Goal: Task Accomplishment & Management: Complete application form

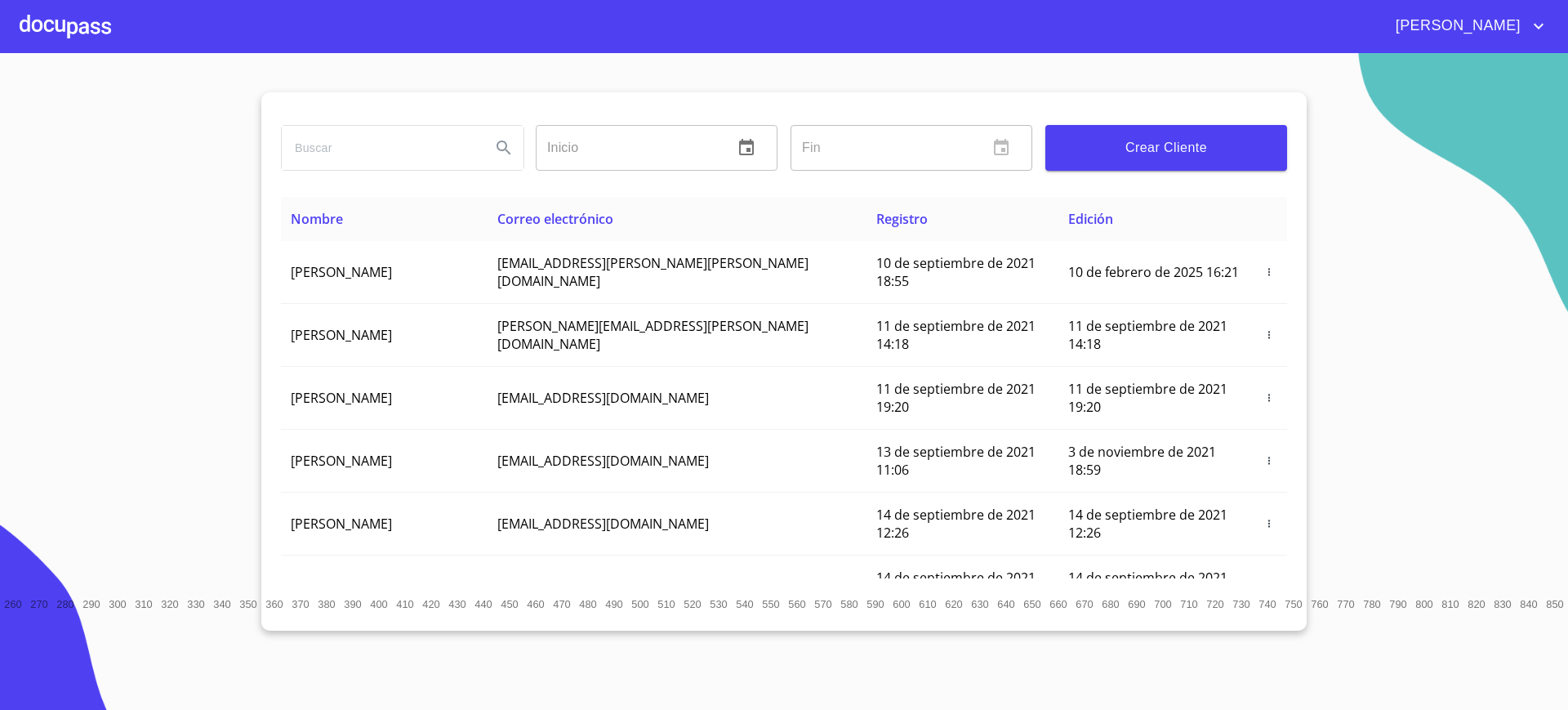
click at [1070, 150] on span "Crear Cliente" at bounding box center [1166, 147] width 216 height 23
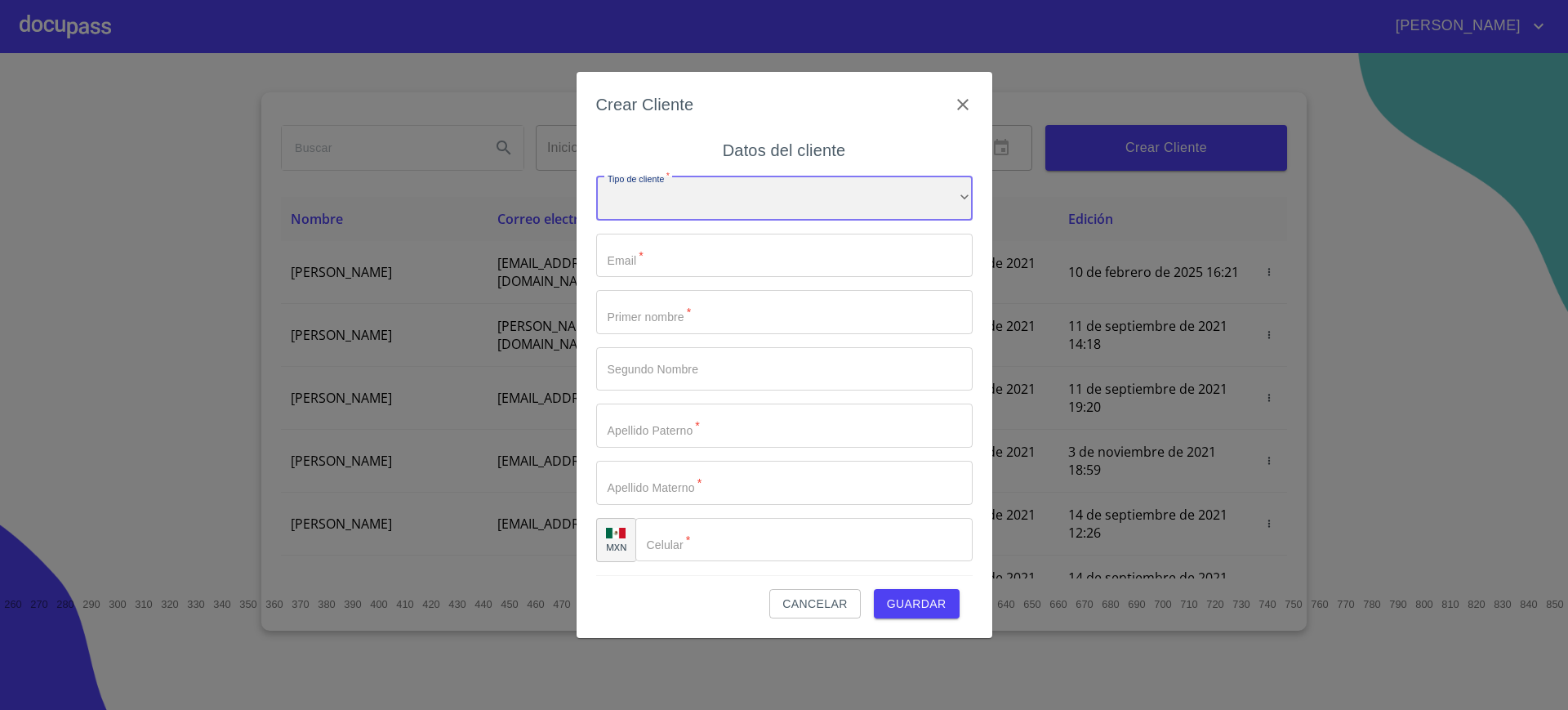
click at [819, 200] on div "​" at bounding box center [784, 198] width 376 height 44
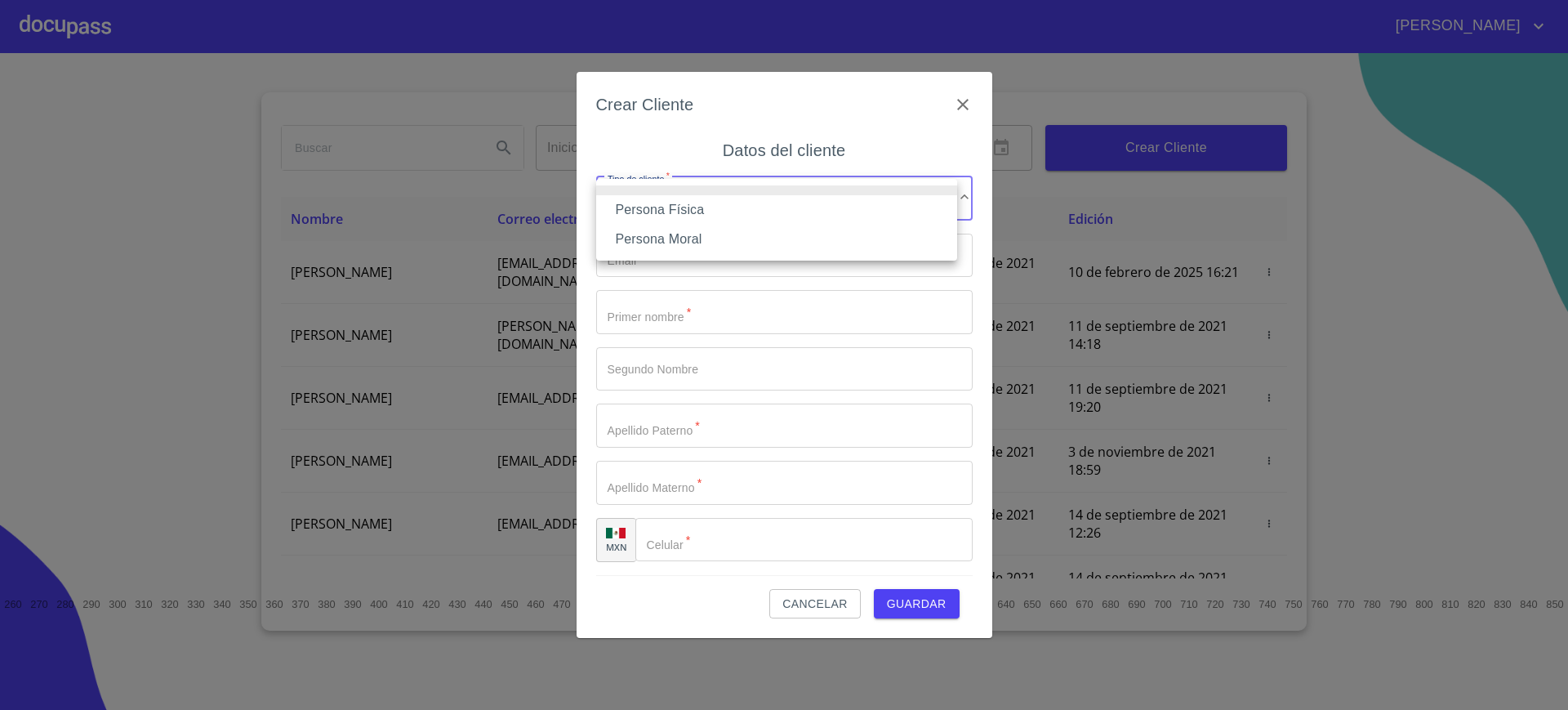
click at [738, 211] on li "Persona Física" at bounding box center [776, 210] width 361 height 29
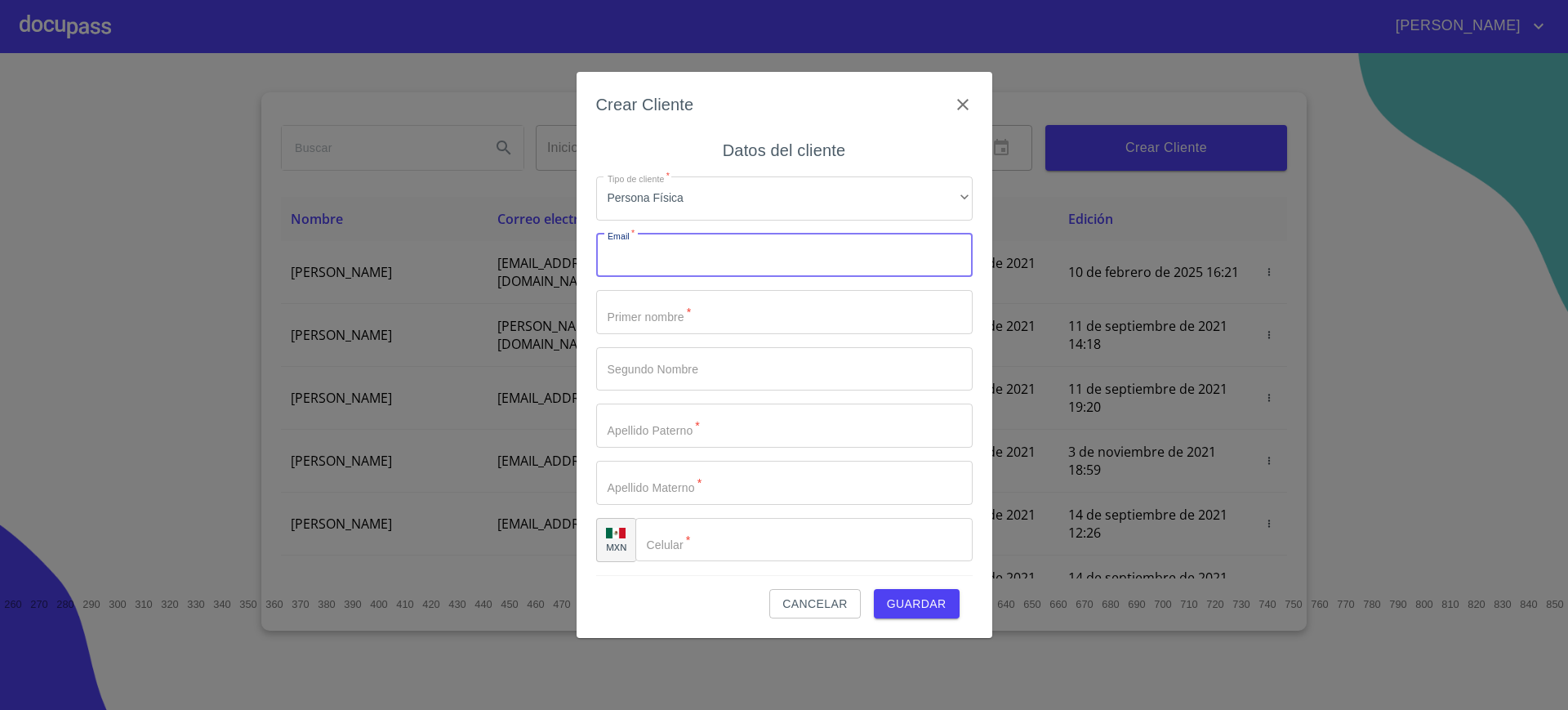
click at [709, 256] on input "Tipo de cliente   *" at bounding box center [784, 255] width 376 height 44
click at [660, 262] on input "Tipo de cliente   *" at bounding box center [784, 255] width 376 height 44
paste input "[EMAIL_ADDRESS][DOMAIN_NAME]"
type input "[EMAIL_ADDRESS][DOMAIN_NAME]"
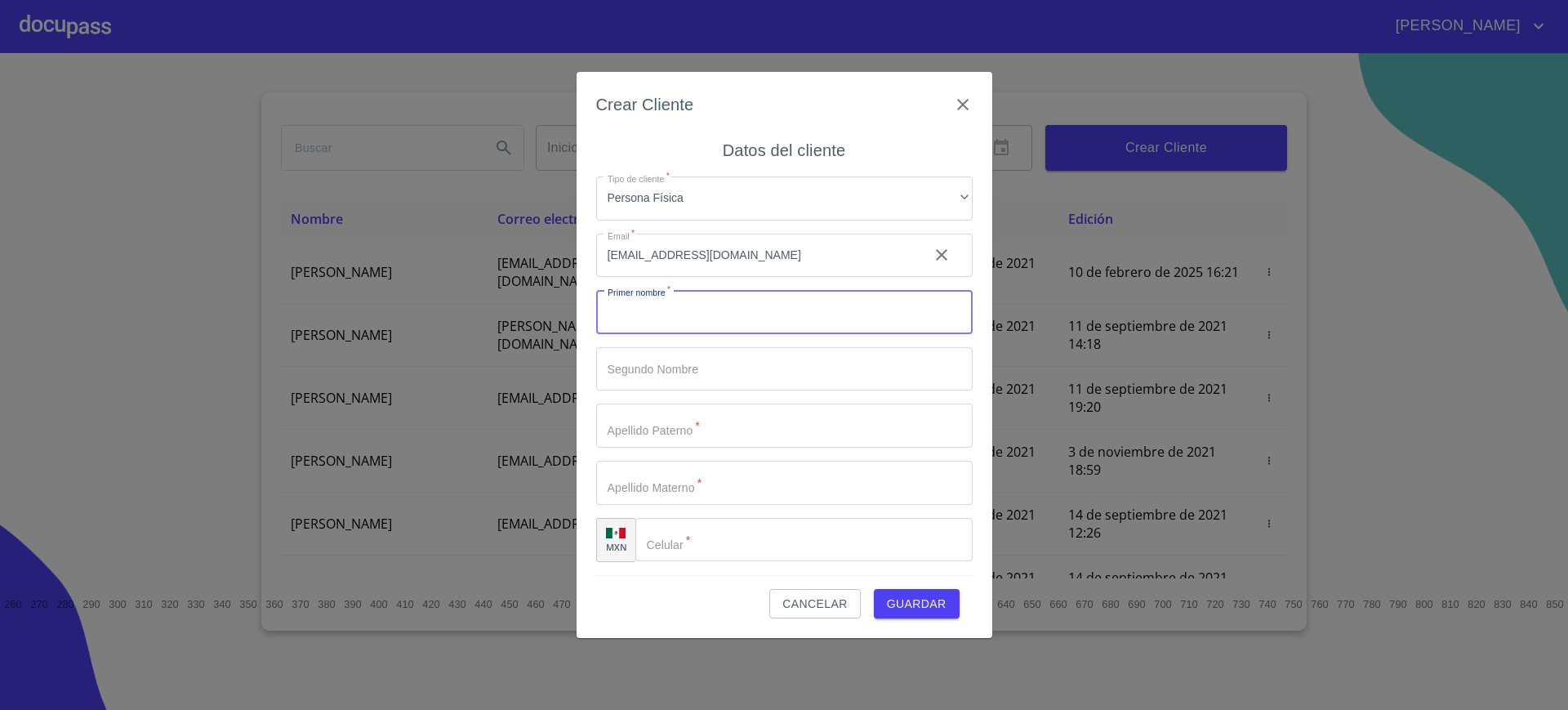
click at [669, 323] on input "Tipo de cliente   *" at bounding box center [784, 312] width 376 height 44
type input "g"
type input "[PERSON_NAME]"
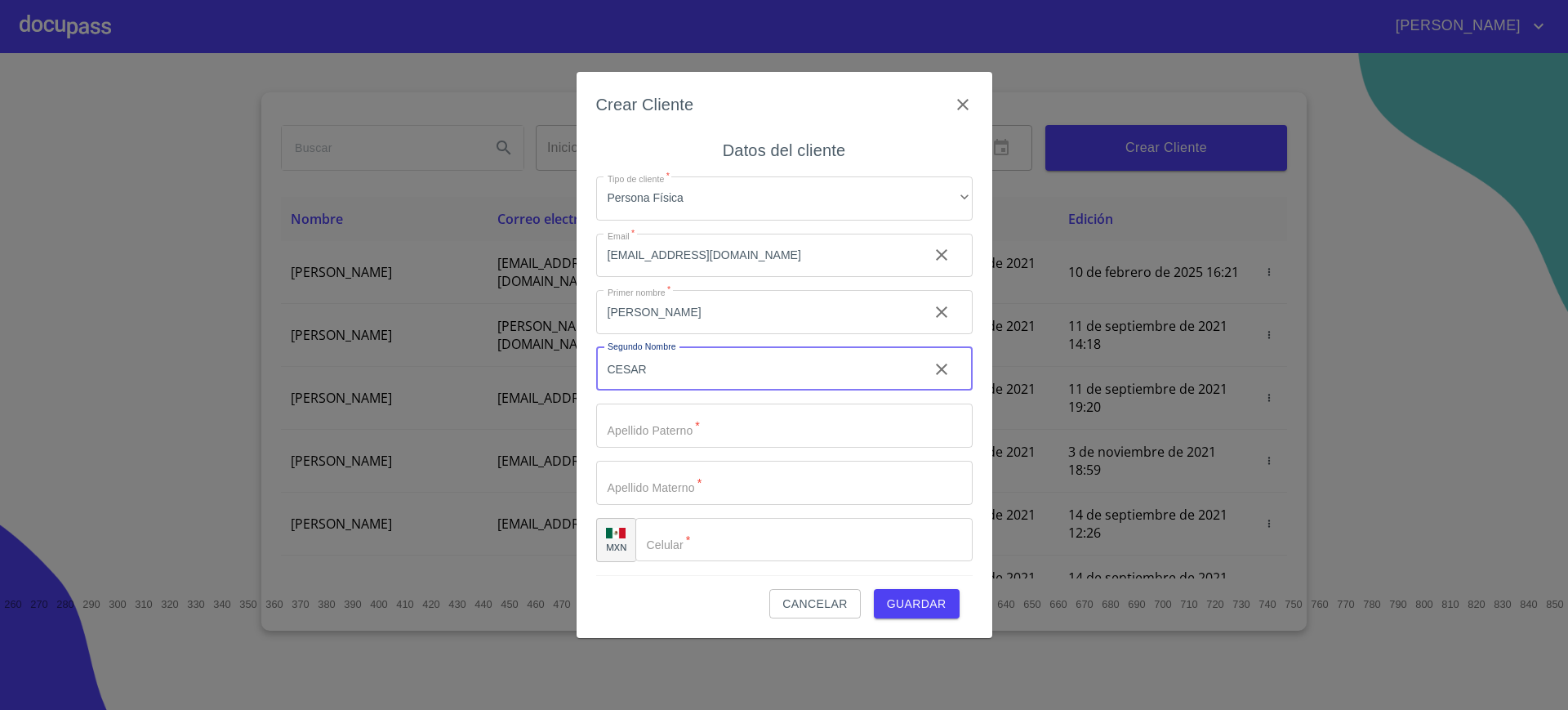
type input "CESAR"
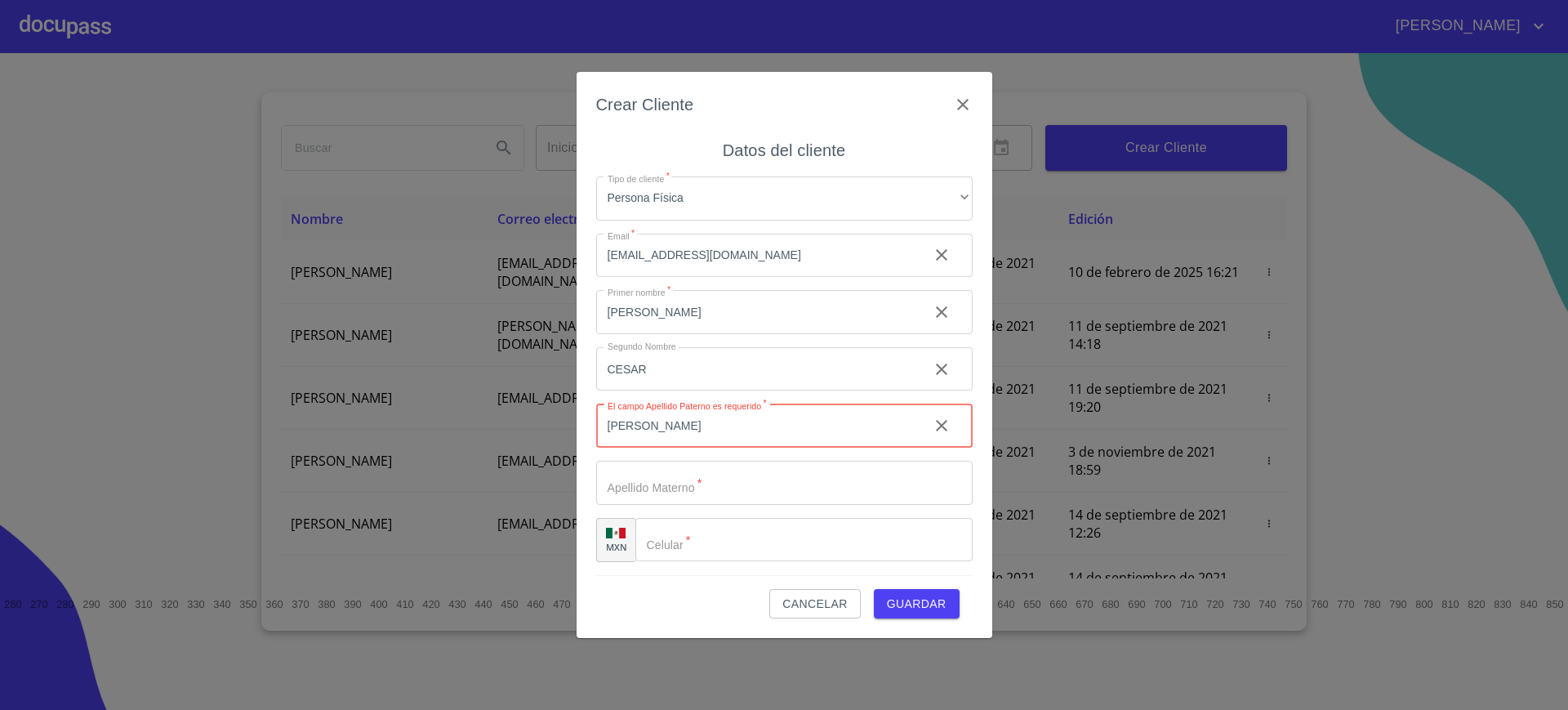
type input "[PERSON_NAME]"
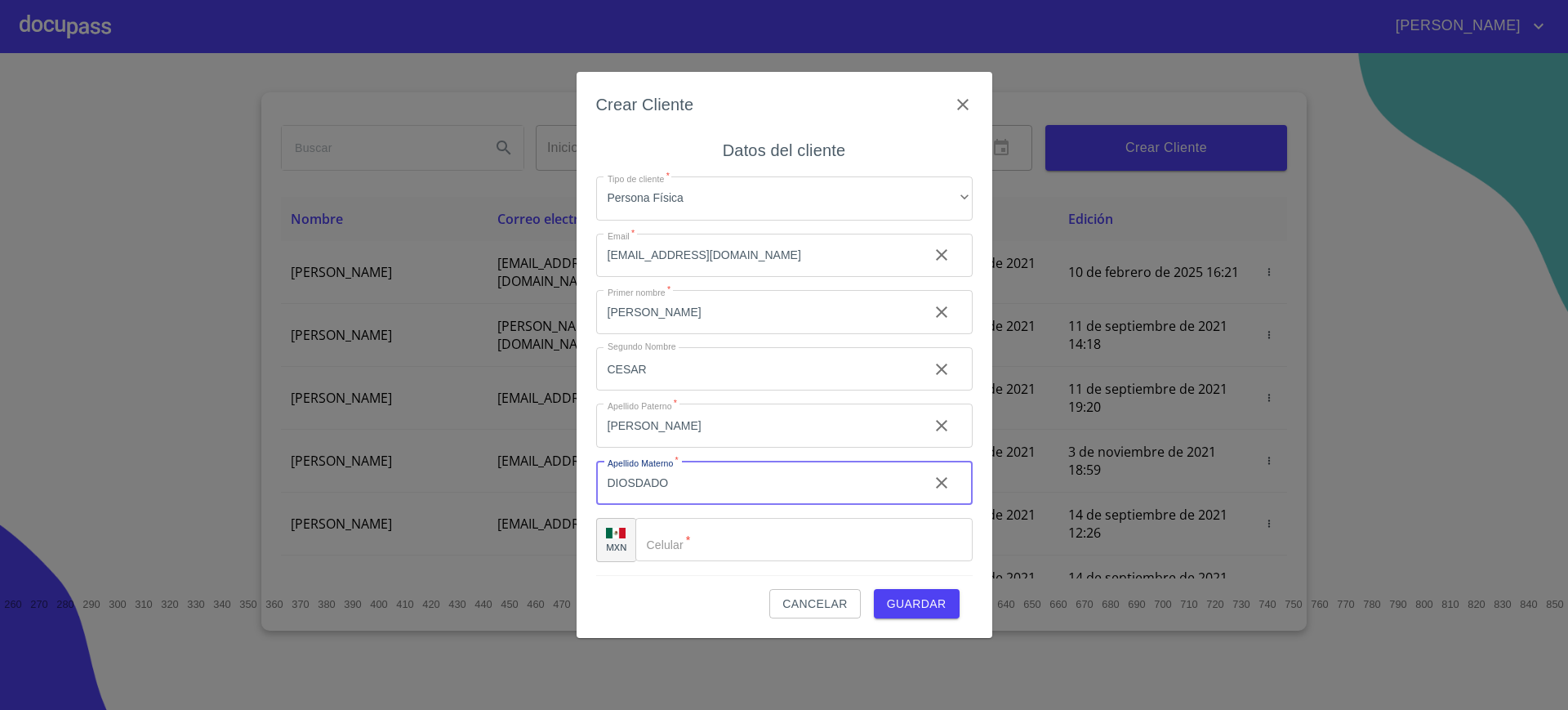
type input "DIOSDADO"
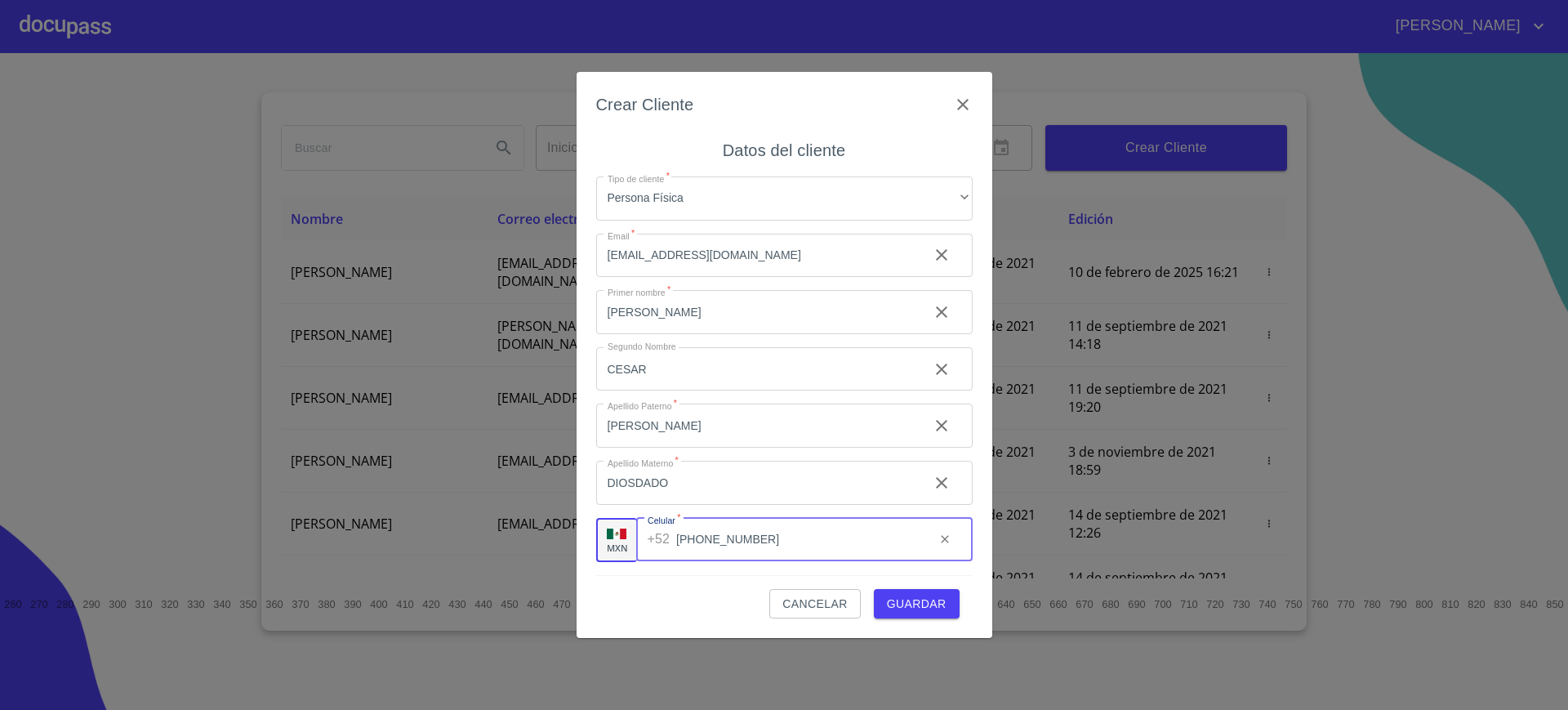
type input "[PHONE_NUMBER]"
click at [926, 616] on button "Guardar" at bounding box center [917, 604] width 86 height 30
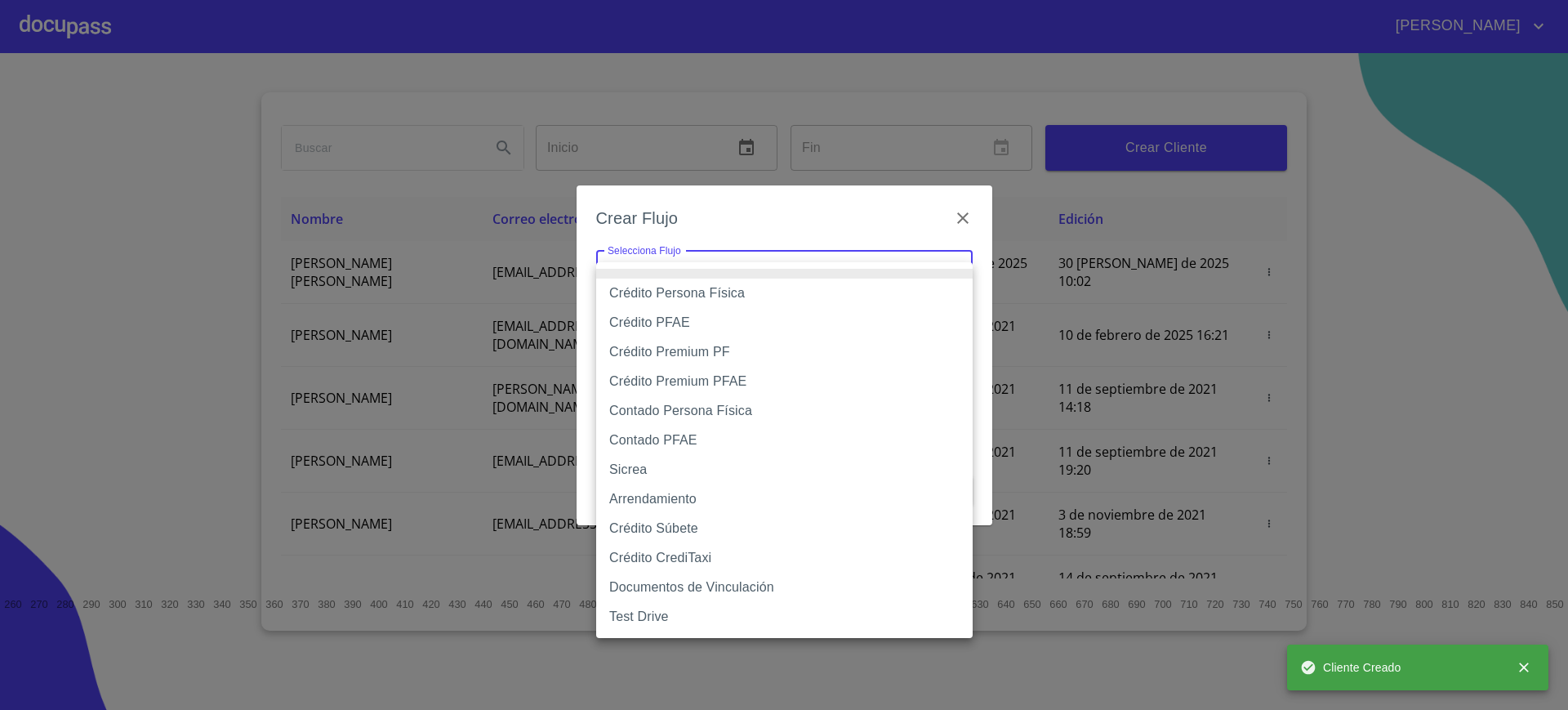
click at [785, 261] on body "[PERSON_NAME] ​ Fin ​ Crear Cliente Nombre Correo electrónico Registro Edición …" at bounding box center [784, 355] width 1568 height 710
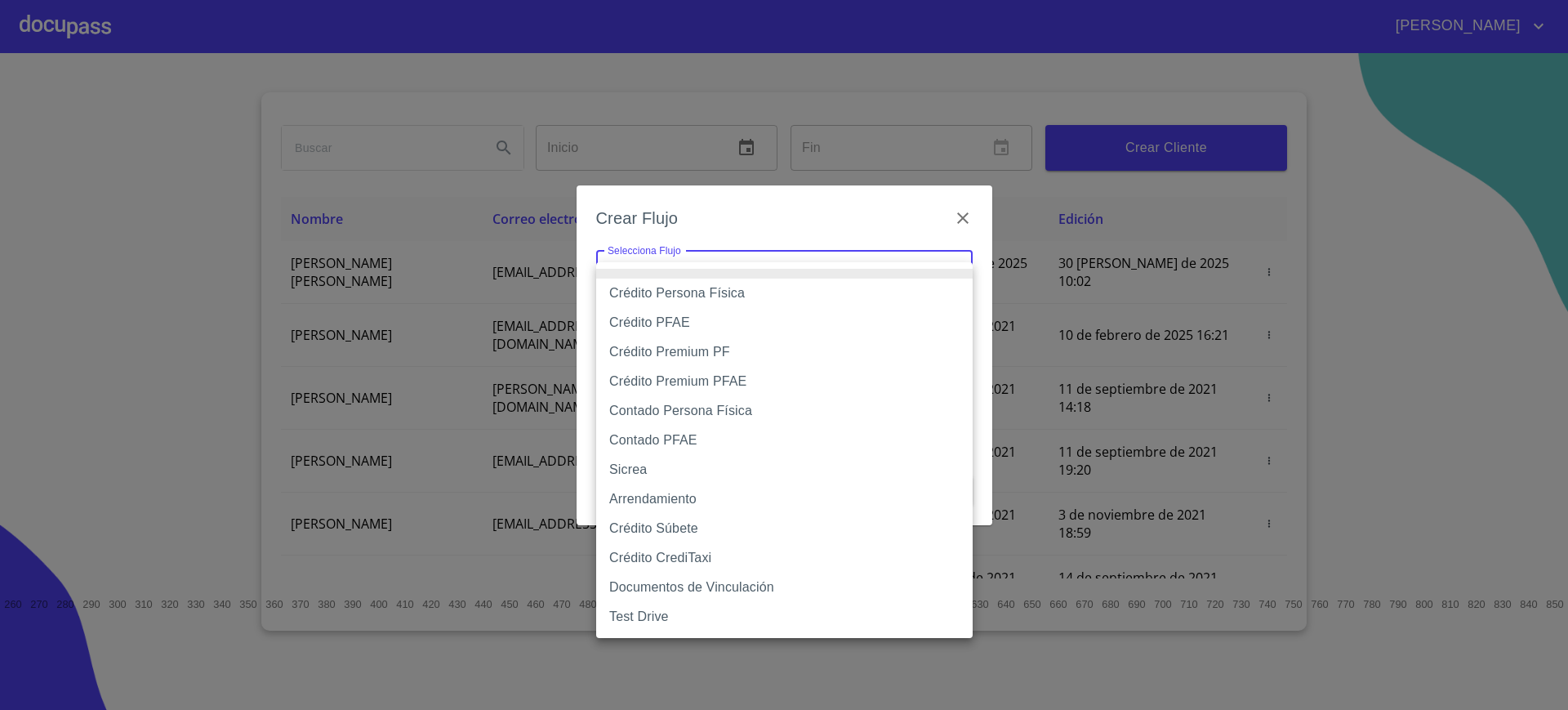
click at [758, 297] on li "Crédito Persona Física" at bounding box center [784, 293] width 376 height 29
type input "6009fb3c7d1714eb8809aa97"
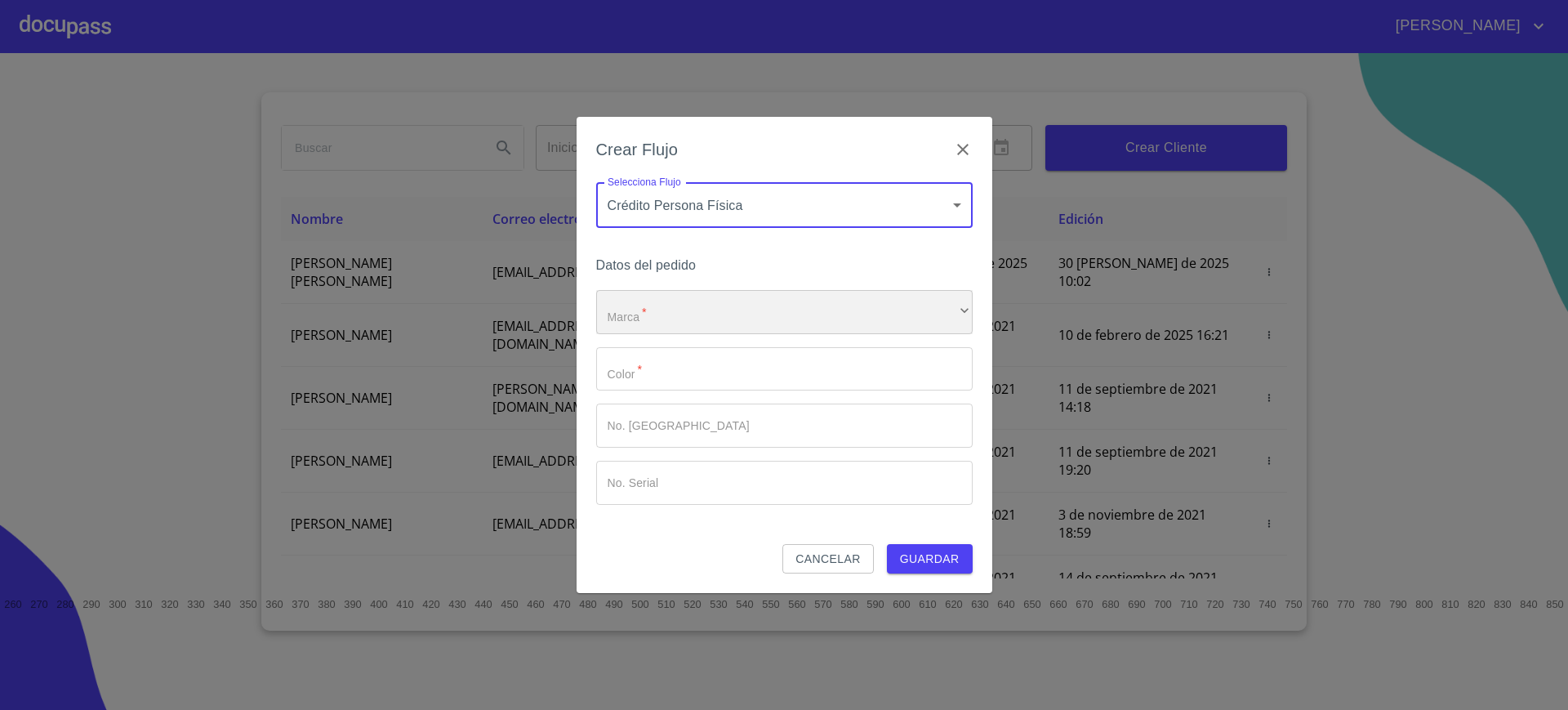
click at [696, 317] on div "​" at bounding box center [784, 312] width 376 height 44
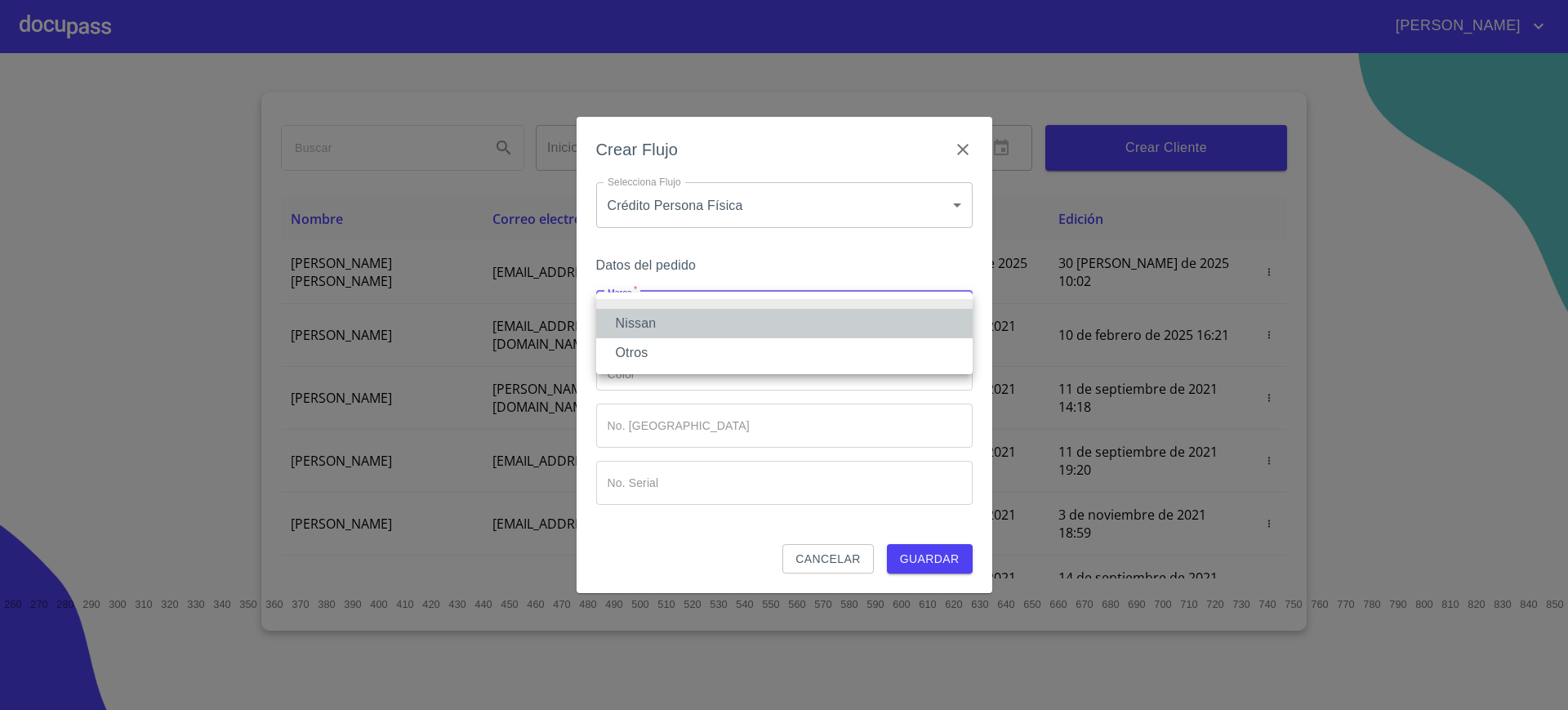
click at [686, 321] on li "Nissan" at bounding box center [784, 324] width 376 height 29
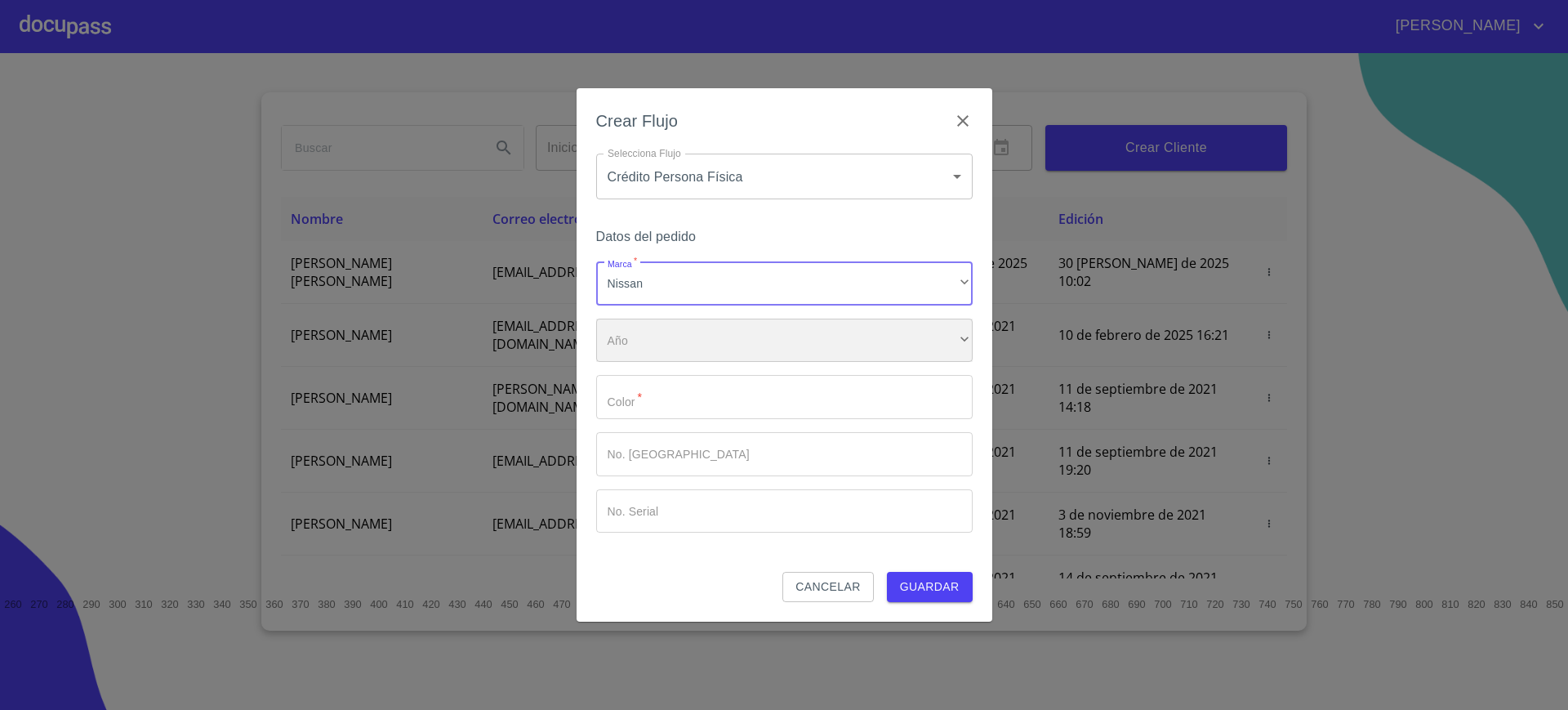
click at [689, 322] on div "​" at bounding box center [784, 340] width 376 height 44
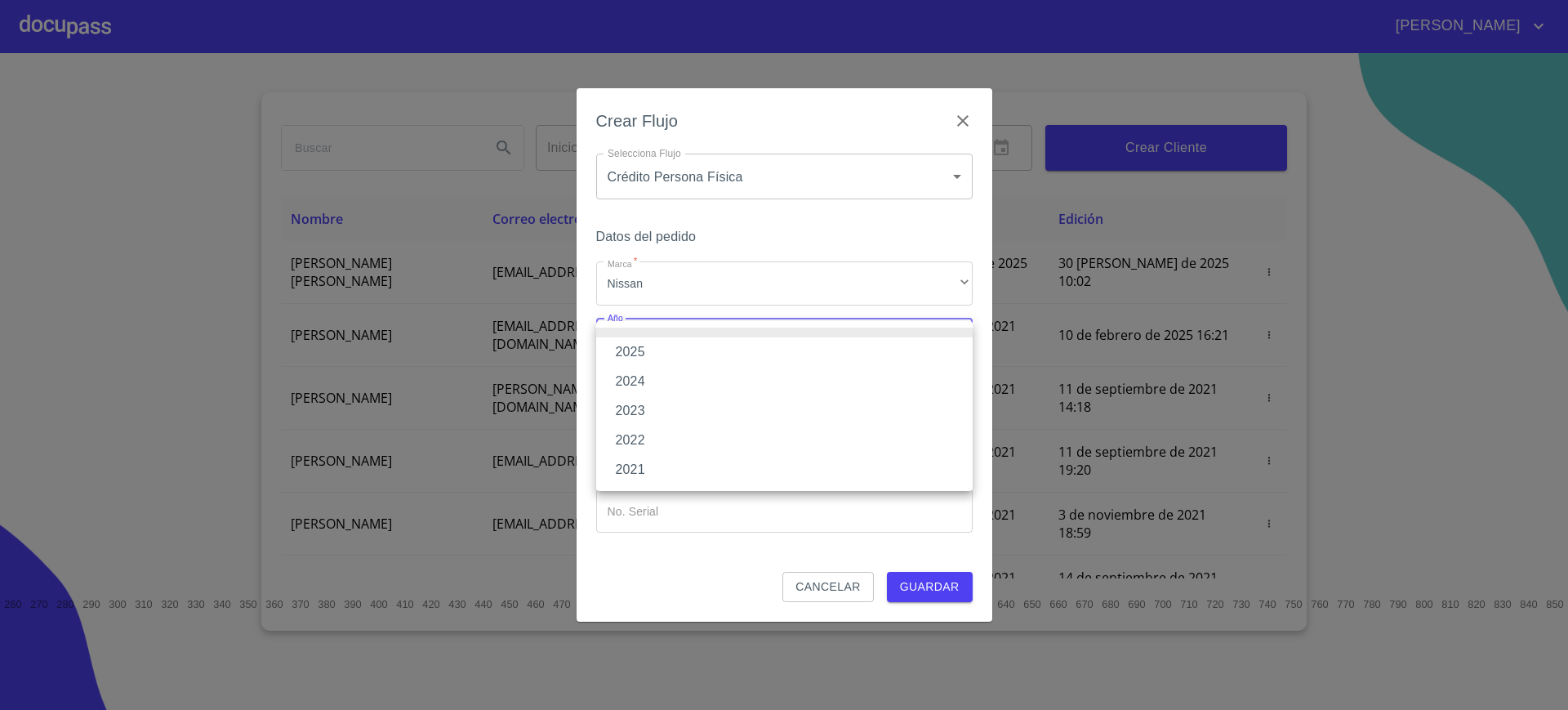
drag, startPoint x: 682, startPoint y: 371, endPoint x: 699, endPoint y: 334, distance: 40.7
click at [699, 334] on ul "2025 2024 2023 2022 2021" at bounding box center [784, 406] width 376 height 170
click at [699, 334] on li at bounding box center [784, 332] width 376 height 10
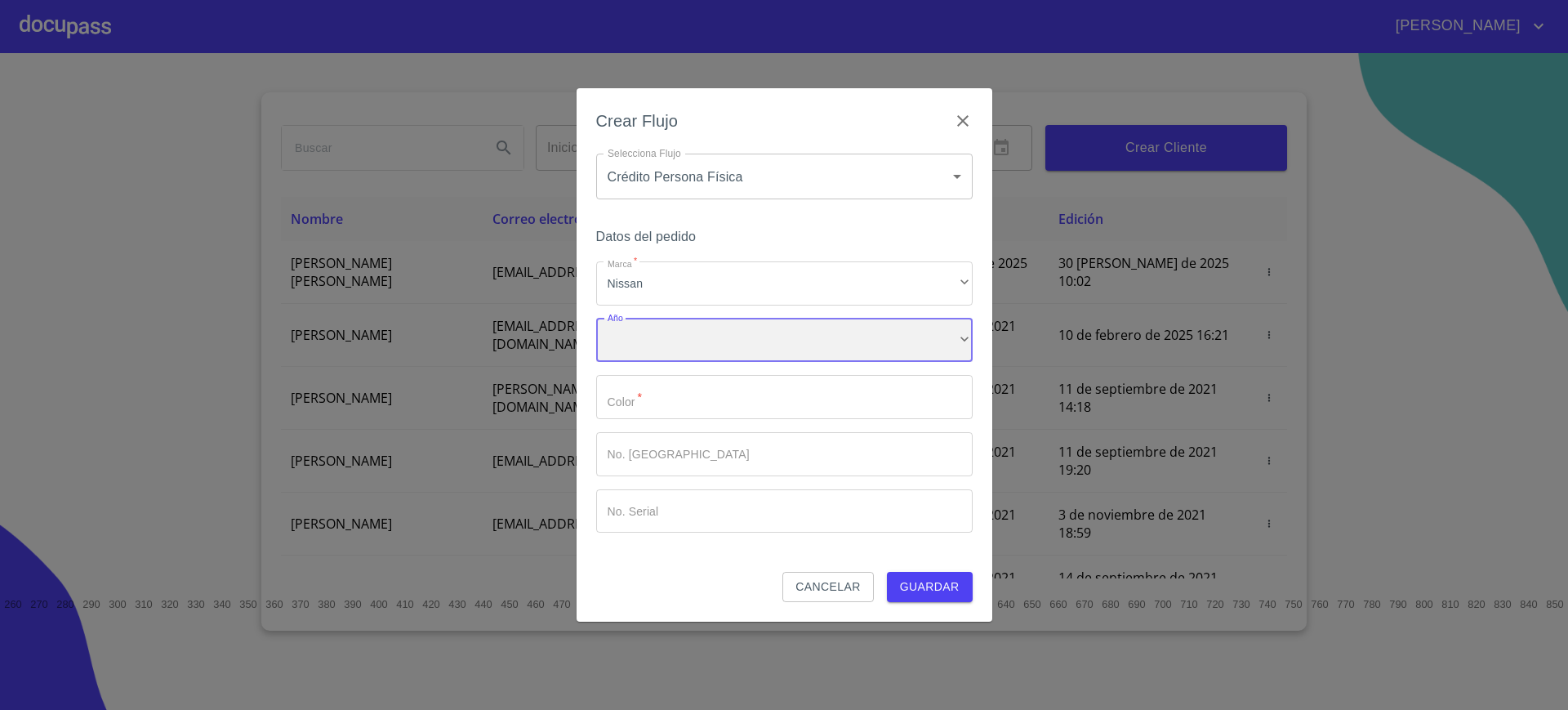
click at [687, 332] on div "​" at bounding box center [784, 340] width 376 height 44
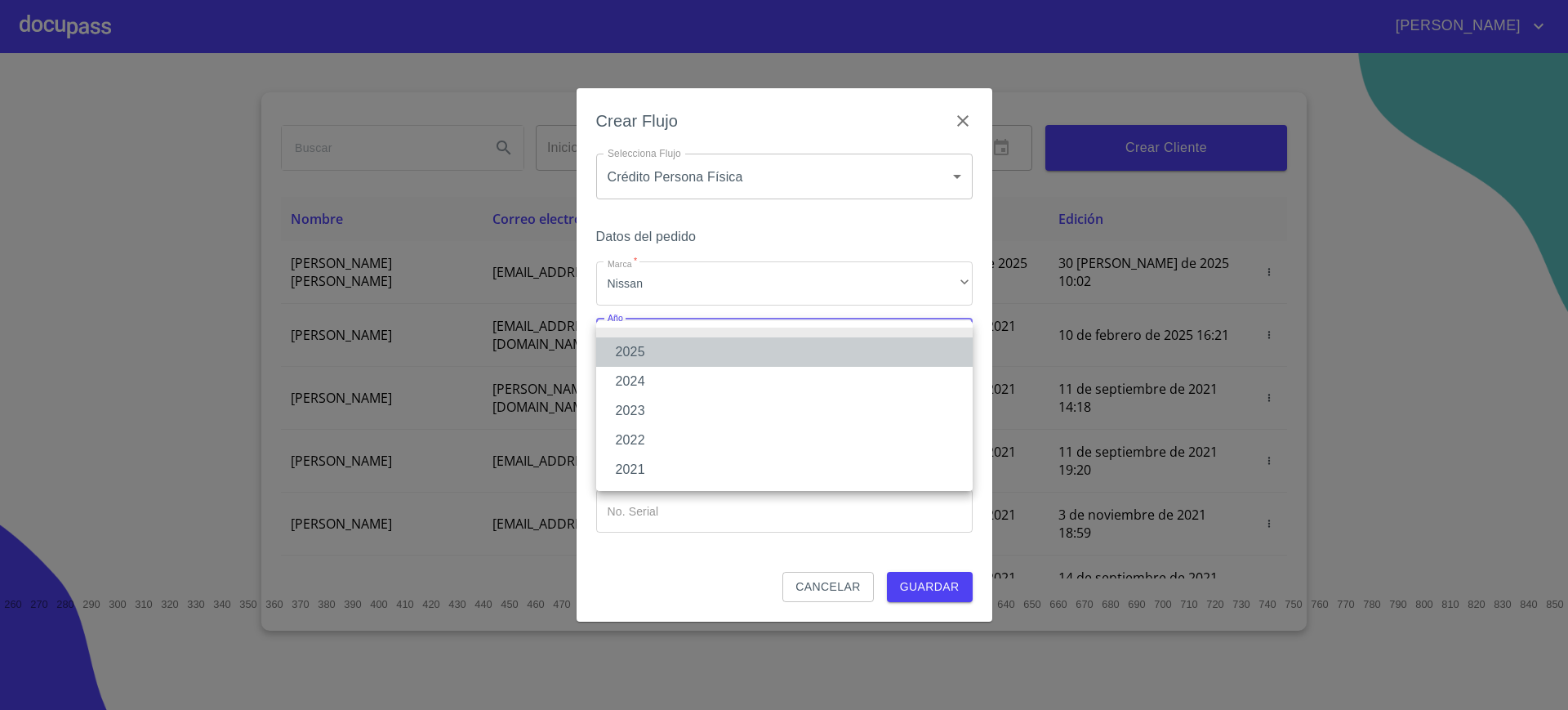
click at [664, 340] on li "2025" at bounding box center [784, 352] width 376 height 29
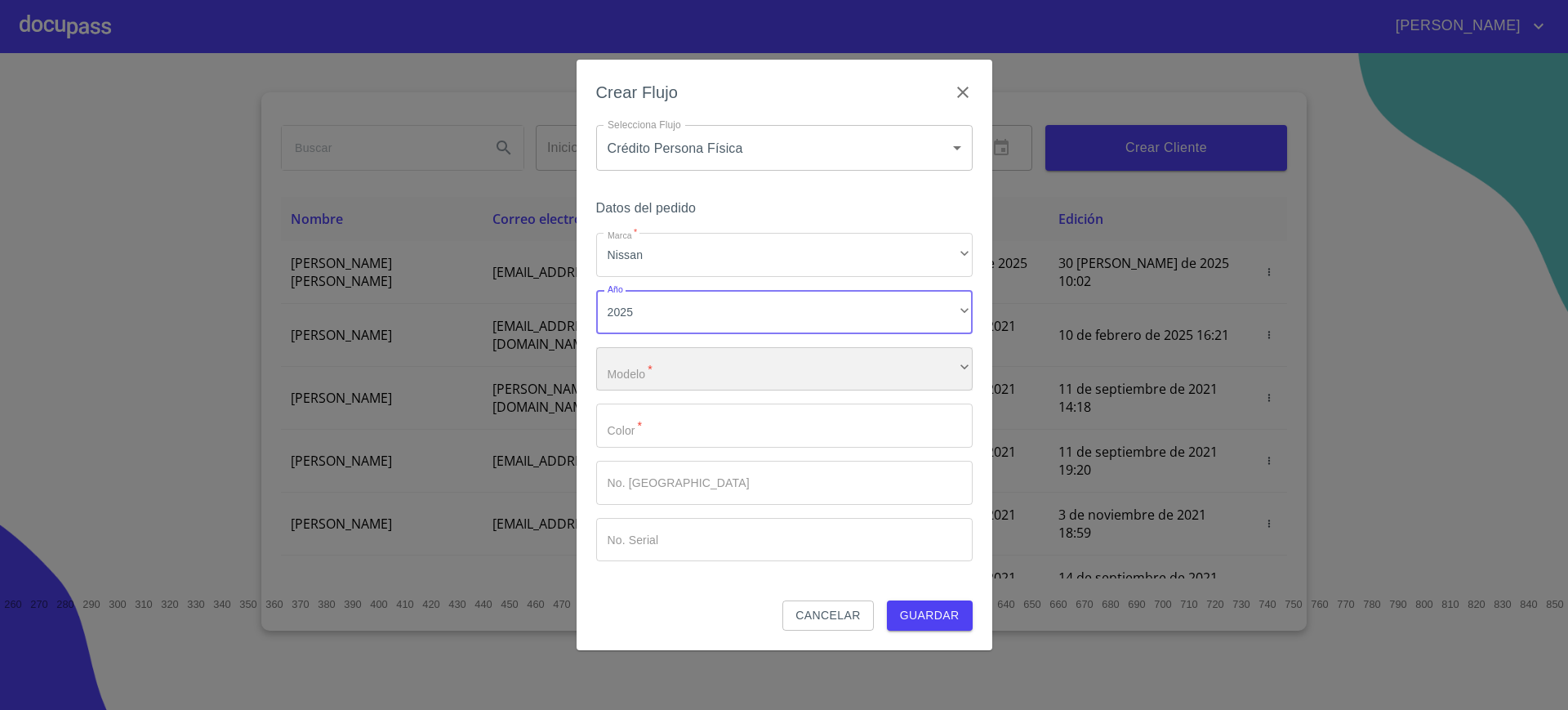
click at [692, 355] on div "​" at bounding box center [784, 369] width 376 height 44
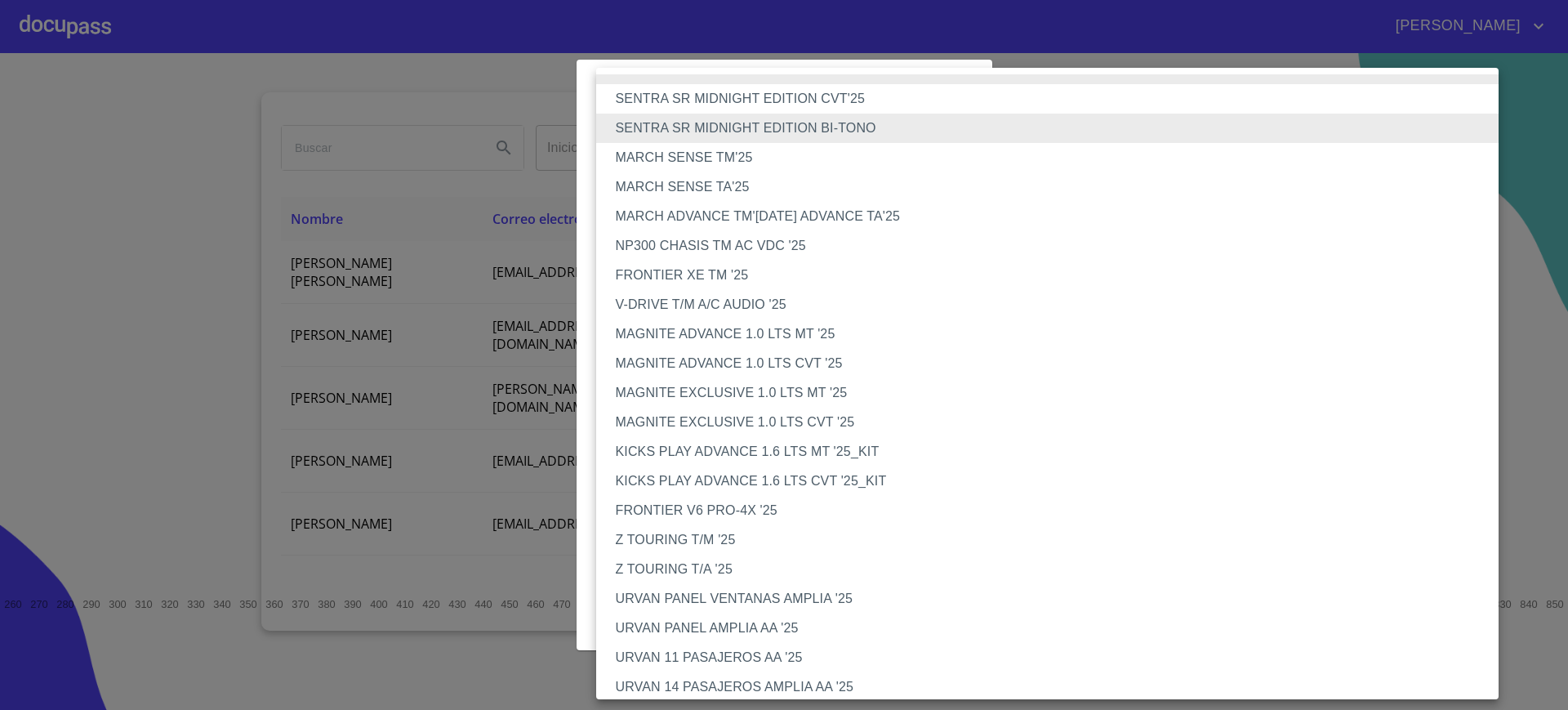
scroll to position [657, 0]
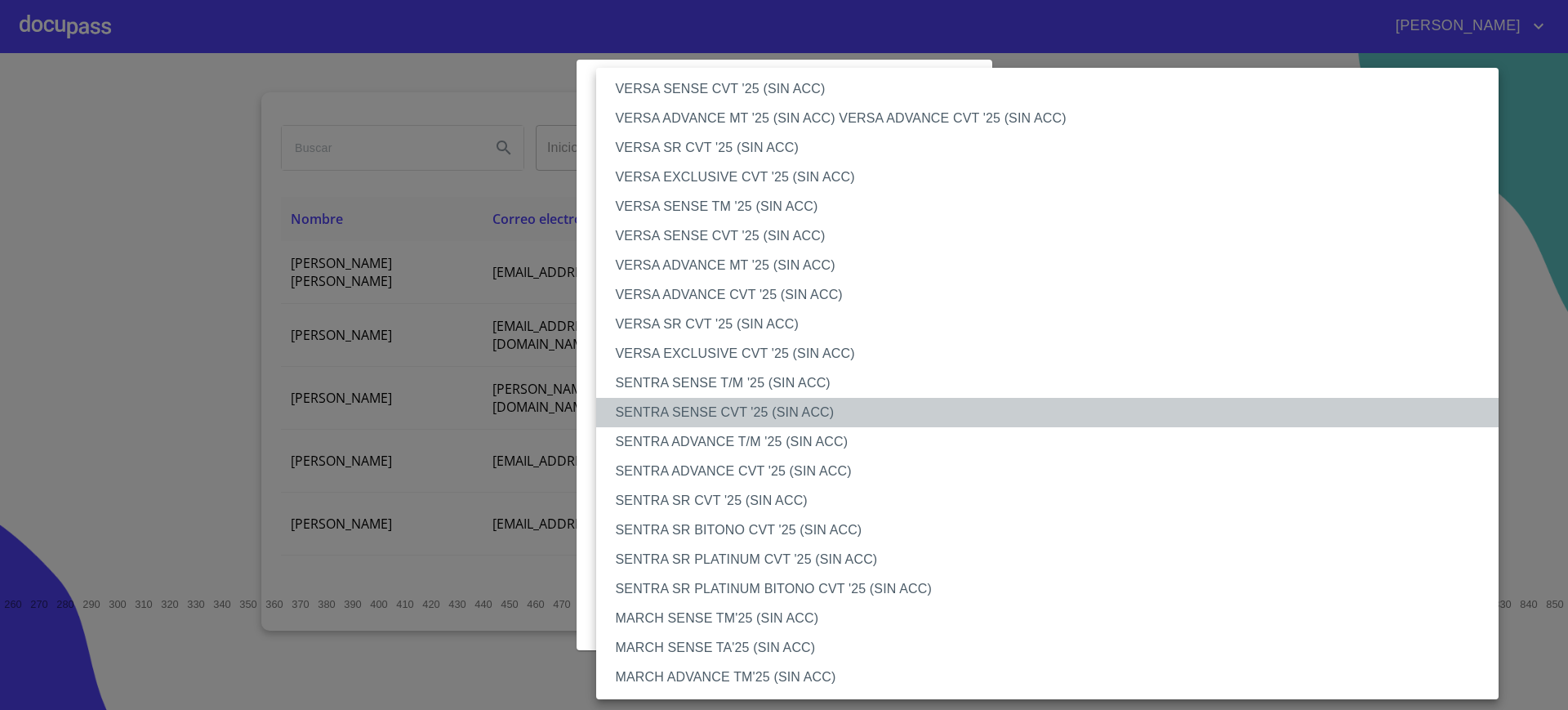
click at [759, 400] on li "SENTRA SENSE CVT '25 (SIN ACC)" at bounding box center [1055, 413] width 919 height 29
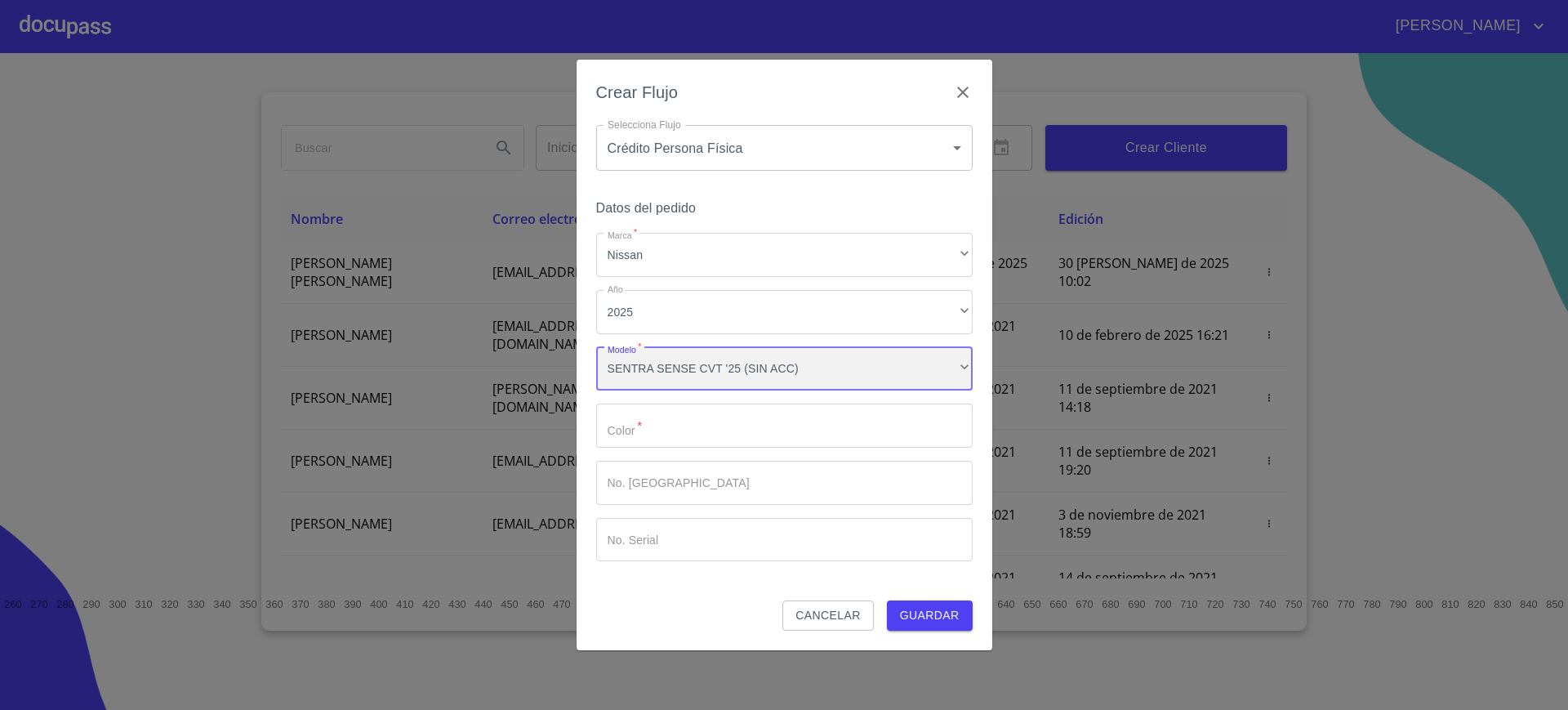
click at [770, 383] on div "SENTRA SENSE CVT '25 (SIN ACC)" at bounding box center [784, 369] width 376 height 44
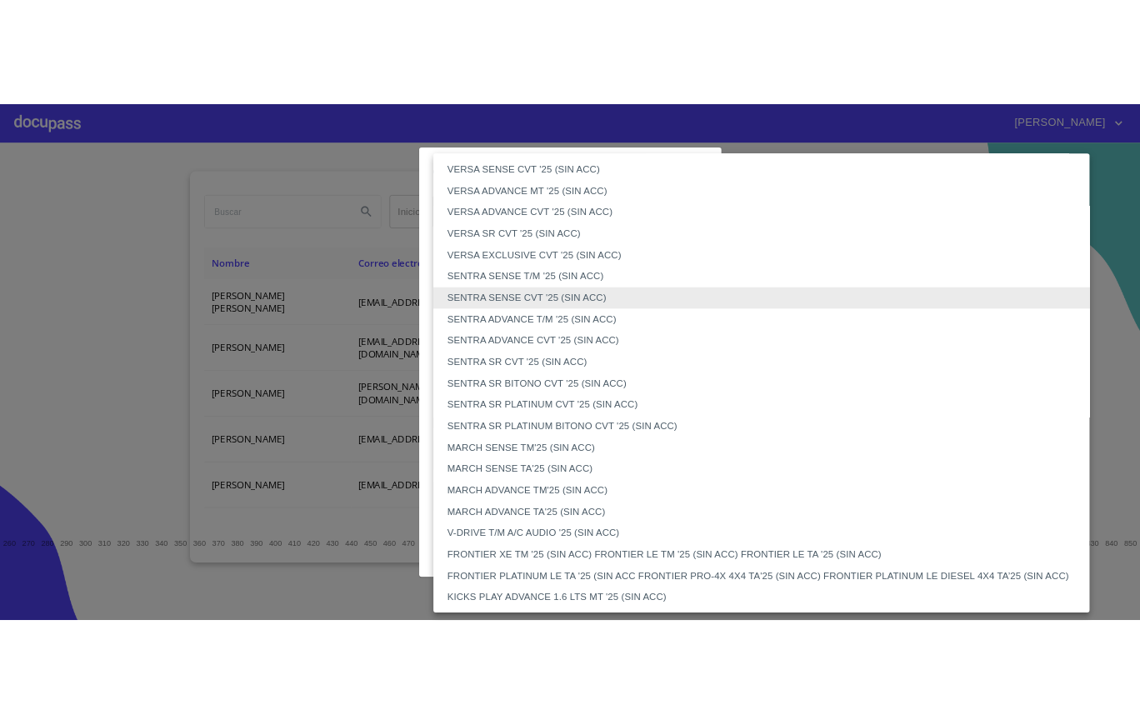
scroll to position [820, 0]
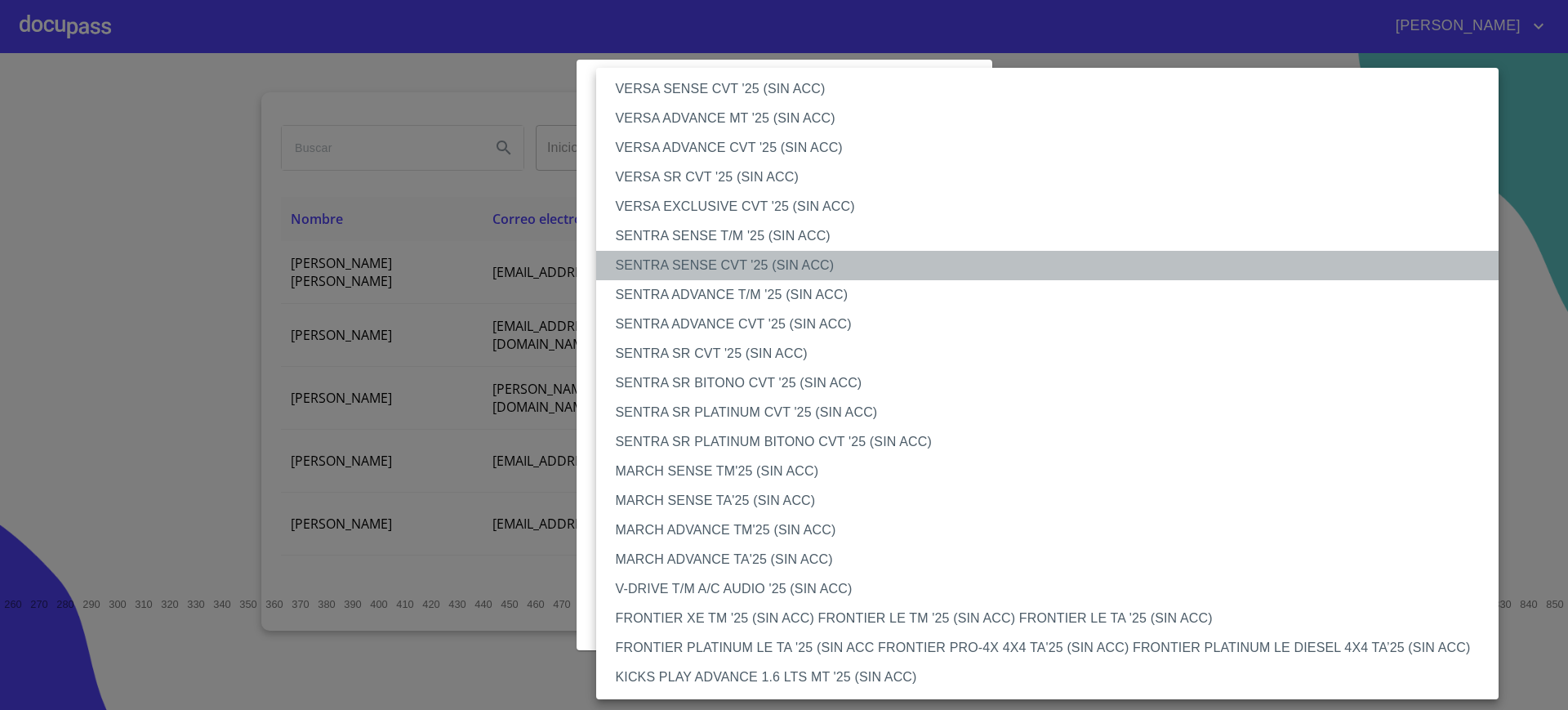
click at [760, 260] on li "SENTRA SENSE CVT '25 (SIN ACC)" at bounding box center [1055, 266] width 919 height 29
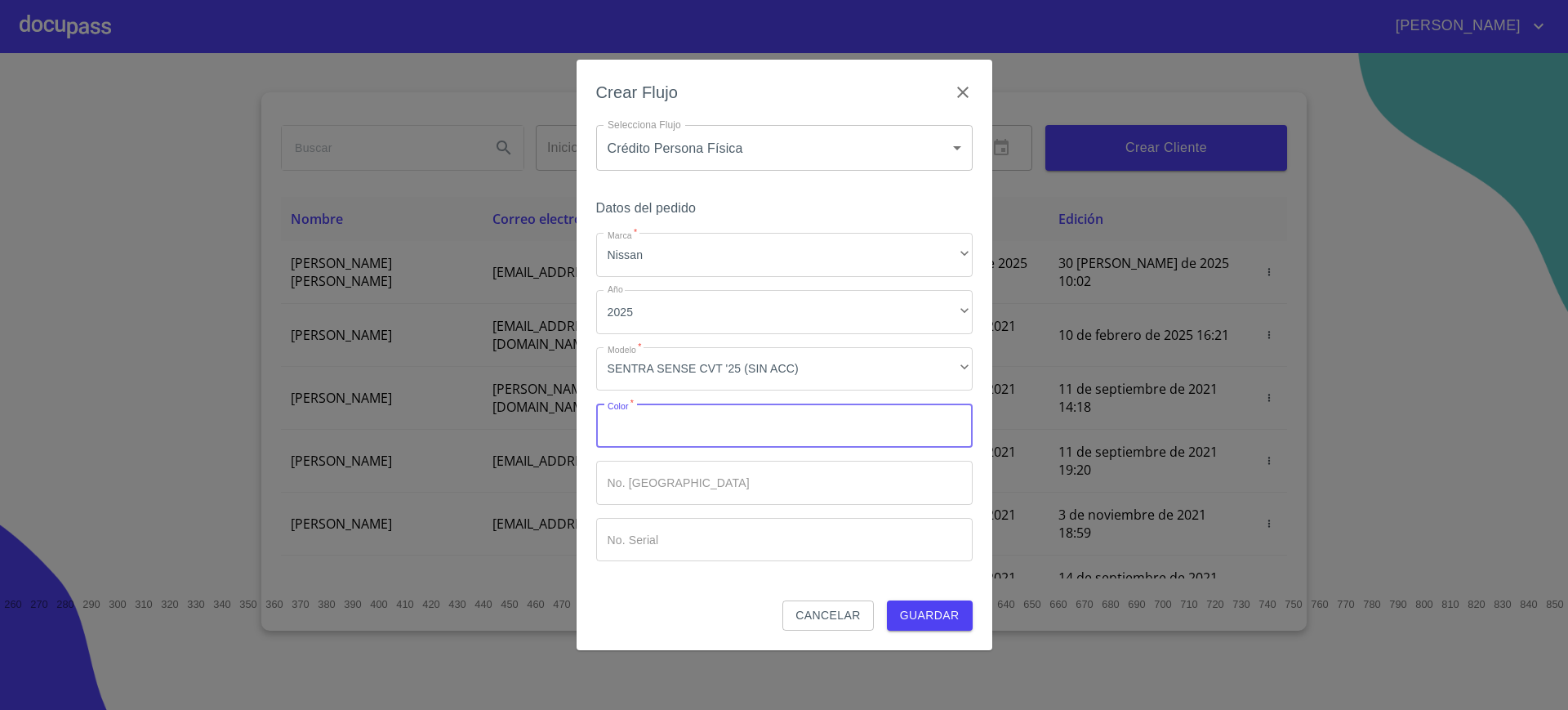
click at [719, 427] on input "Marca   *" at bounding box center [784, 426] width 376 height 44
type input ".."
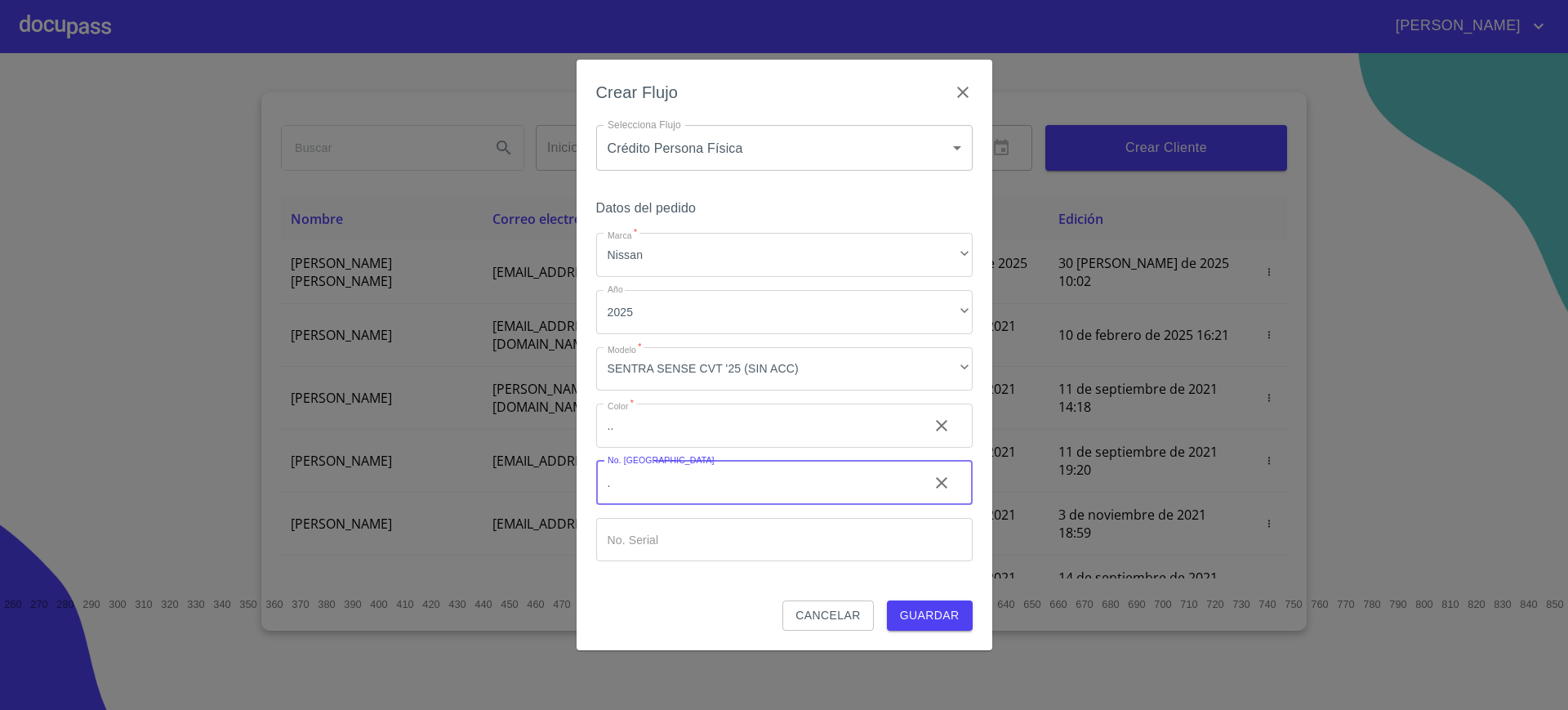
type input "."
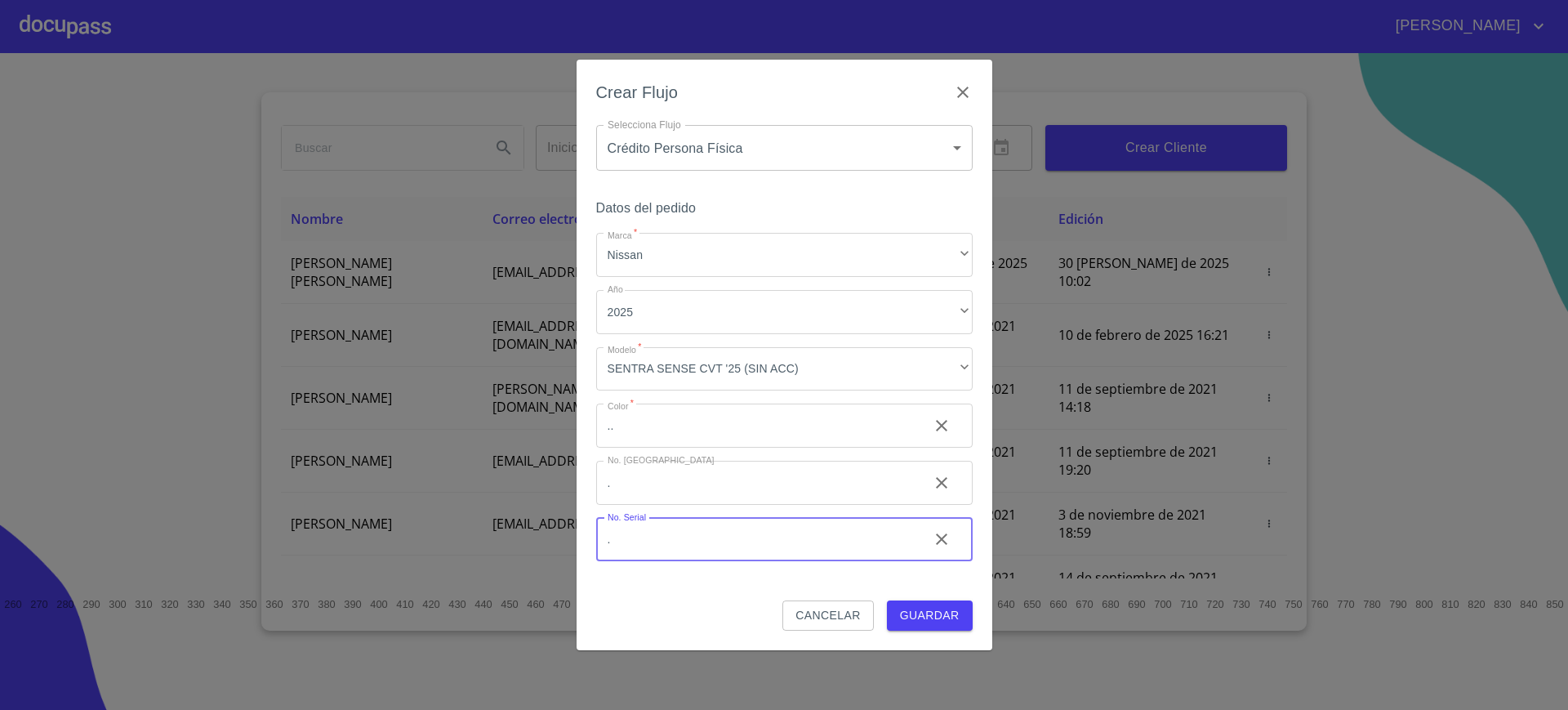
type input "."
click at [930, 621] on span "Guardar" at bounding box center [930, 616] width 60 height 21
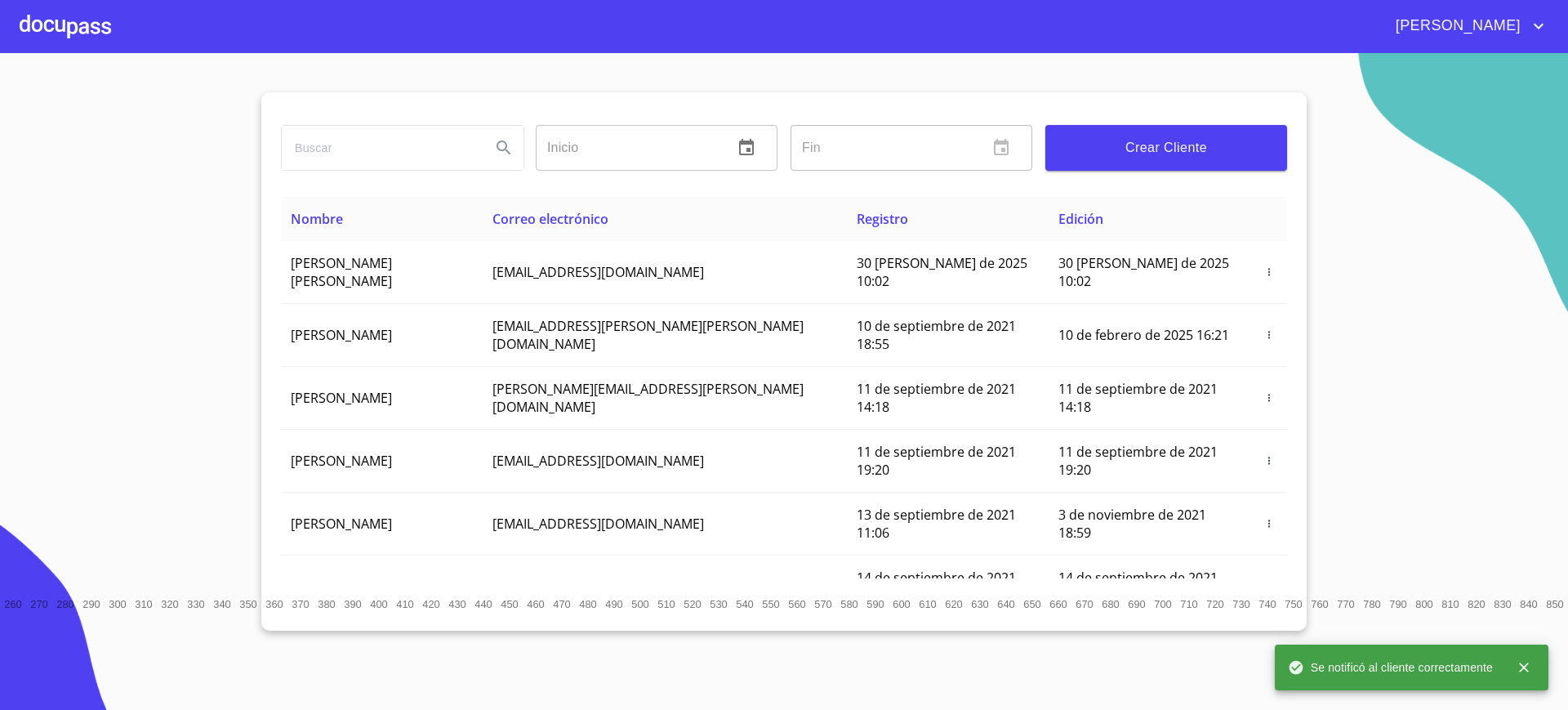
click at [94, 27] on div at bounding box center [65, 25] width 91 height 52
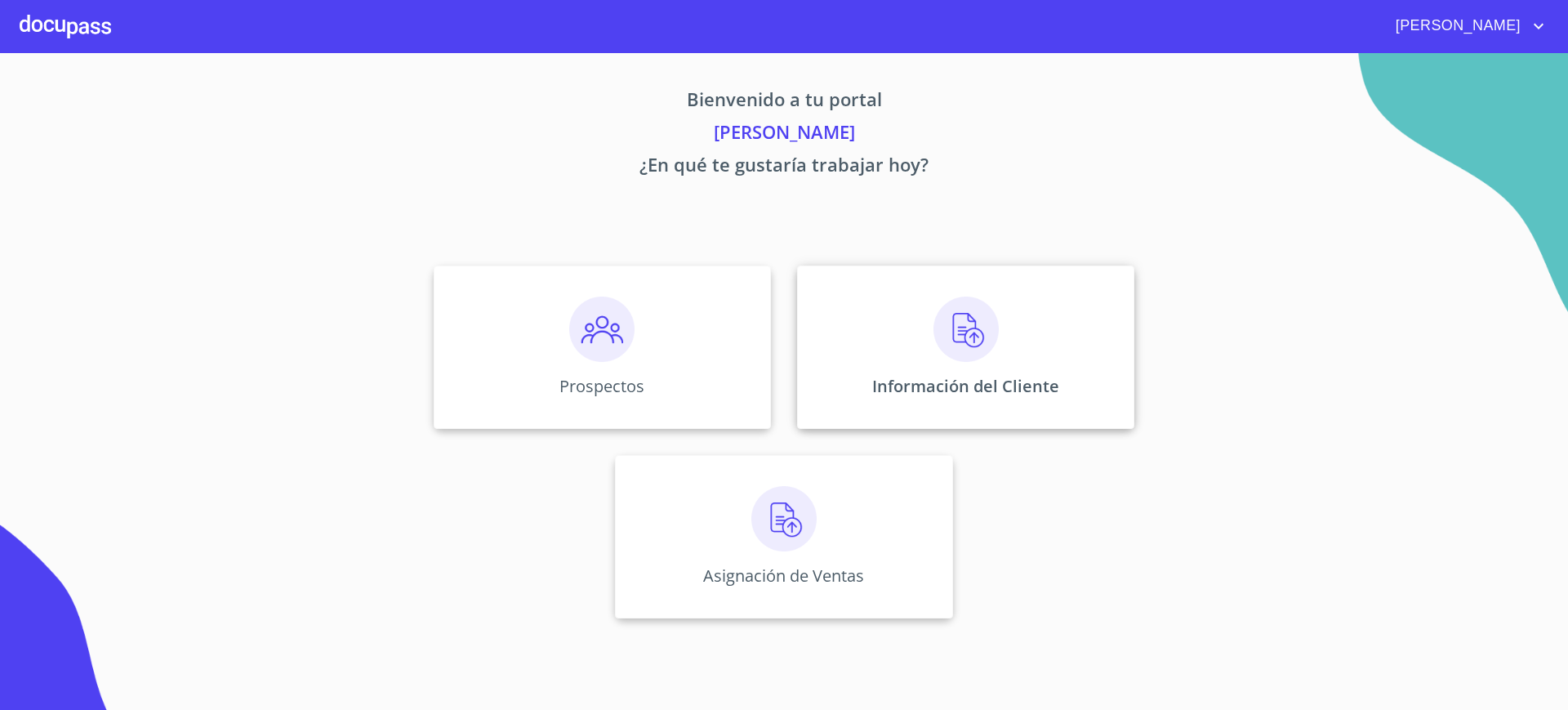
click at [861, 330] on div "Información del Cliente" at bounding box center [966, 347] width 337 height 164
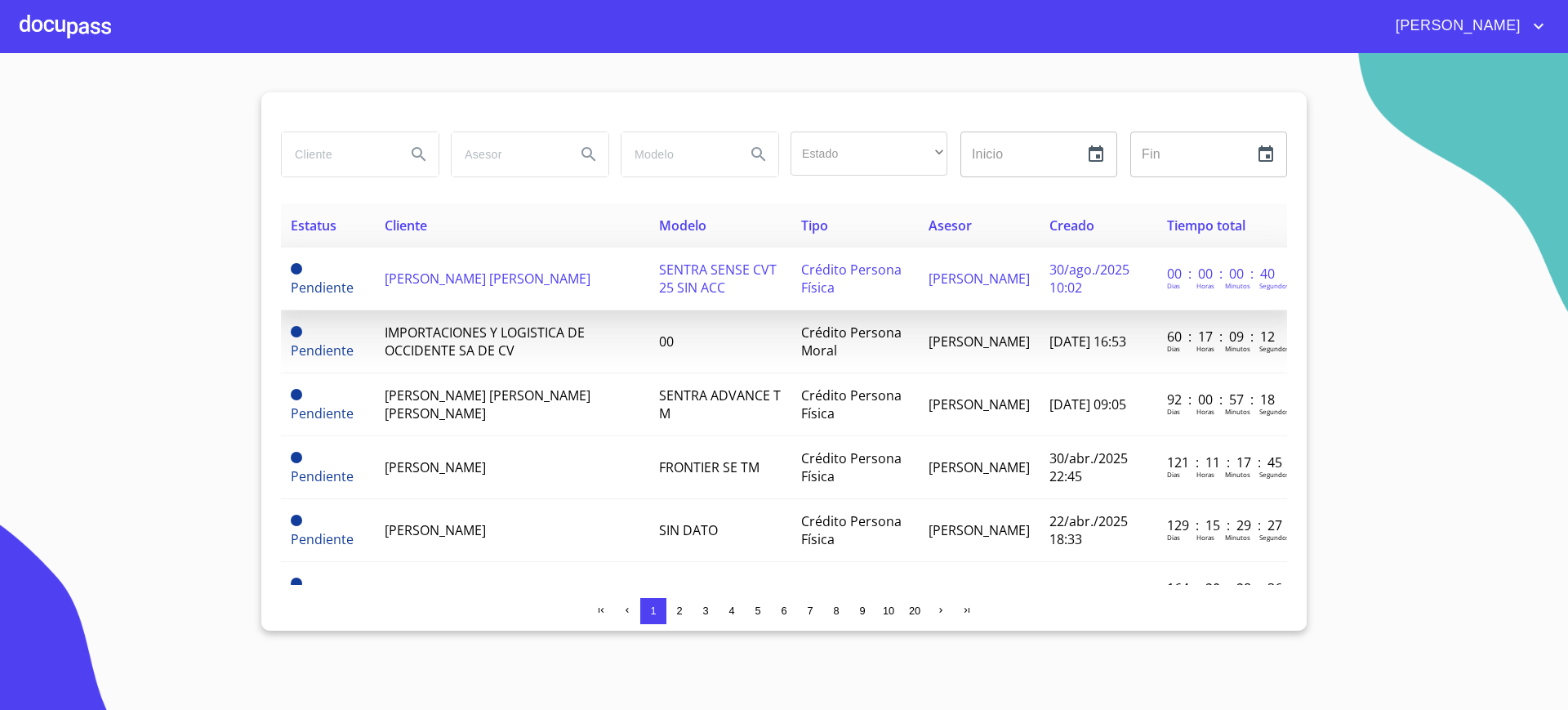
click at [513, 266] on td "[PERSON_NAME] [PERSON_NAME]" at bounding box center [513, 279] width 274 height 63
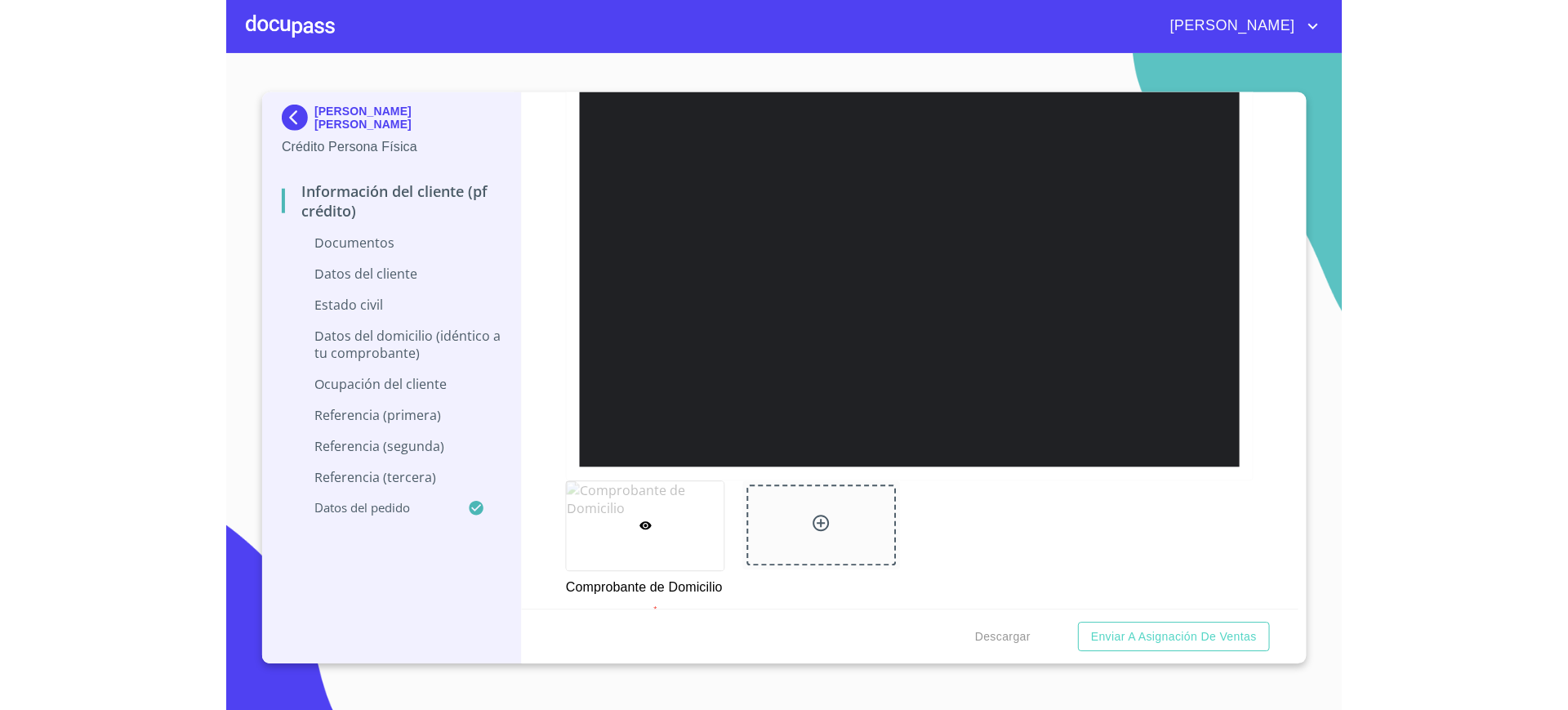
scroll to position [1151, 0]
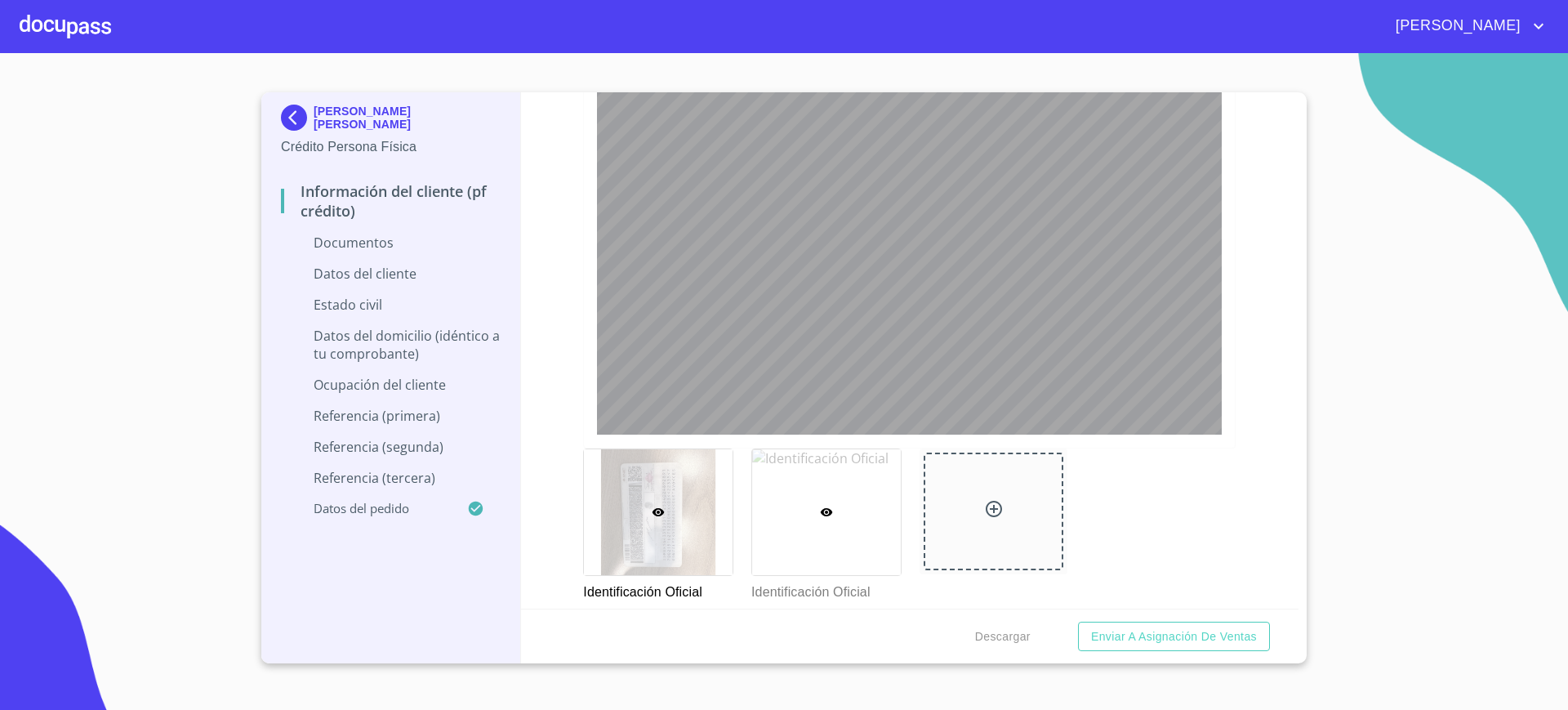
click at [800, 485] on div at bounding box center [827, 512] width 149 height 126
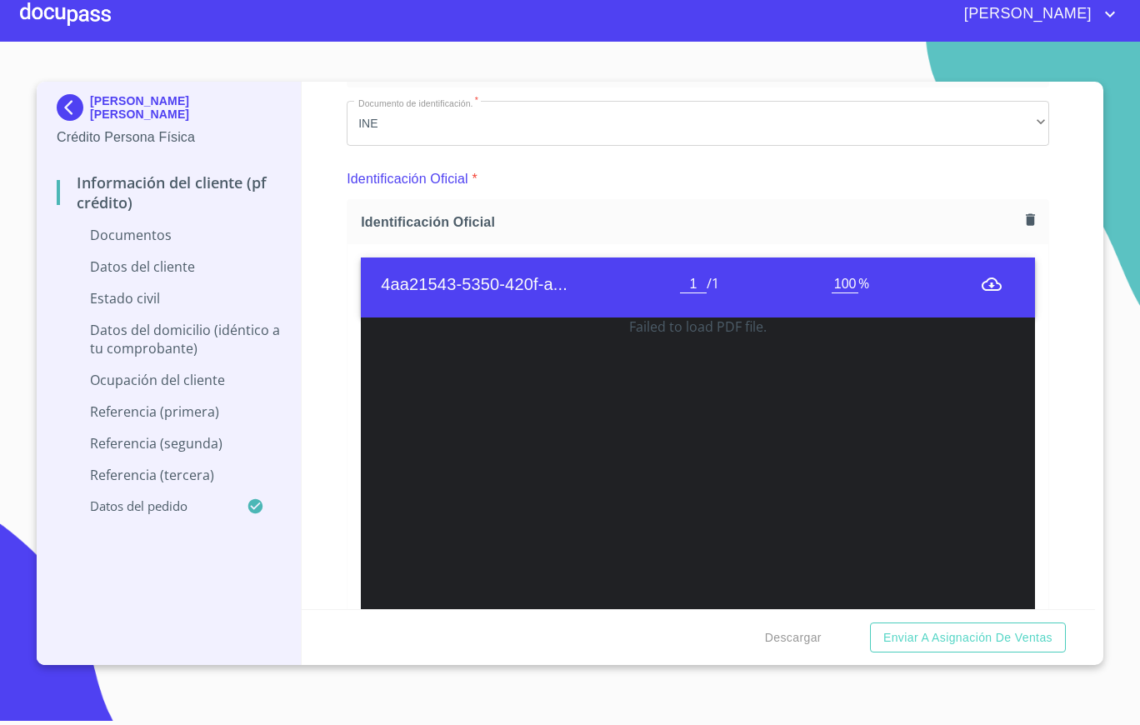
scroll to position [121, 0]
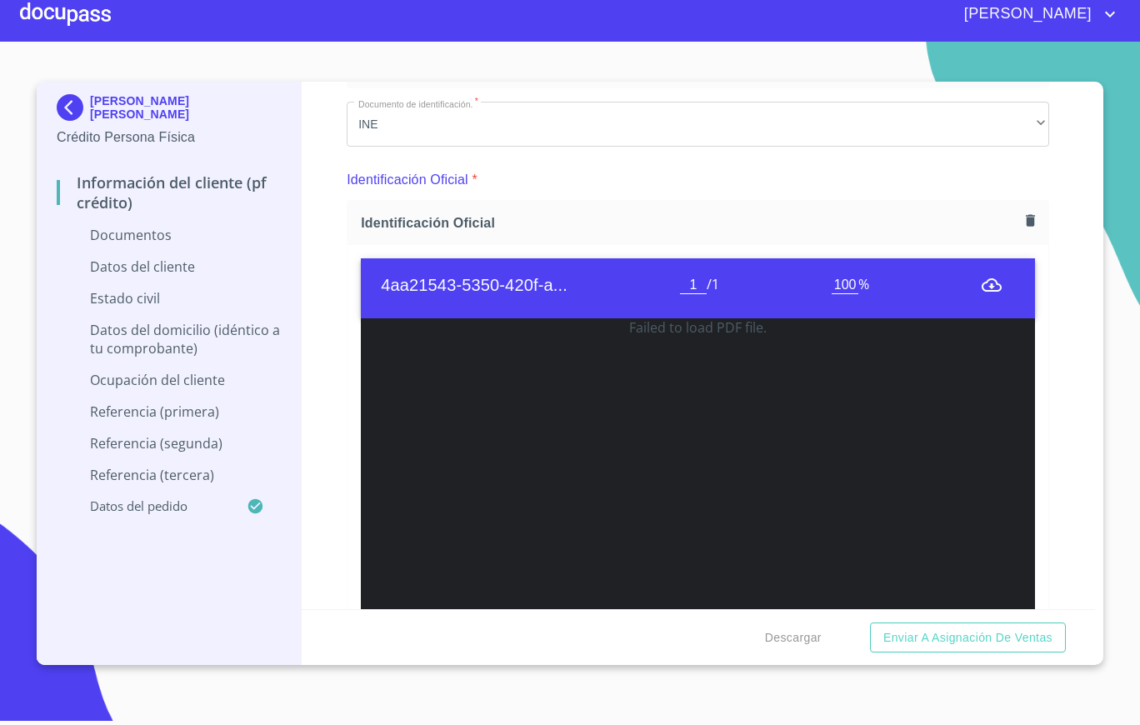
click at [1020, 229] on button "button" at bounding box center [1030, 220] width 23 height 23
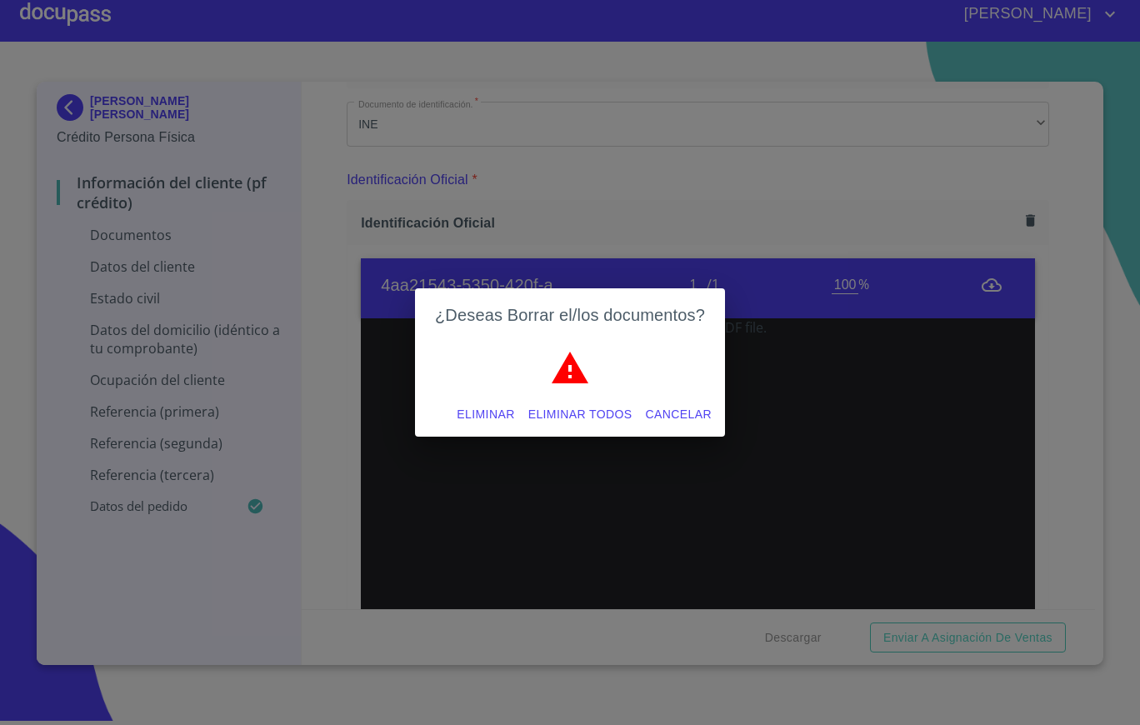
click at [544, 426] on button "Eliminar todos" at bounding box center [581, 414] width 118 height 31
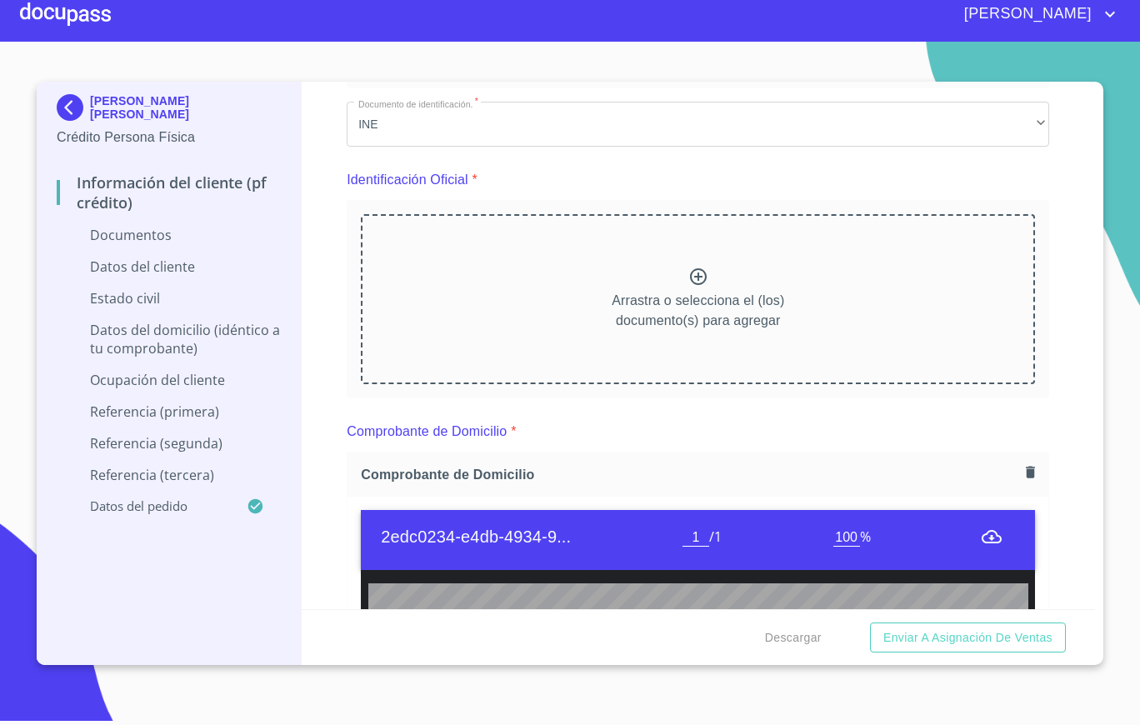
click at [1023, 476] on icon "button" at bounding box center [1031, 472] width 16 height 16
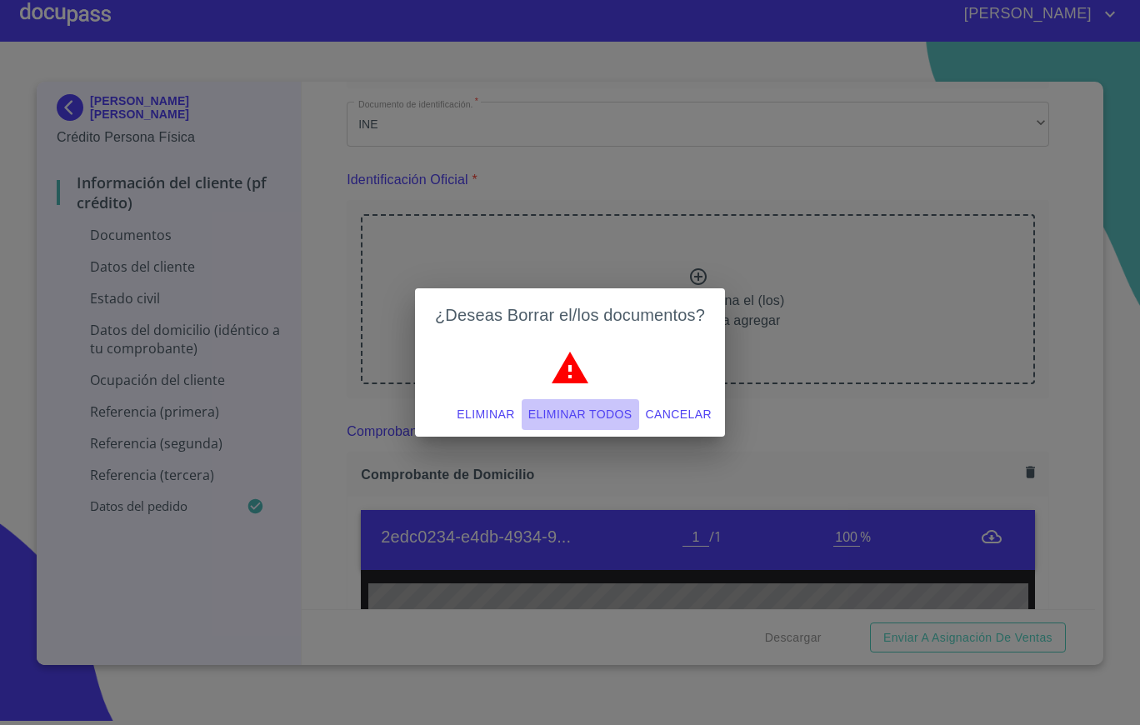
click at [618, 428] on button "Eliminar todos" at bounding box center [581, 414] width 118 height 31
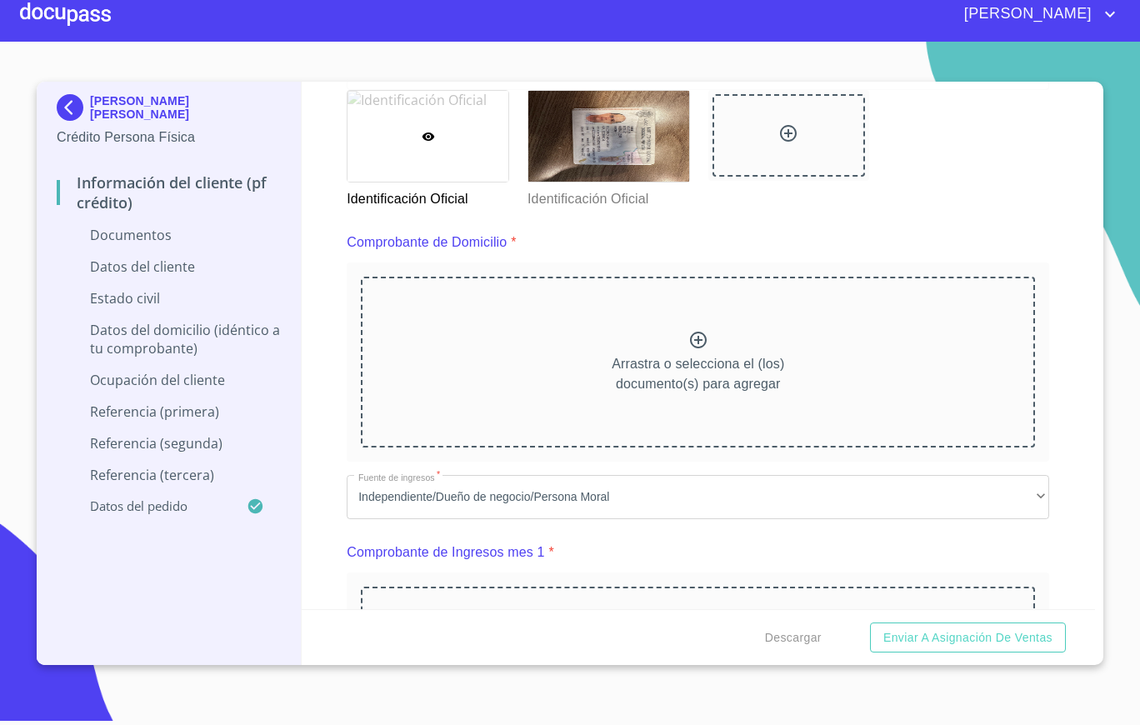
scroll to position [845, 0]
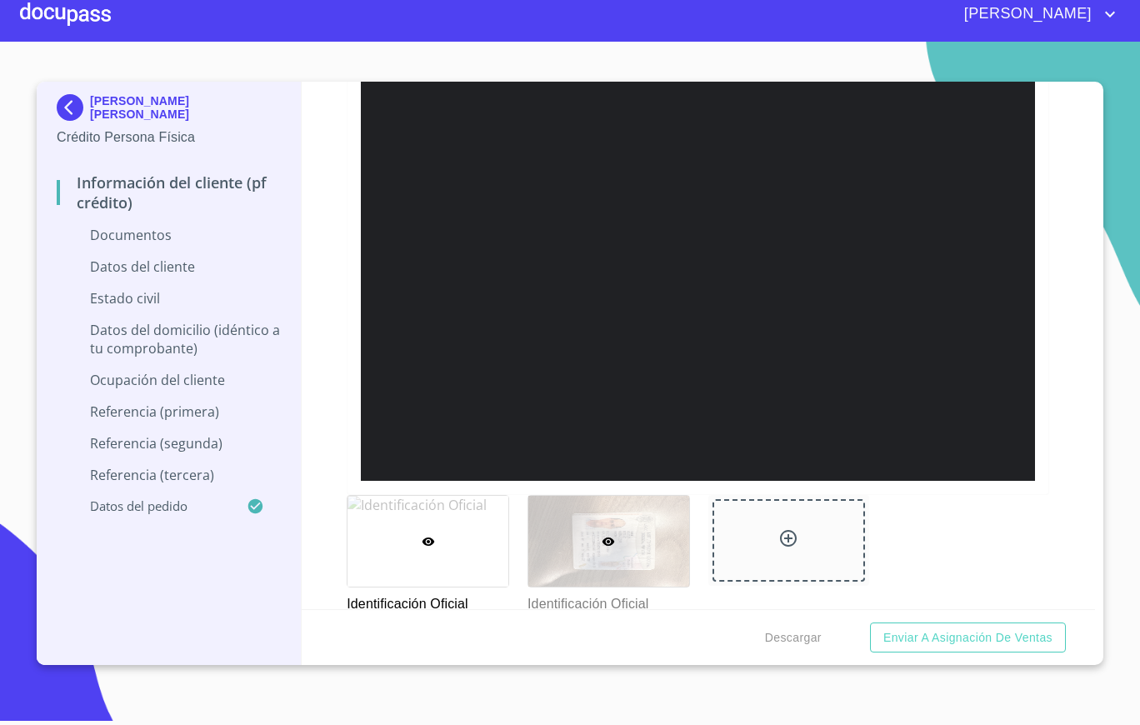
click at [604, 538] on icon at bounding box center [609, 542] width 13 height 8
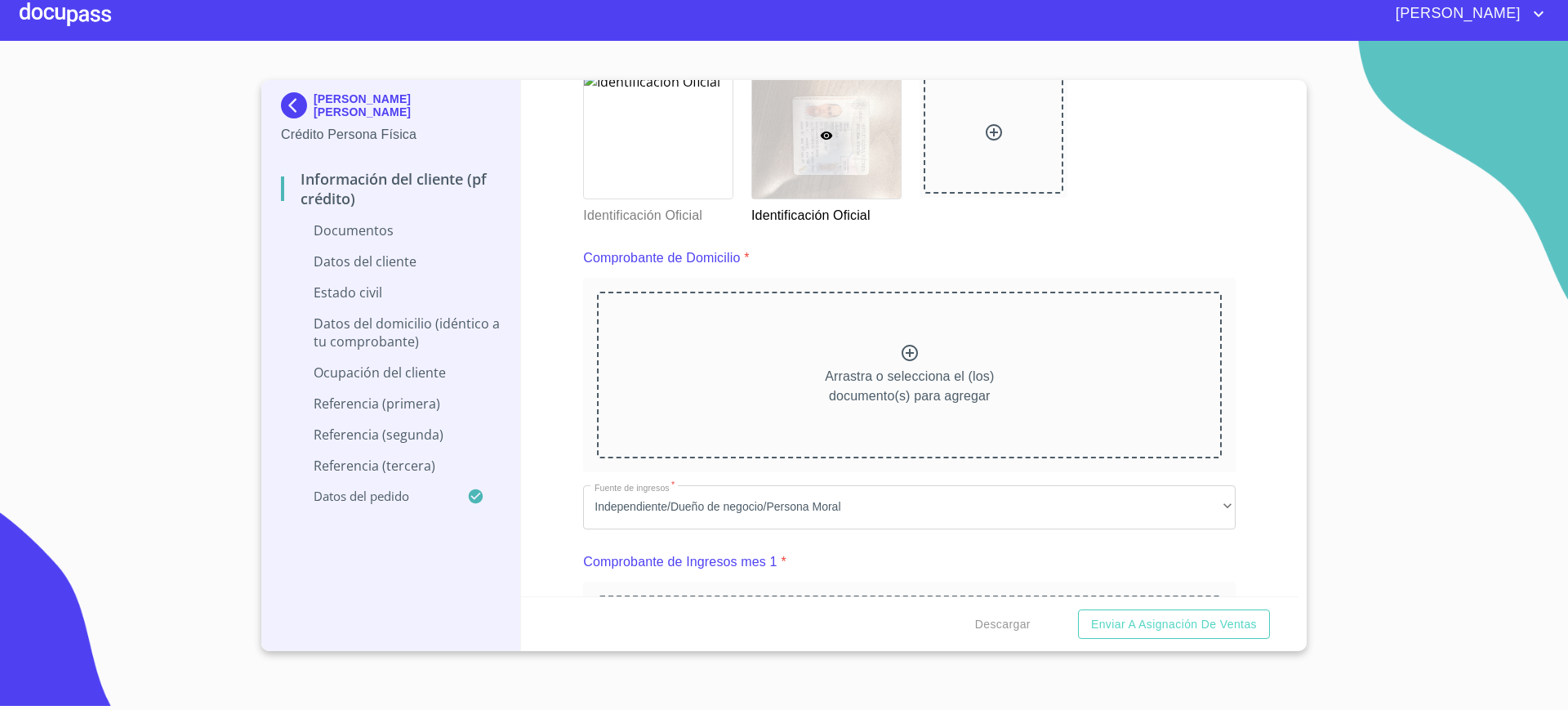
scroll to position [810, 0]
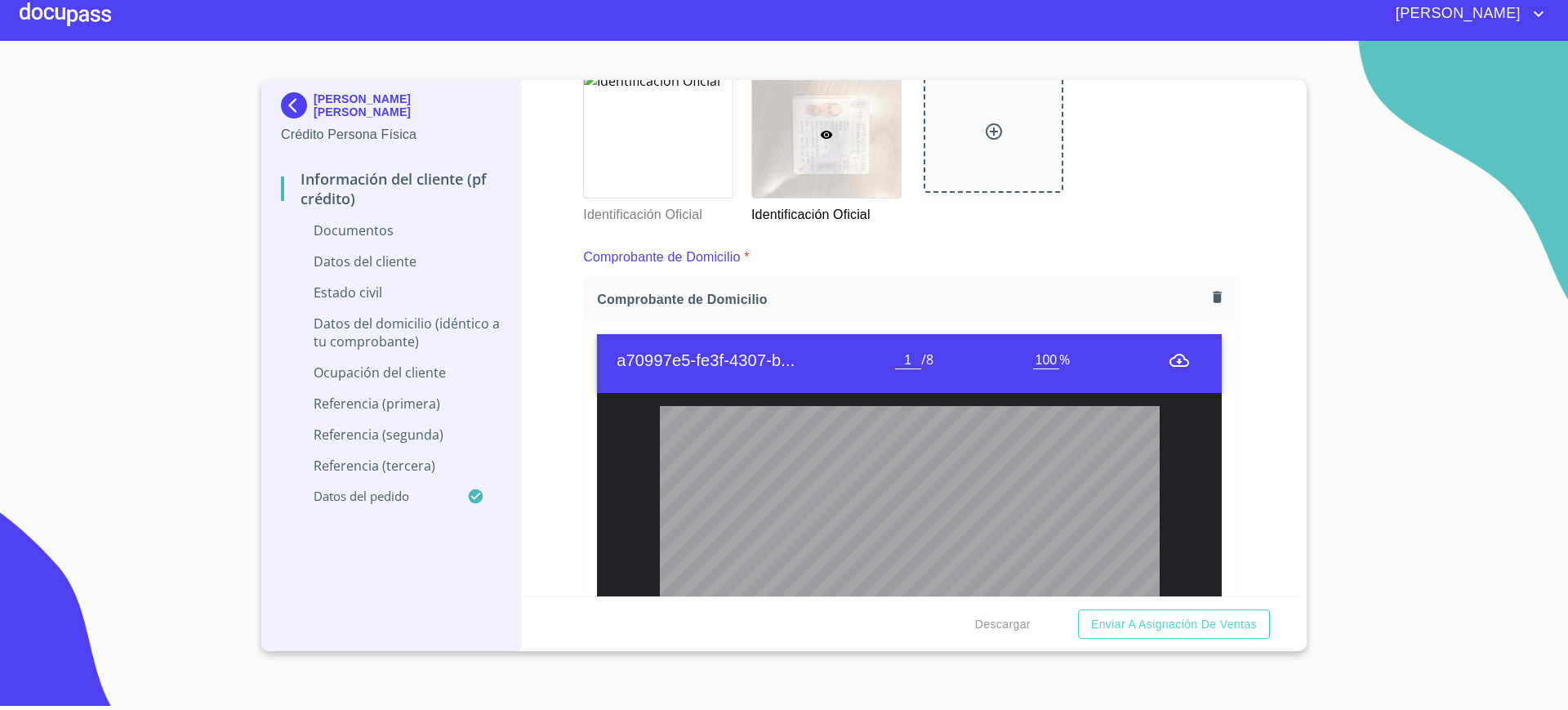
click at [547, 204] on div "Información del cliente (PF crédito) Documentos Documento de identificación.   …" at bounding box center [910, 338] width 778 height 517
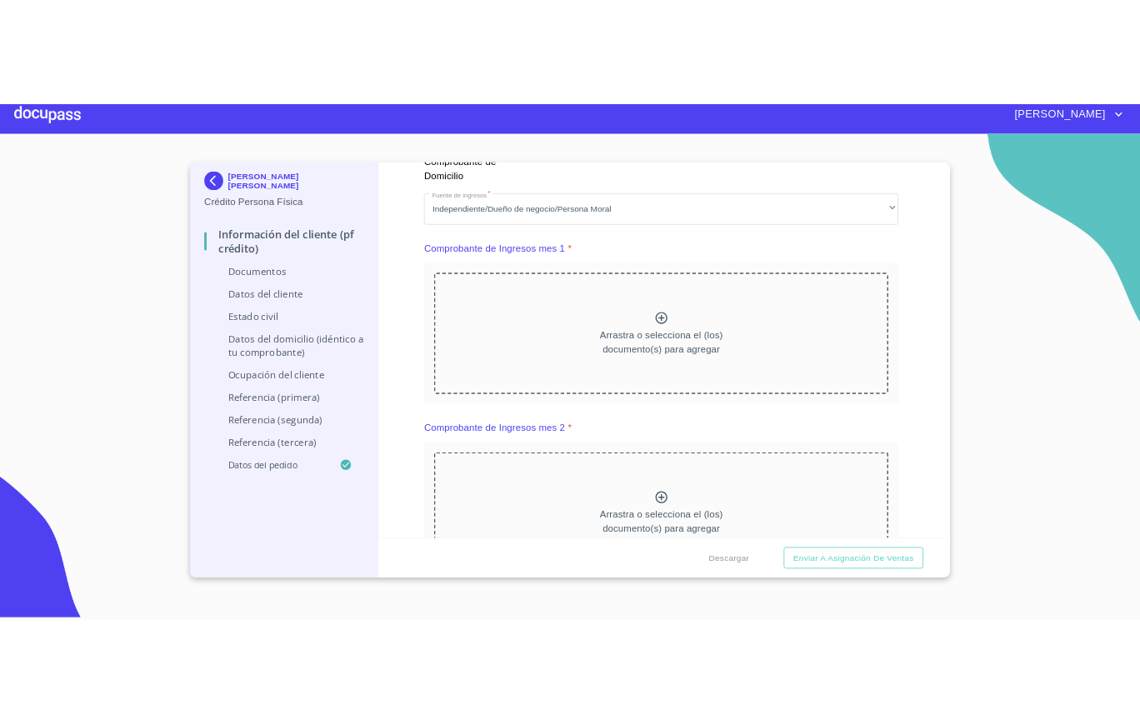
scroll to position [1776, 0]
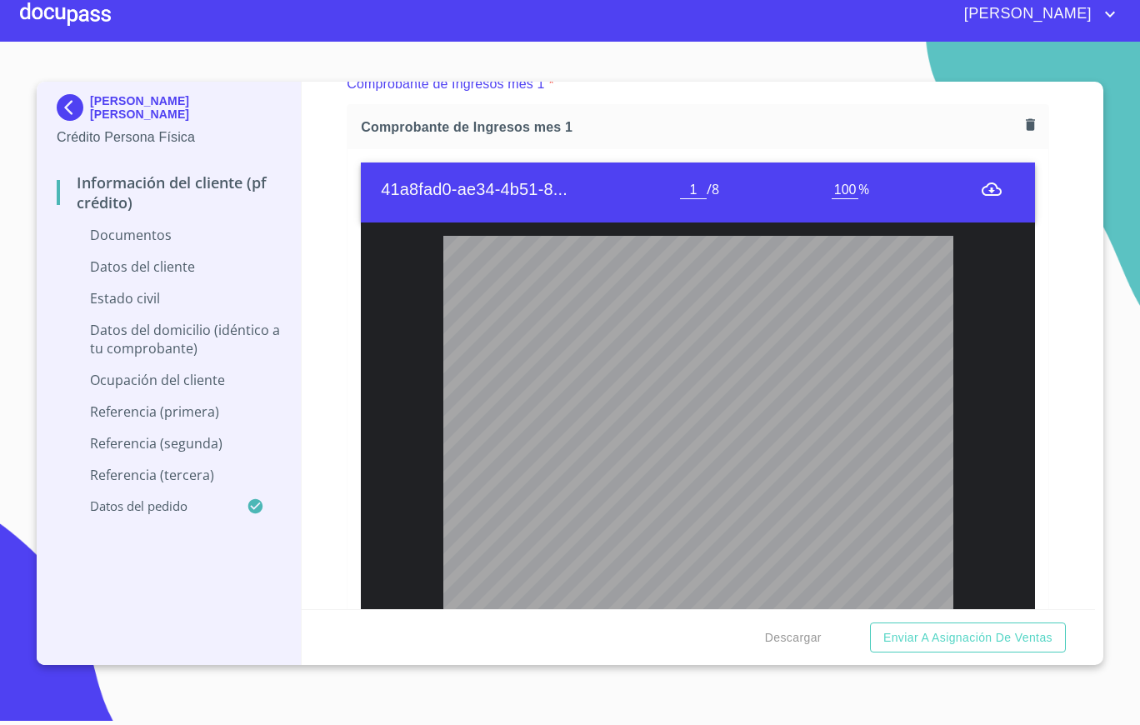
click at [307, 188] on div "Información del cliente (PF crédito) Documentos Documento de identificación.   …" at bounding box center [699, 346] width 794 height 528
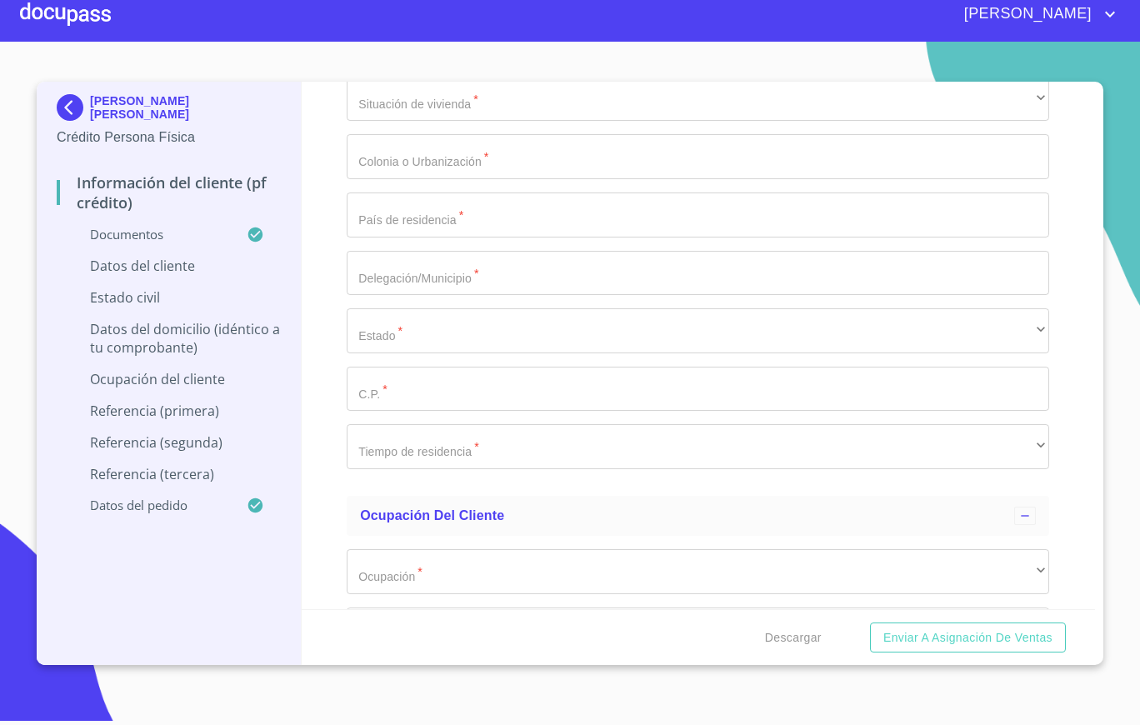
scroll to position [5333, 0]
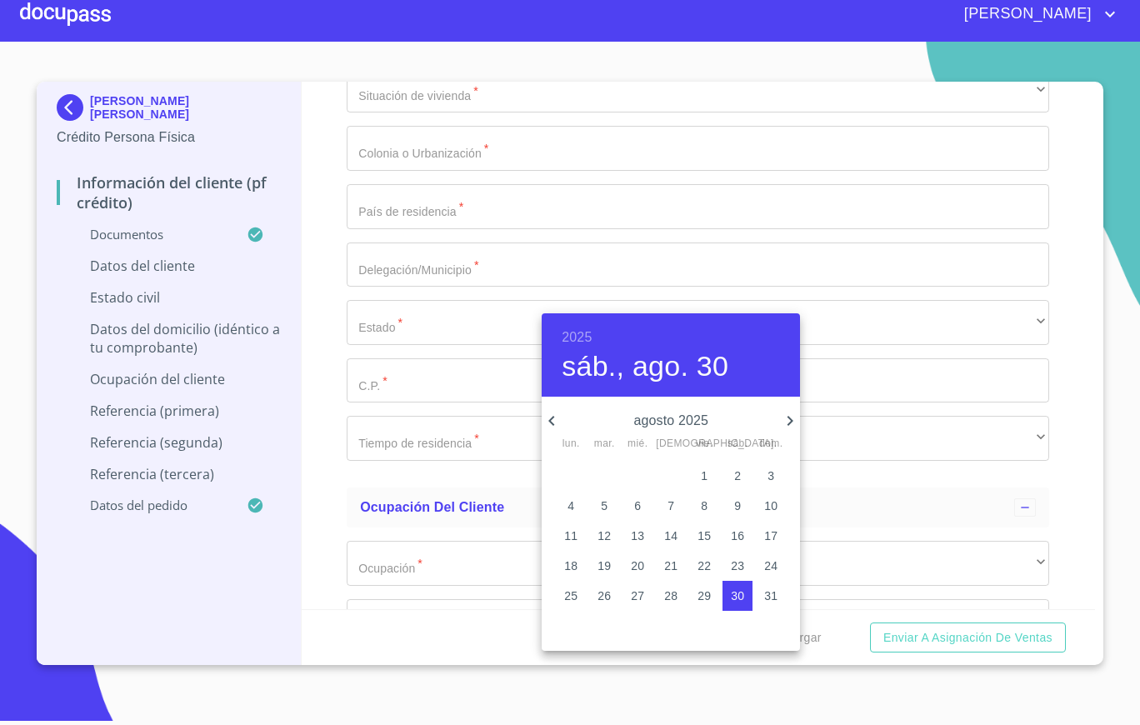
click at [585, 335] on h6 "2025" at bounding box center [577, 337] width 30 height 23
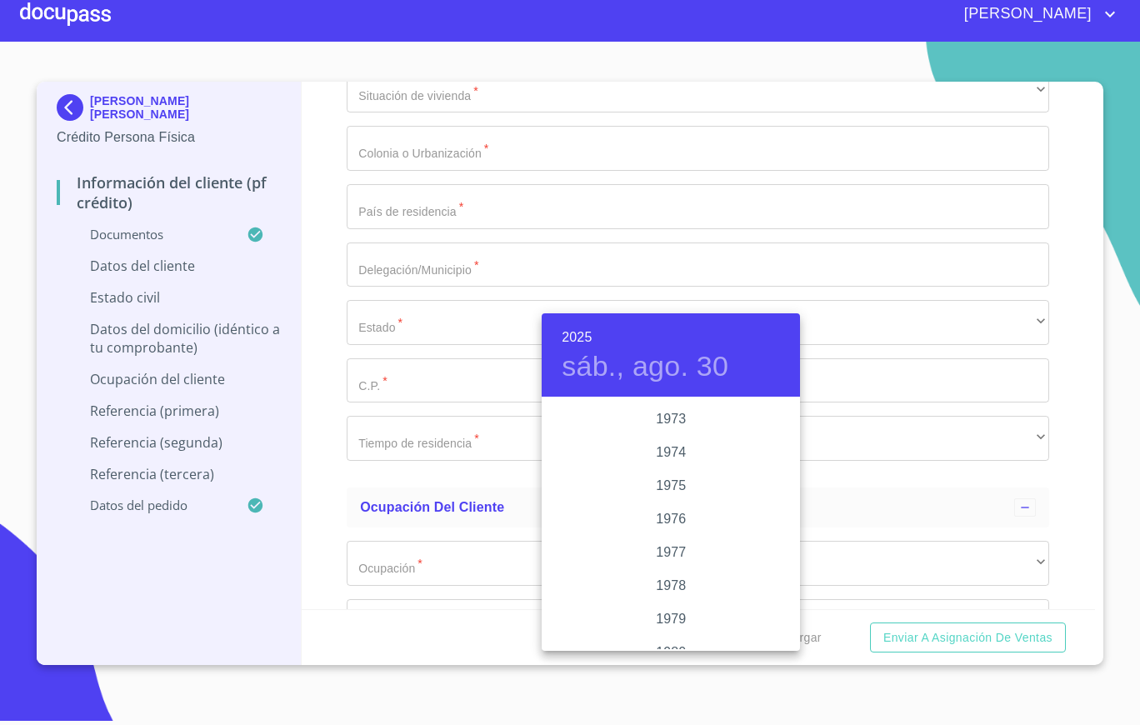
scroll to position [1455, 0]
click at [660, 472] on div "1970" at bounding box center [671, 460] width 258 height 33
type input "30 de ago. de 1970"
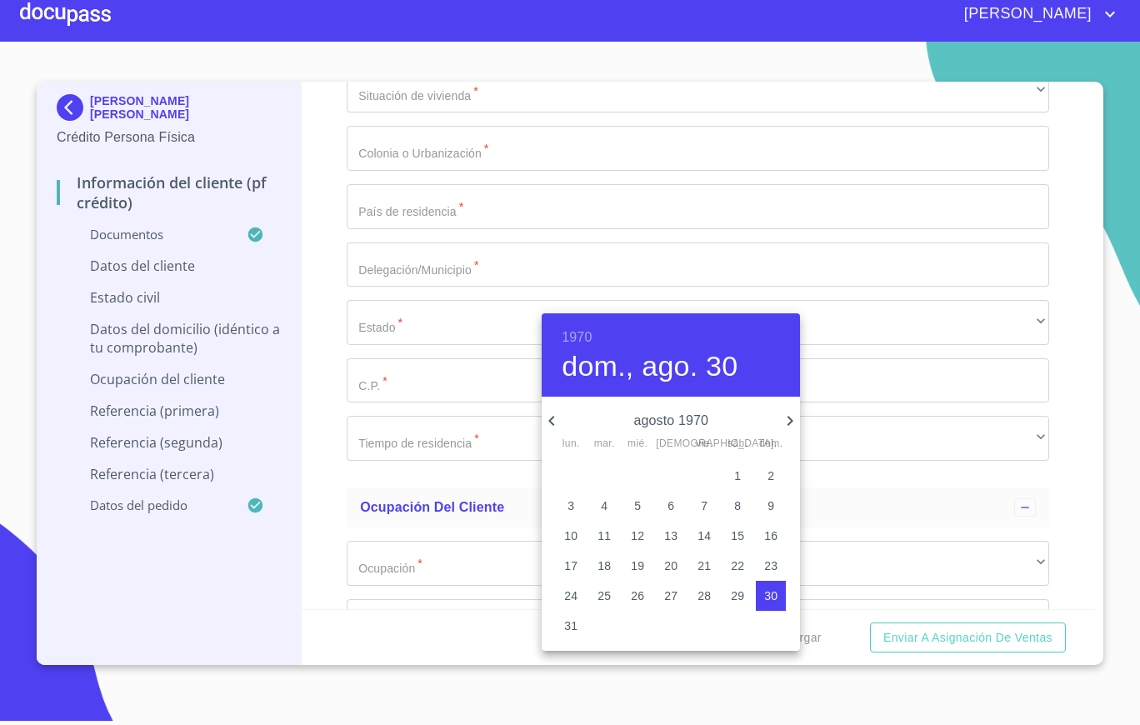
click at [539, 423] on div at bounding box center [570, 362] width 1140 height 725
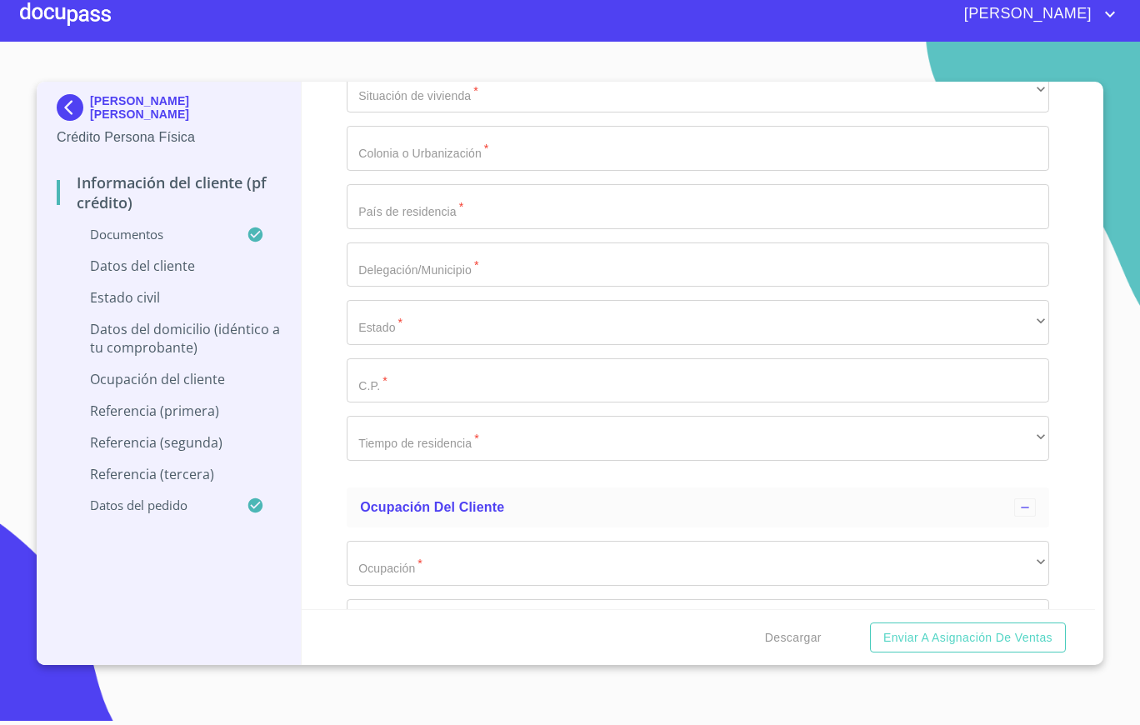
click at [548, 419] on div "1970 dom., ago. 30 agosto 1970 lun. mar. mié. jue. vie. sáb. dom. 27 28 29 30 3…" at bounding box center [570, 362] width 1140 height 725
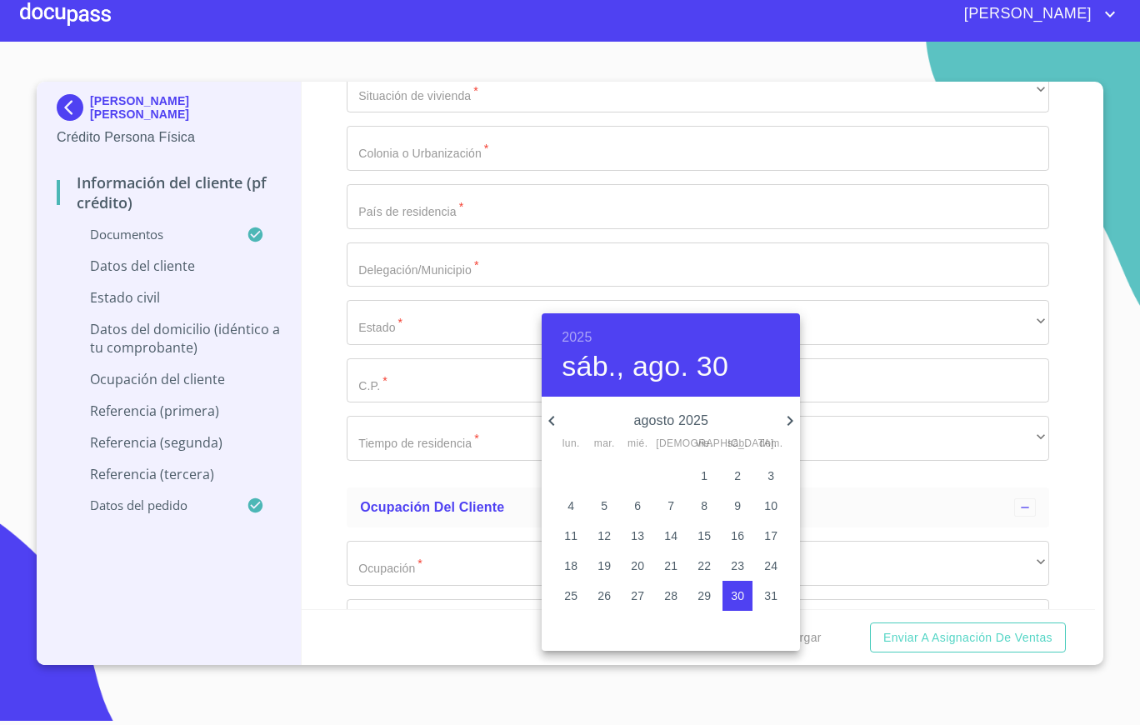
click at [578, 319] on div "2025 sáb., ago. 30" at bounding box center [671, 354] width 258 height 83
click at [578, 333] on h6 "2025" at bounding box center [577, 337] width 30 height 23
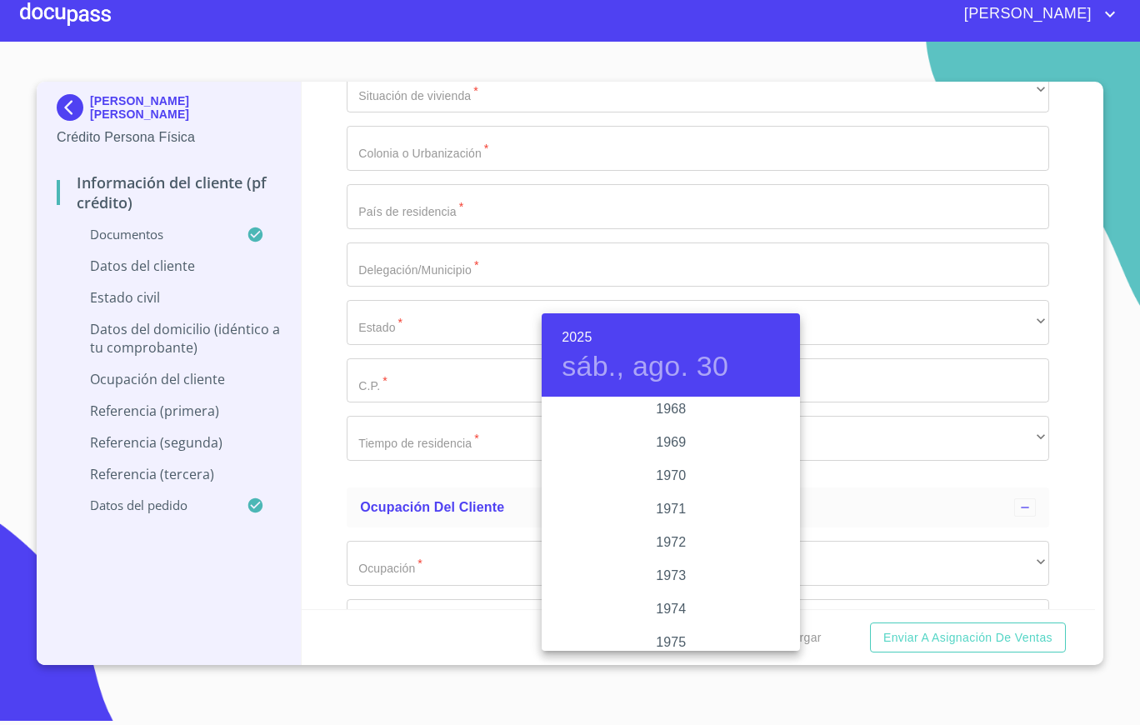
scroll to position [1439, 0]
click at [683, 476] on div "1970" at bounding box center [671, 477] width 258 height 33
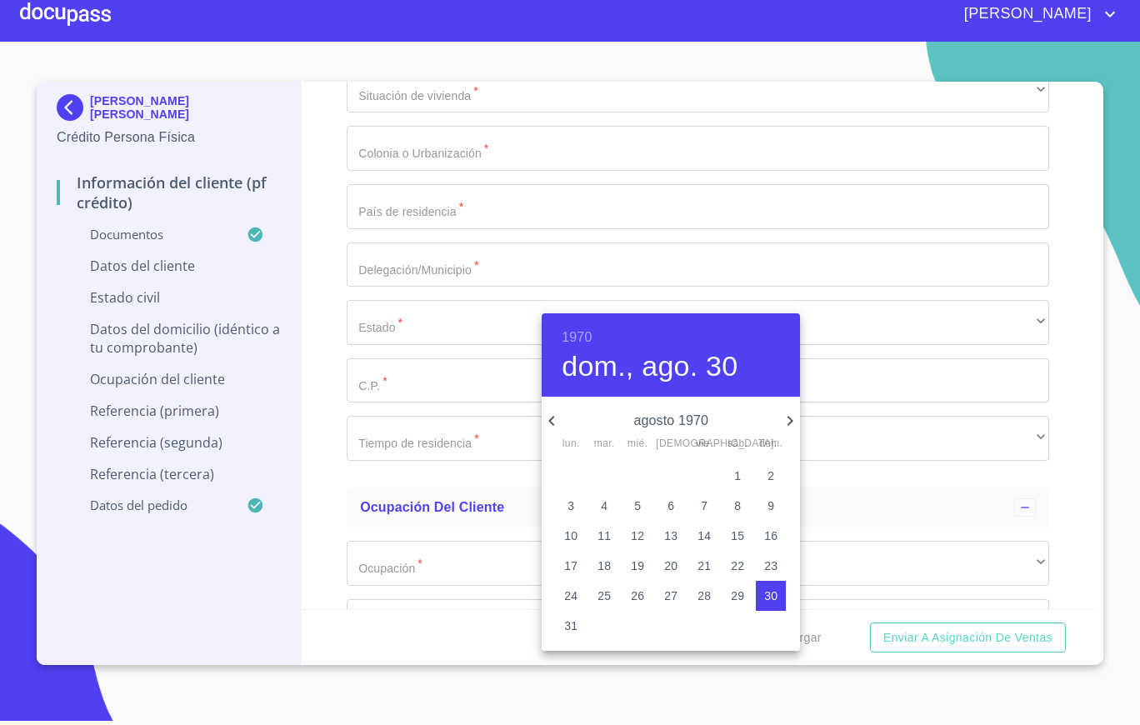
click at [548, 415] on icon "button" at bounding box center [552, 421] width 20 height 20
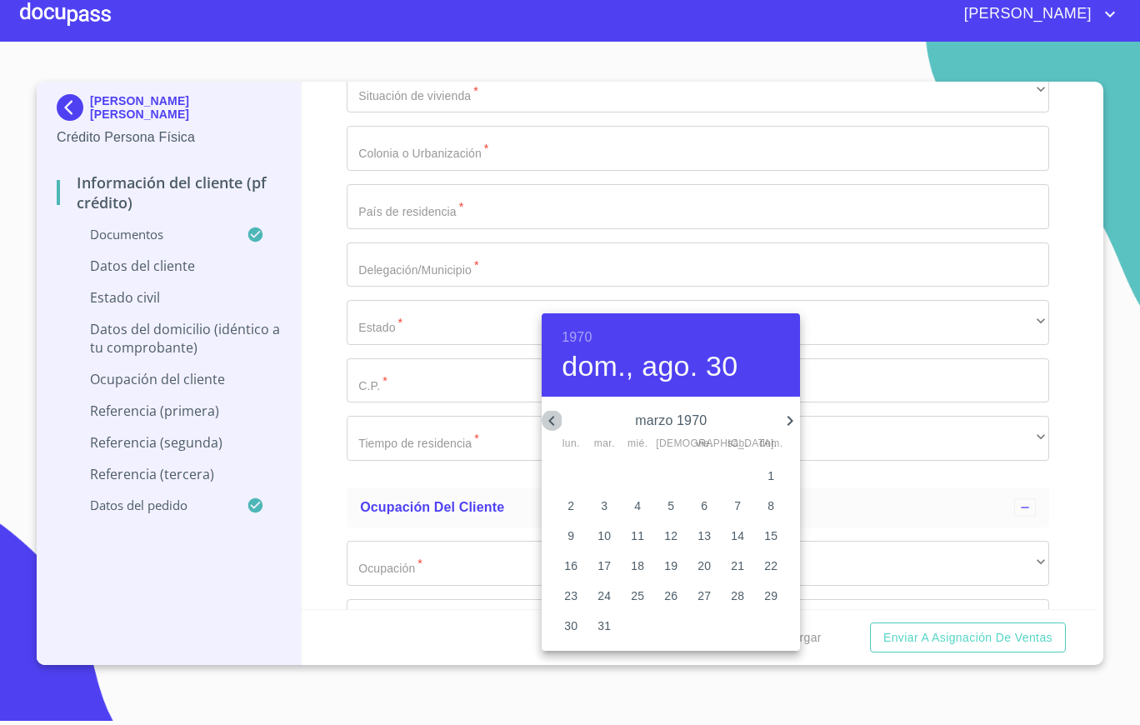
click at [548, 415] on icon "button" at bounding box center [552, 421] width 20 height 20
click at [764, 539] on span "15" at bounding box center [771, 536] width 30 height 17
type input "15 de feb. de 1970"
click at [428, 326] on div at bounding box center [570, 362] width 1140 height 725
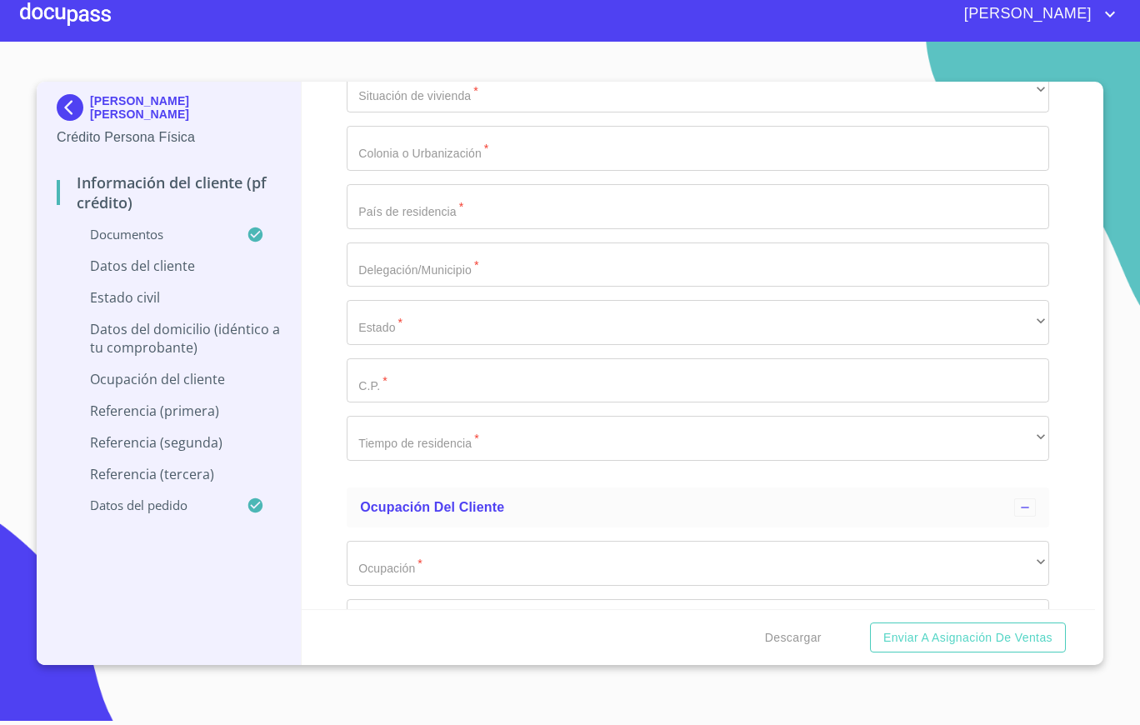
type input "GODG700215AL7"
type input "GODG720215HMCNSS04"
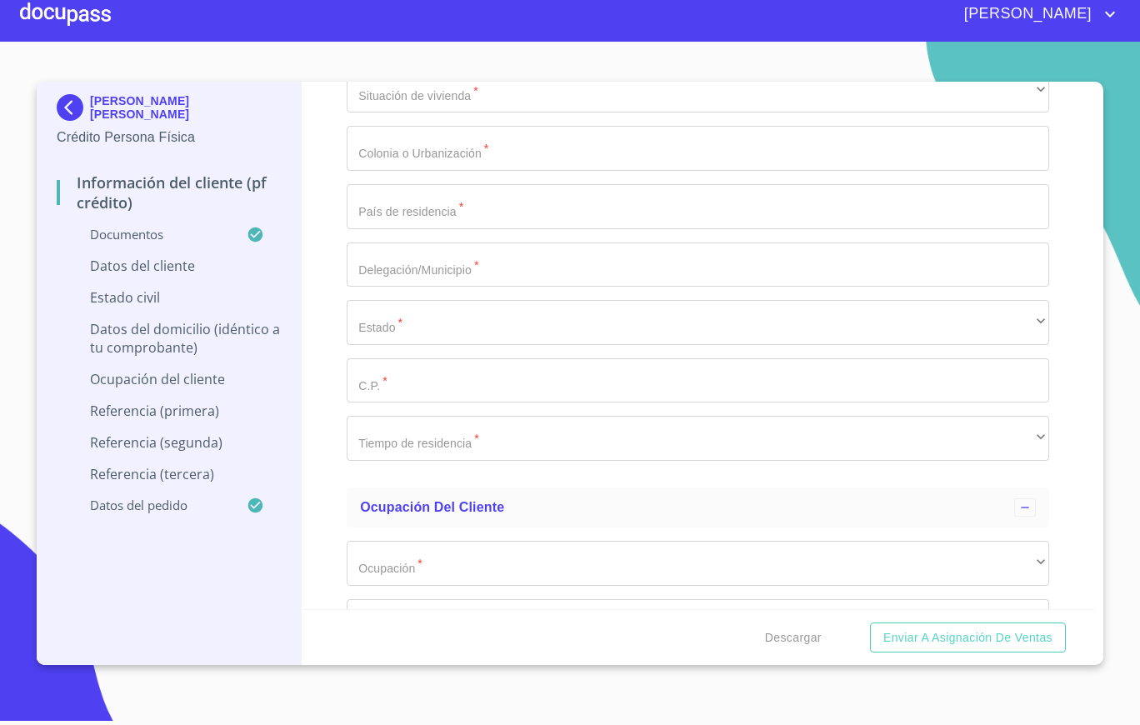
type input "GODG700215HMCNSS04"
type input "1643313931"
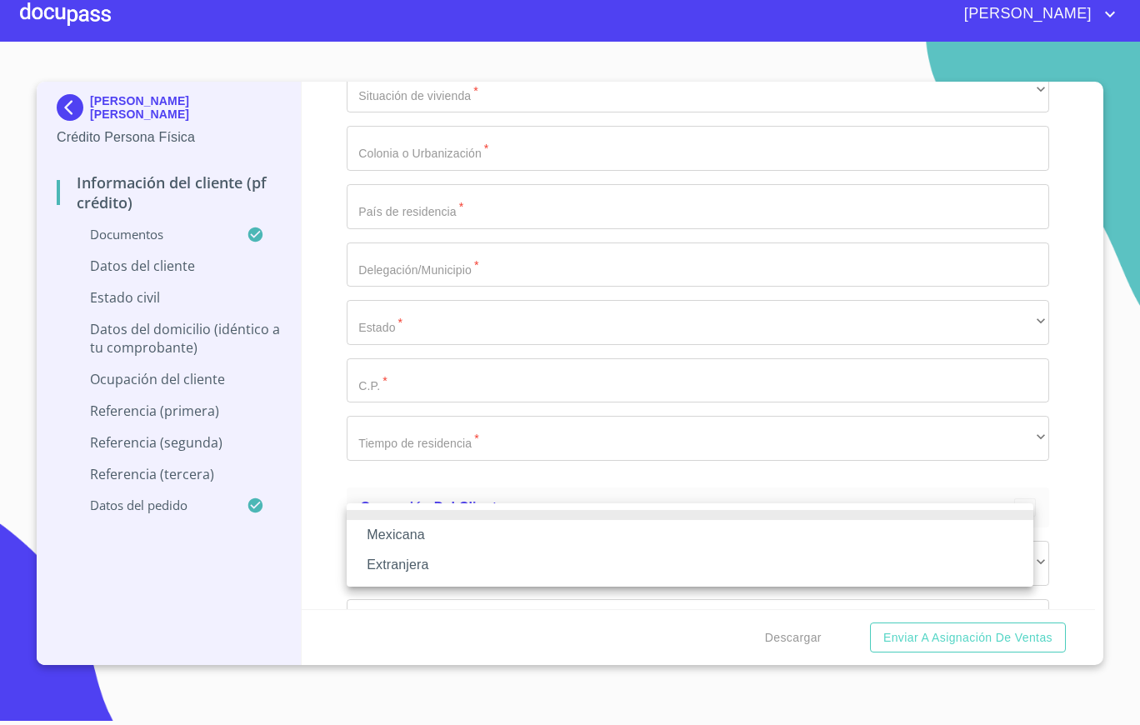
click at [418, 528] on li "Mexicana" at bounding box center [690, 535] width 687 height 30
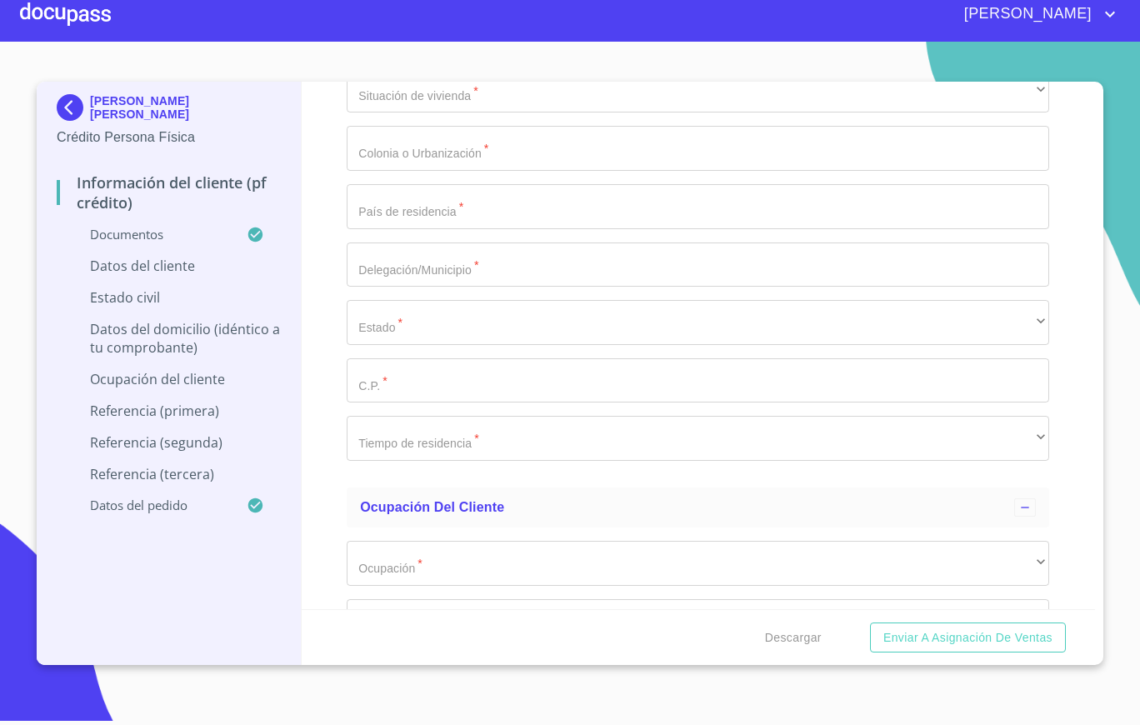
scroll to position [5421, 0]
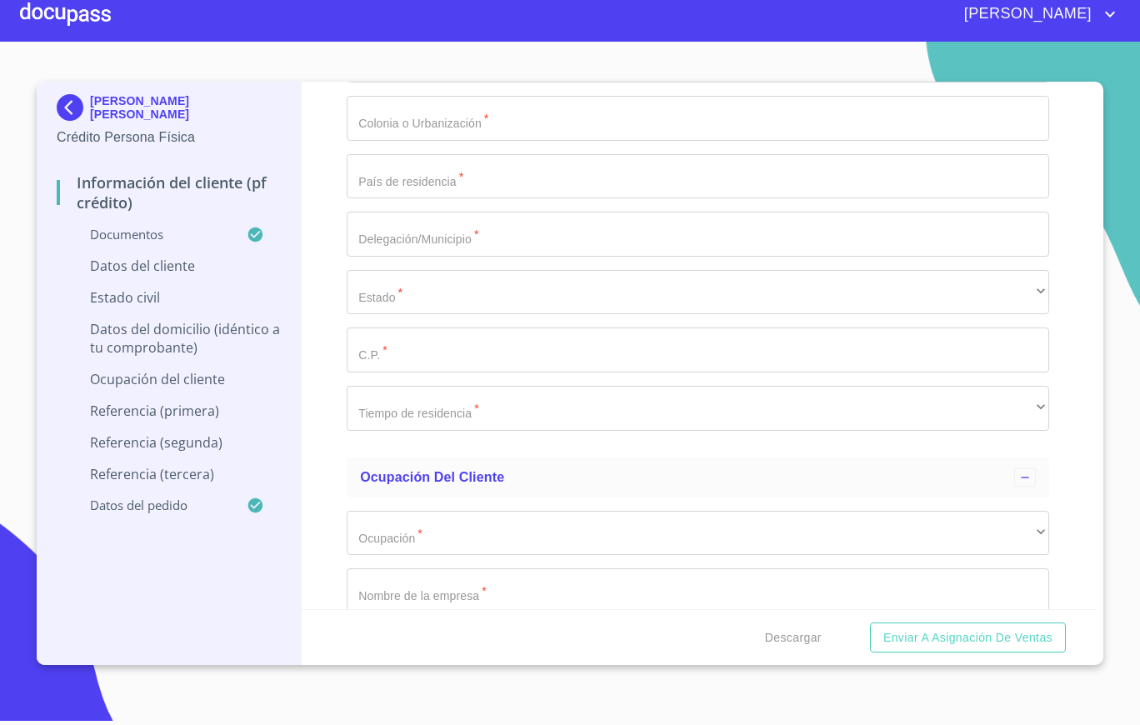
type input "[GEOGRAPHIC_DATA]"
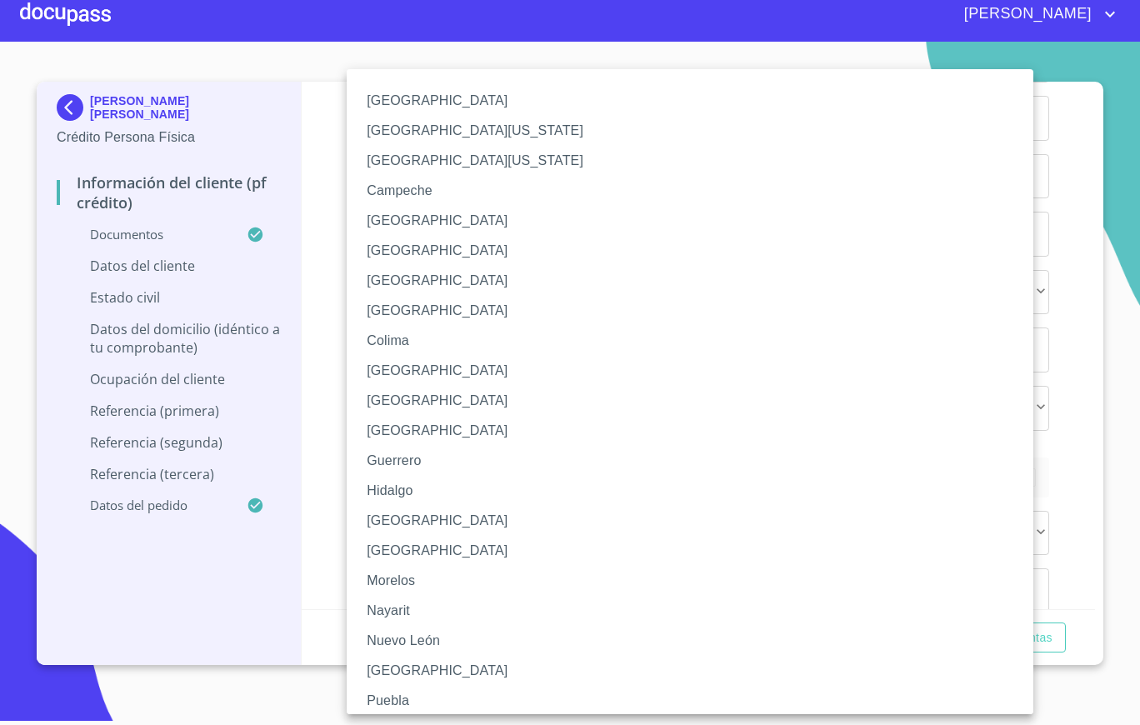
click at [420, 525] on li "[GEOGRAPHIC_DATA]" at bounding box center [698, 521] width 703 height 30
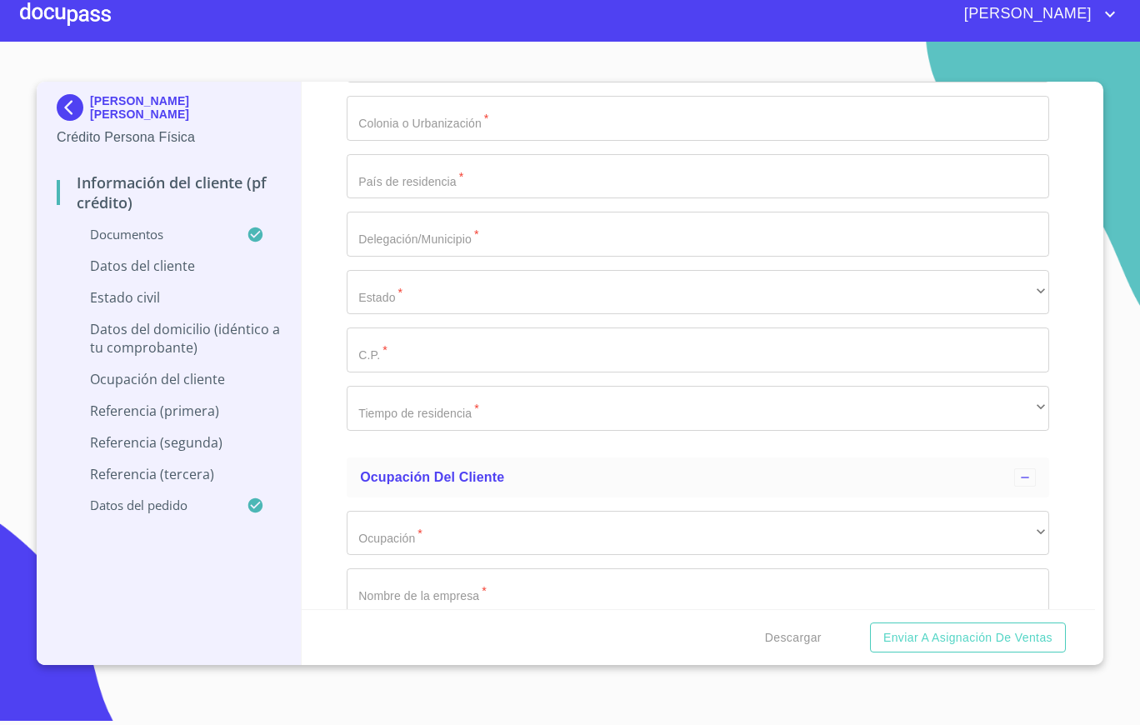
click at [343, 483] on div "Información del cliente (PF crédito) Documentos Documento de identificación.   …" at bounding box center [699, 346] width 794 height 528
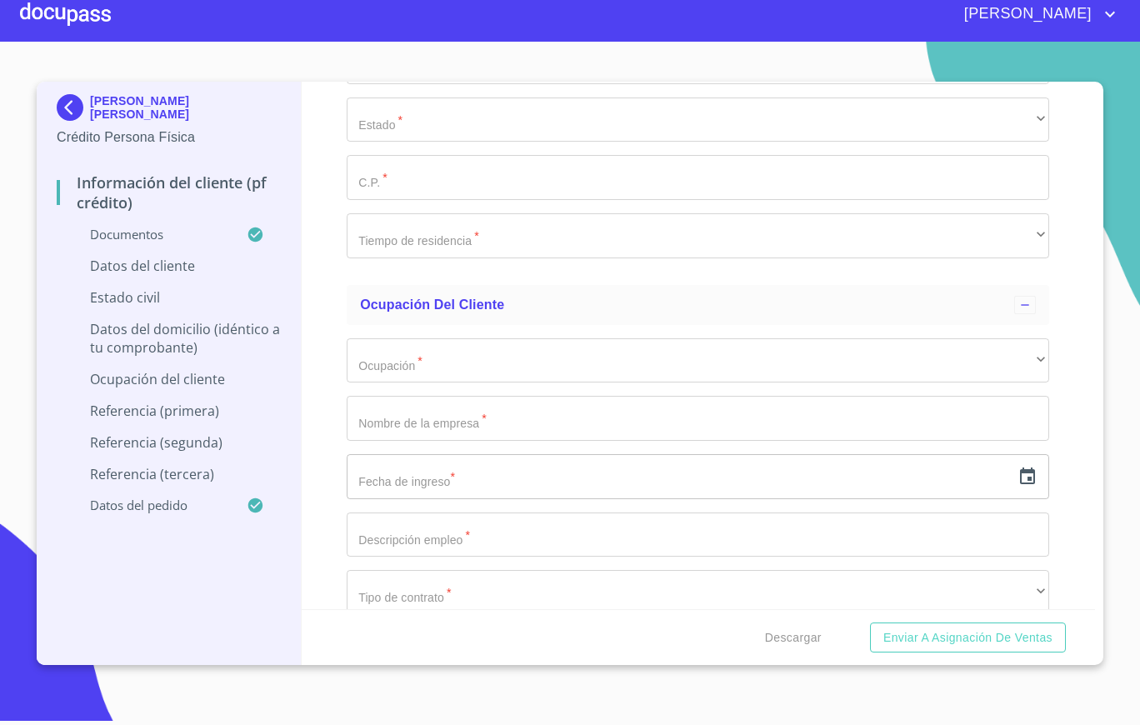
scroll to position [5598, 0]
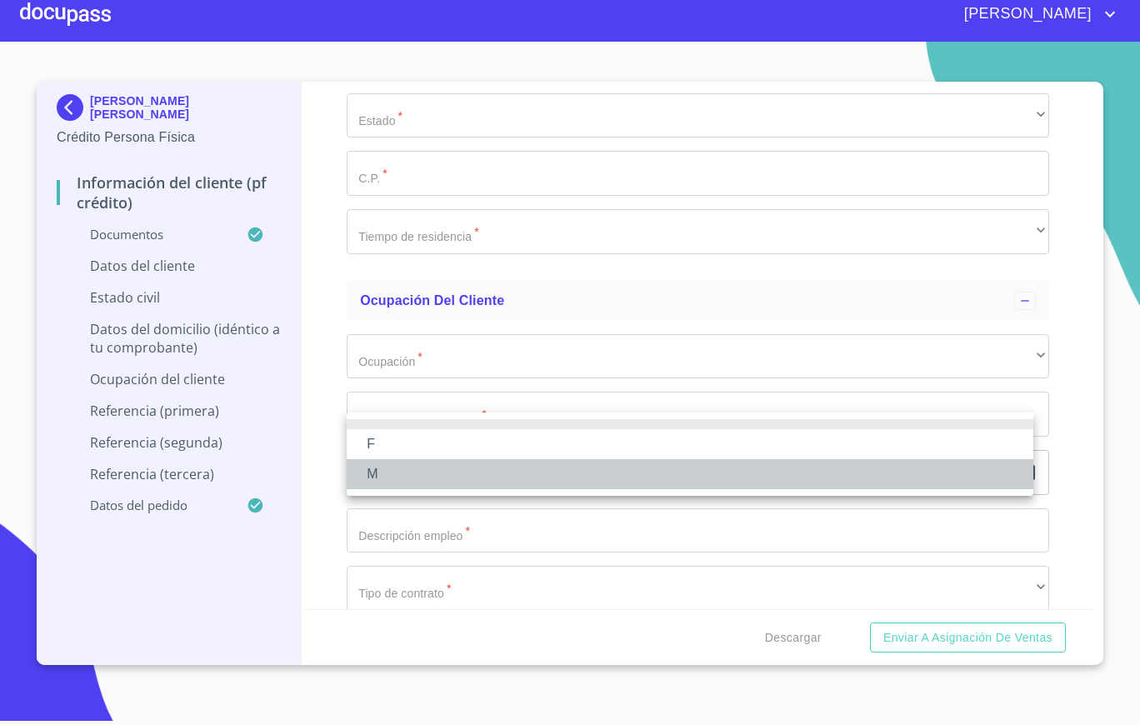
click at [411, 482] on li "M" at bounding box center [690, 474] width 687 height 30
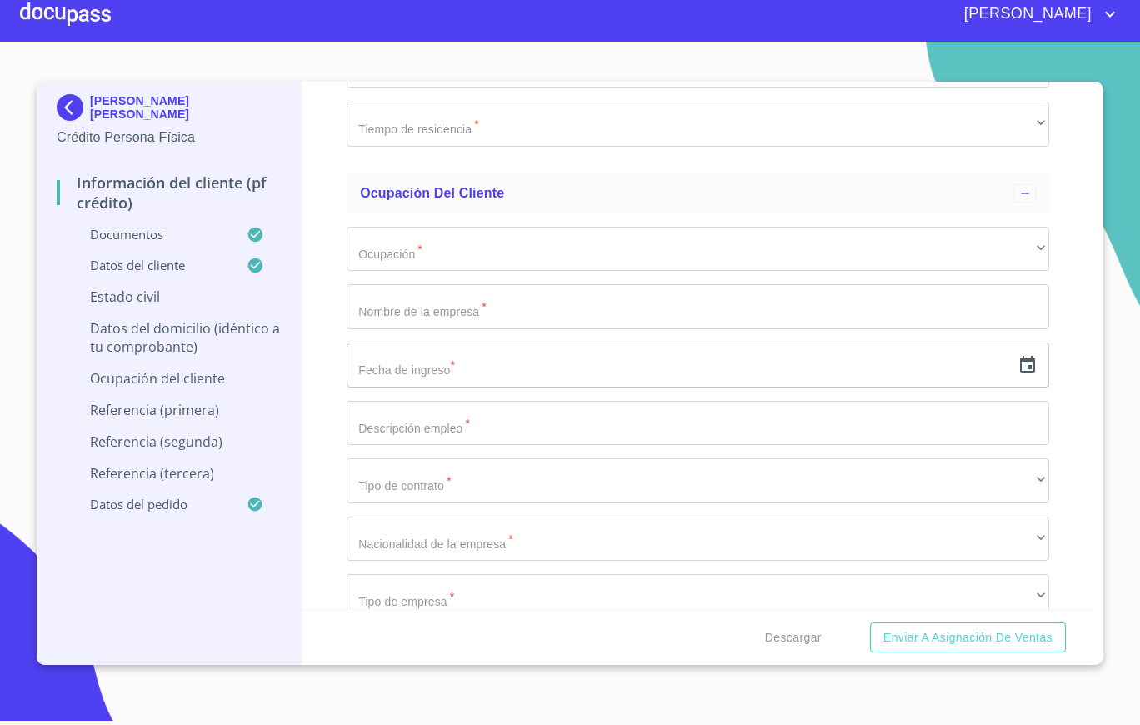
scroll to position [5712, 0]
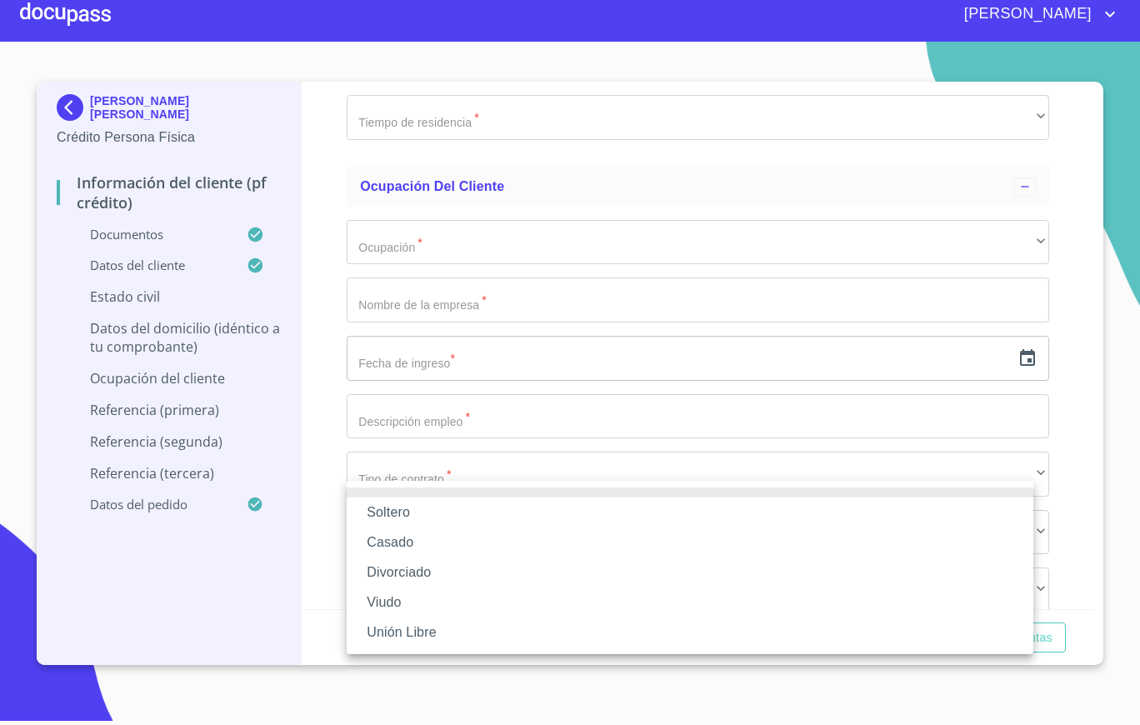
click at [432, 533] on li "Casado" at bounding box center [690, 543] width 687 height 30
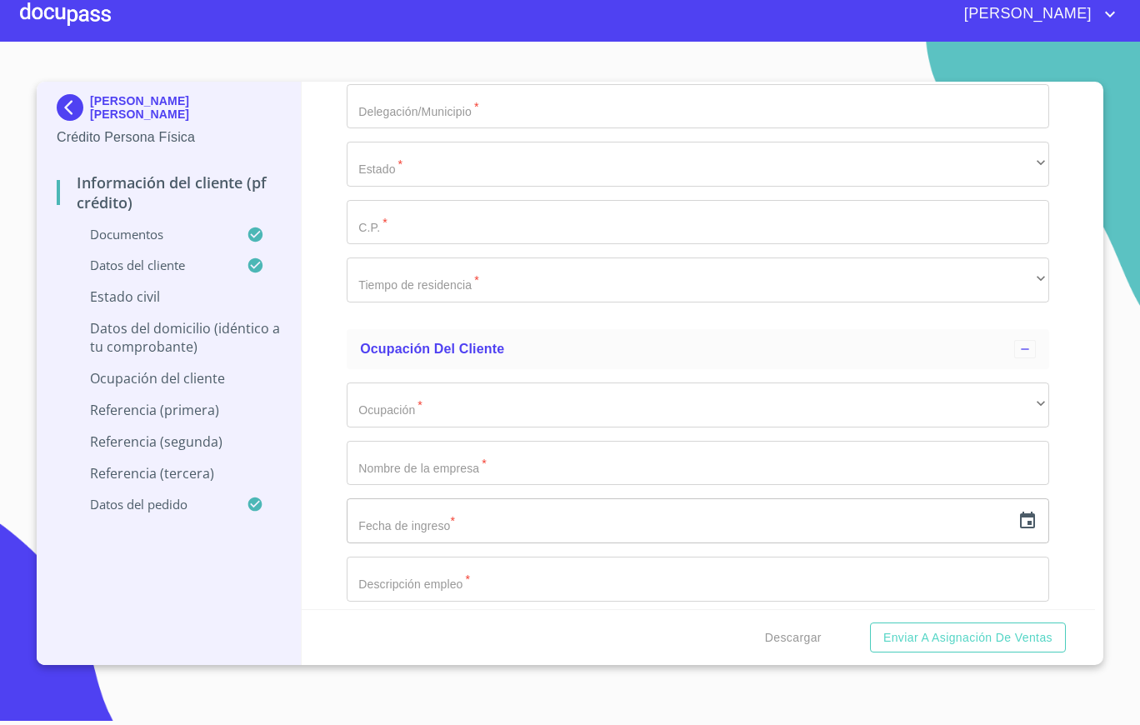
scroll to position [5956, 0]
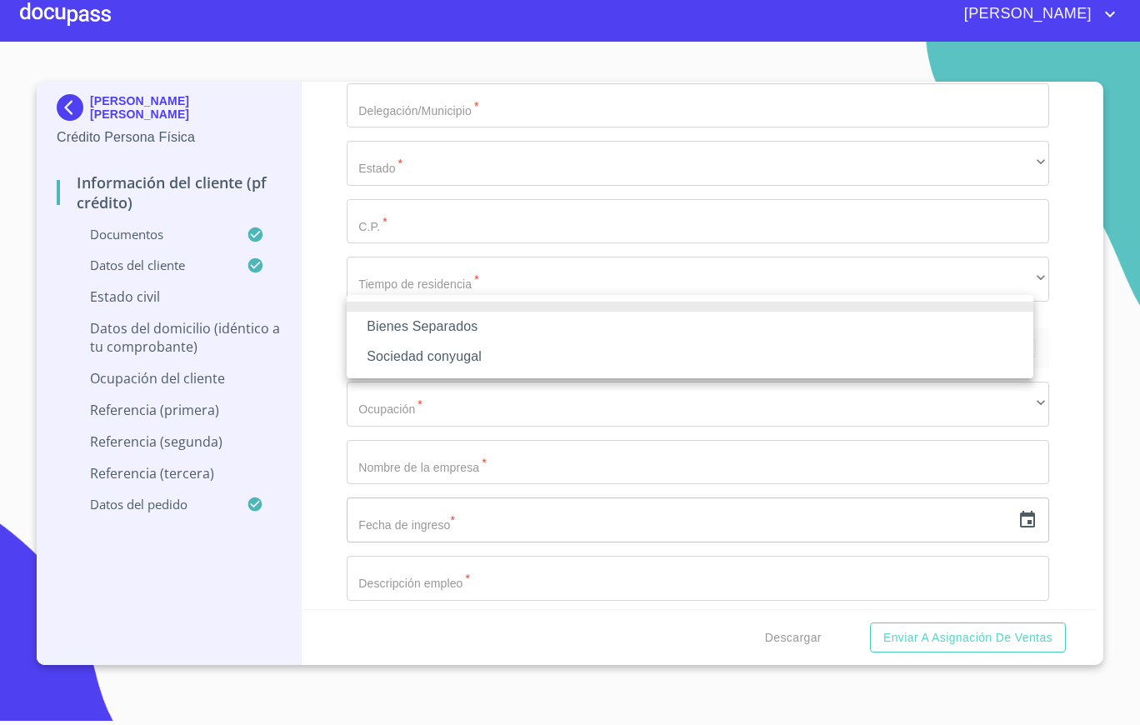
click at [443, 350] on li "Sociedad conyugal" at bounding box center [690, 357] width 687 height 30
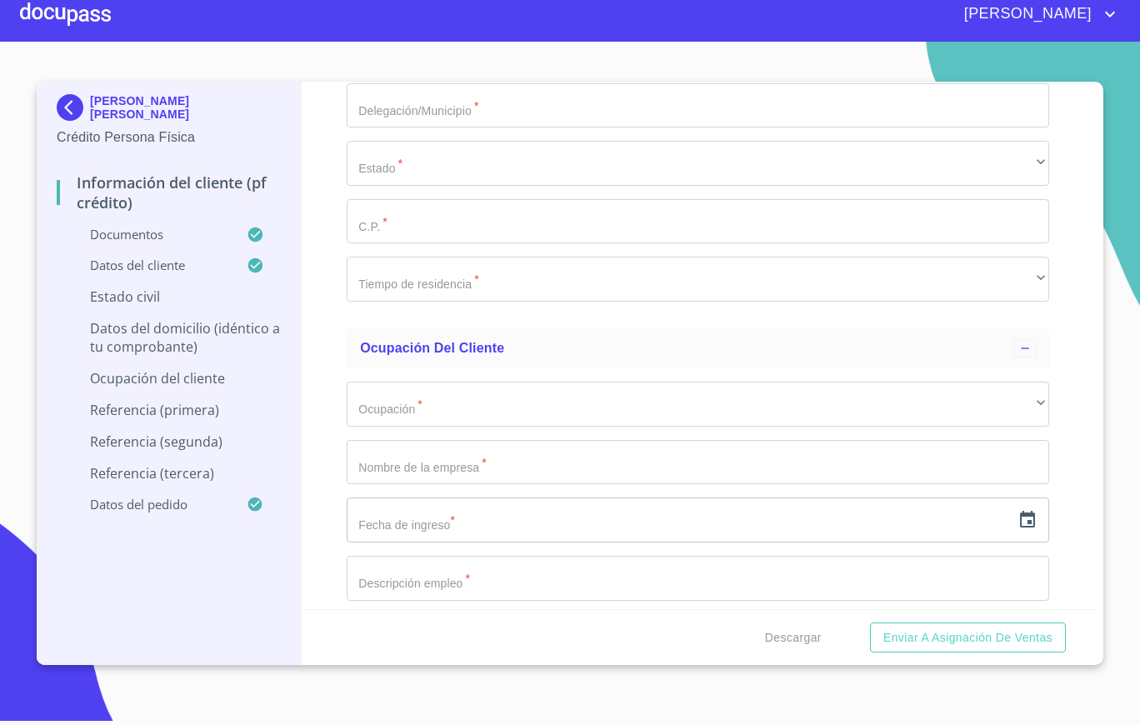
type input "."
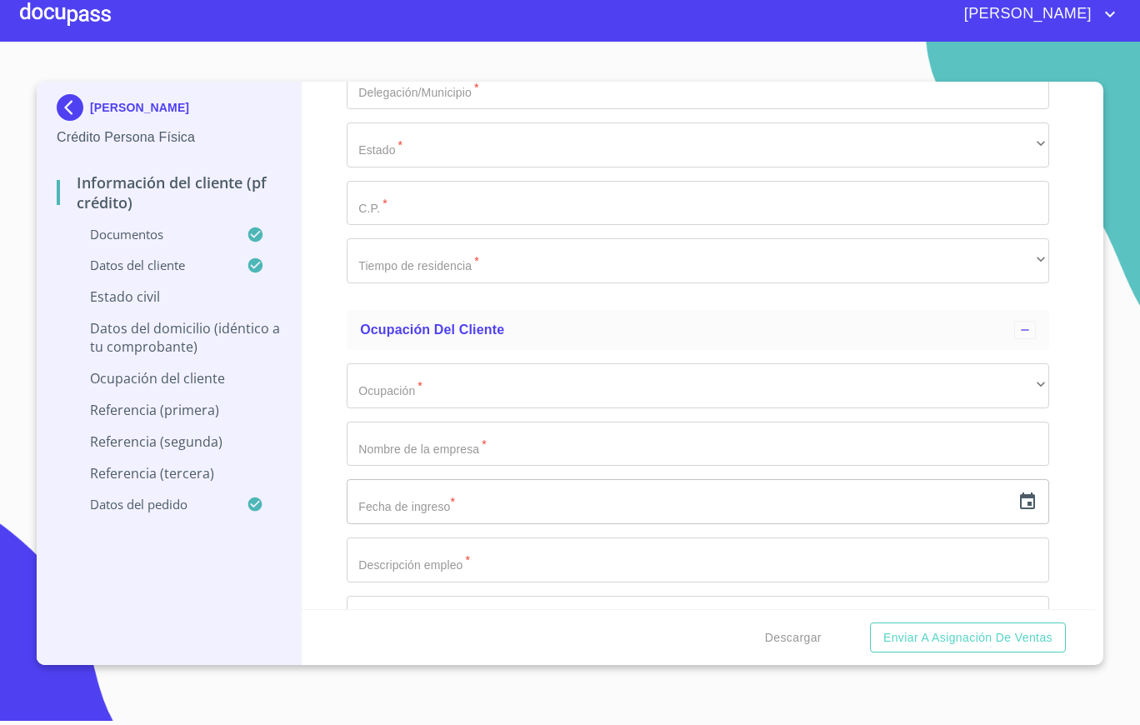
scroll to position [6128, 0]
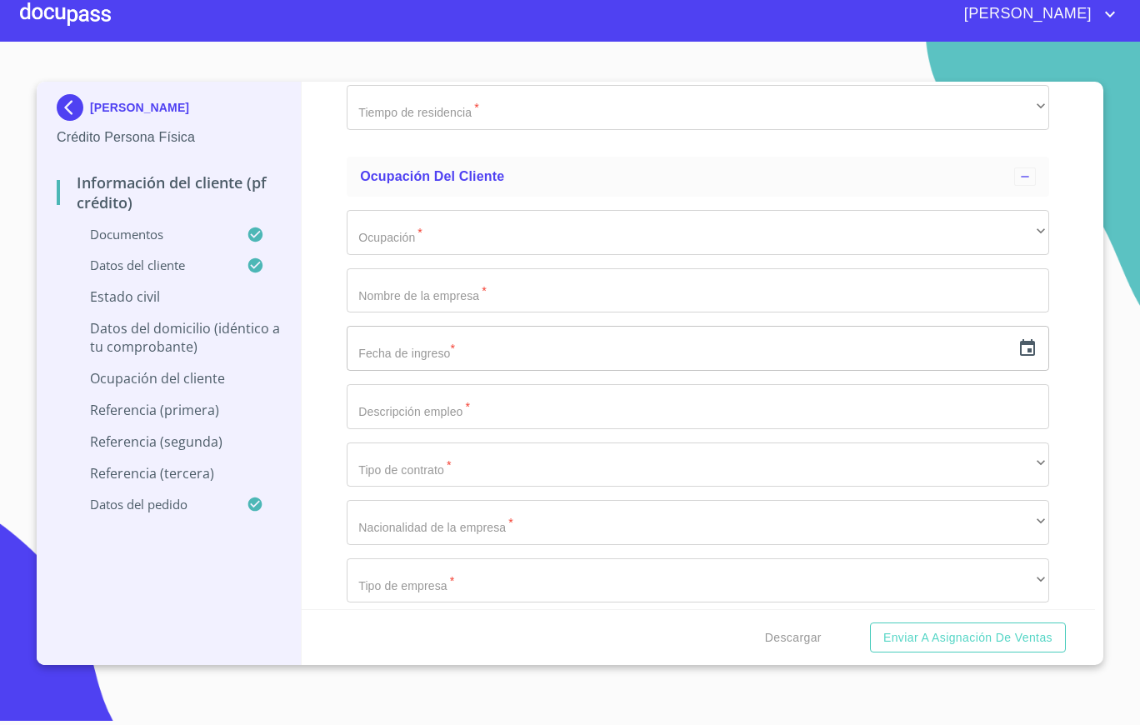
type input "0"
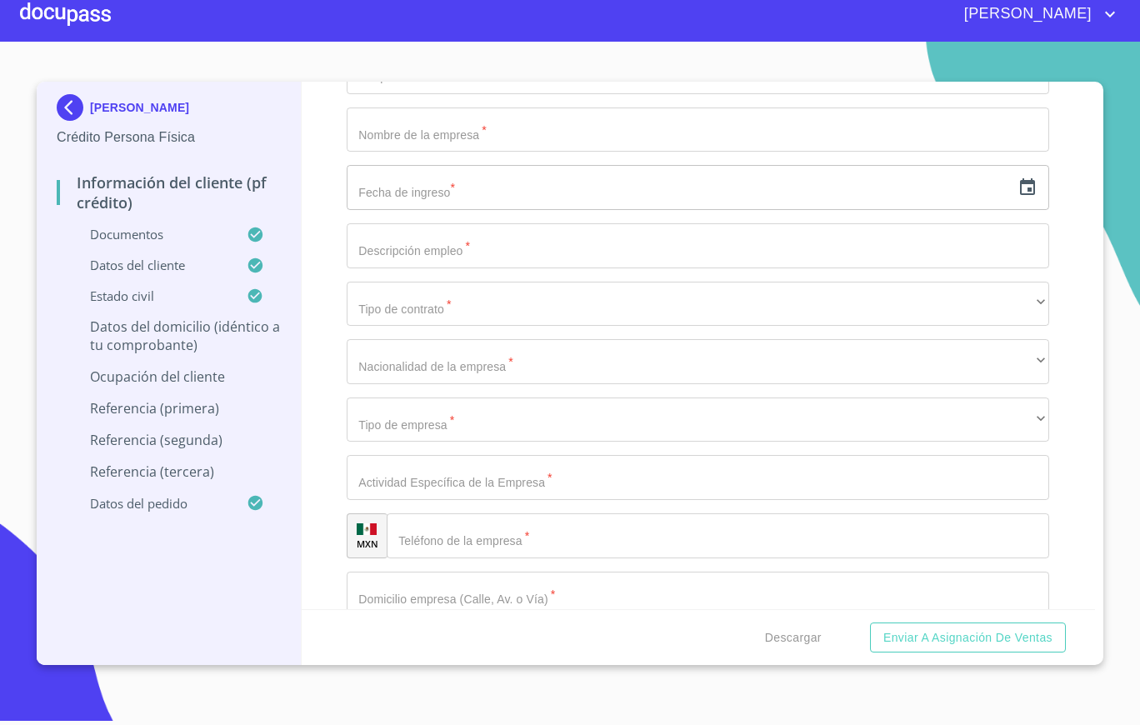
scroll to position [6291, 0]
type input "D"
type input "PAISAJE DE ARBOLES"
type input "5040"
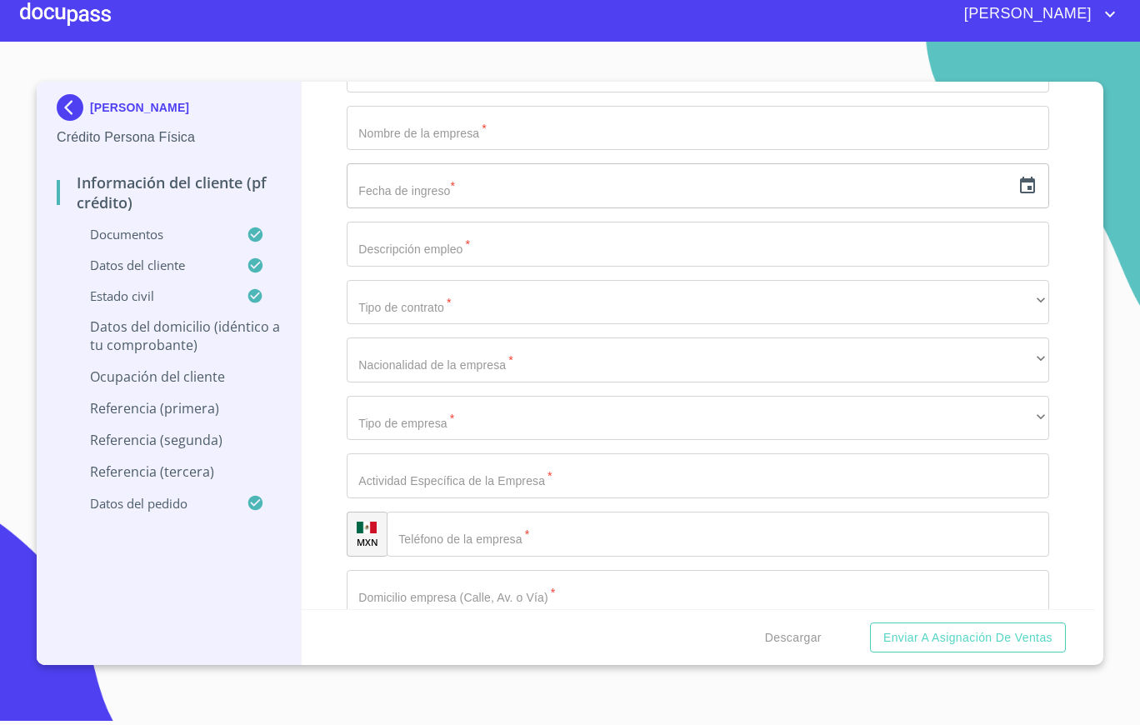
type input "."
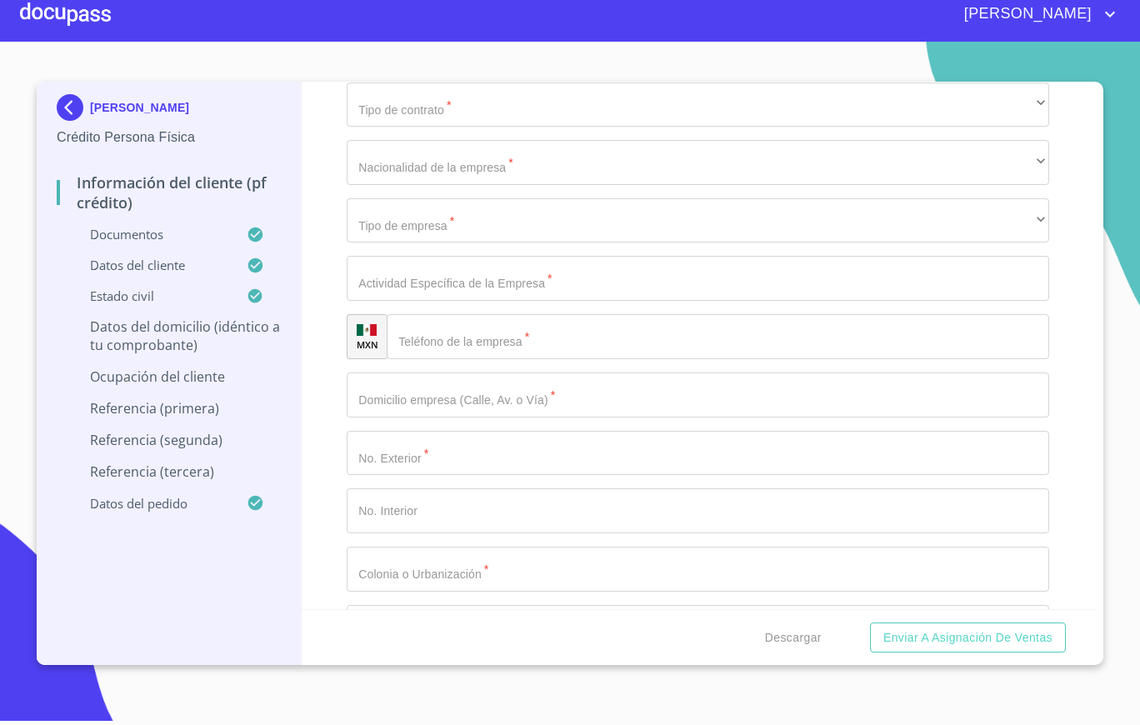
scroll to position [6499, 0]
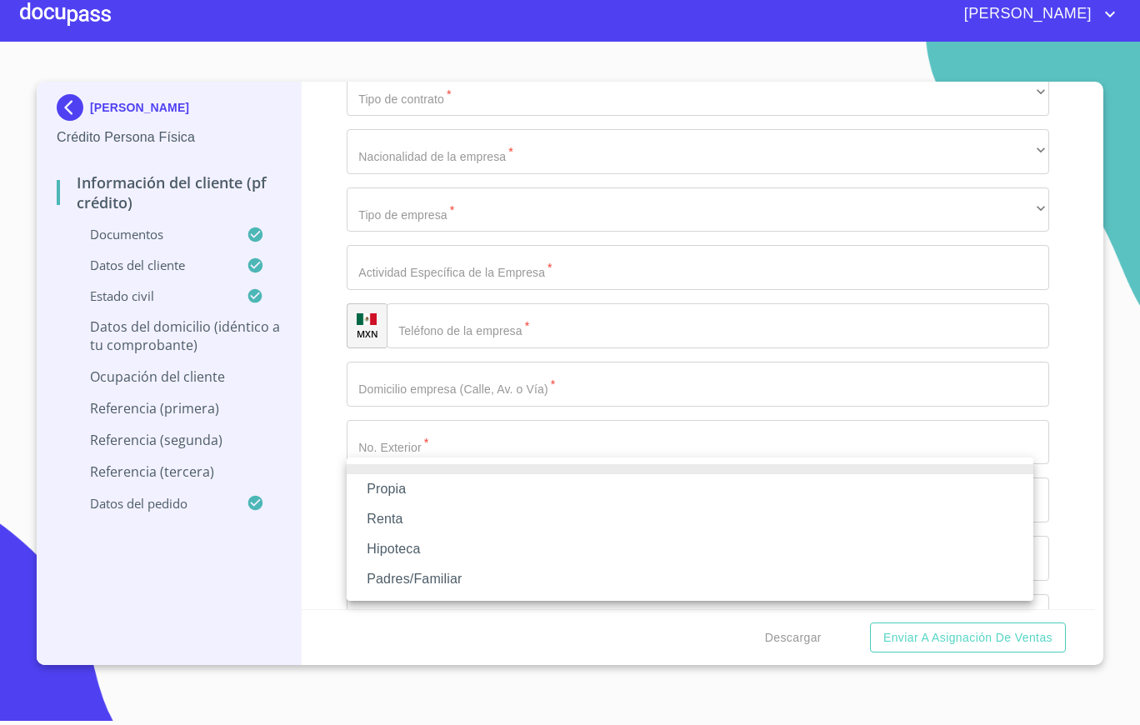
click at [395, 484] on li "Propia" at bounding box center [690, 489] width 687 height 30
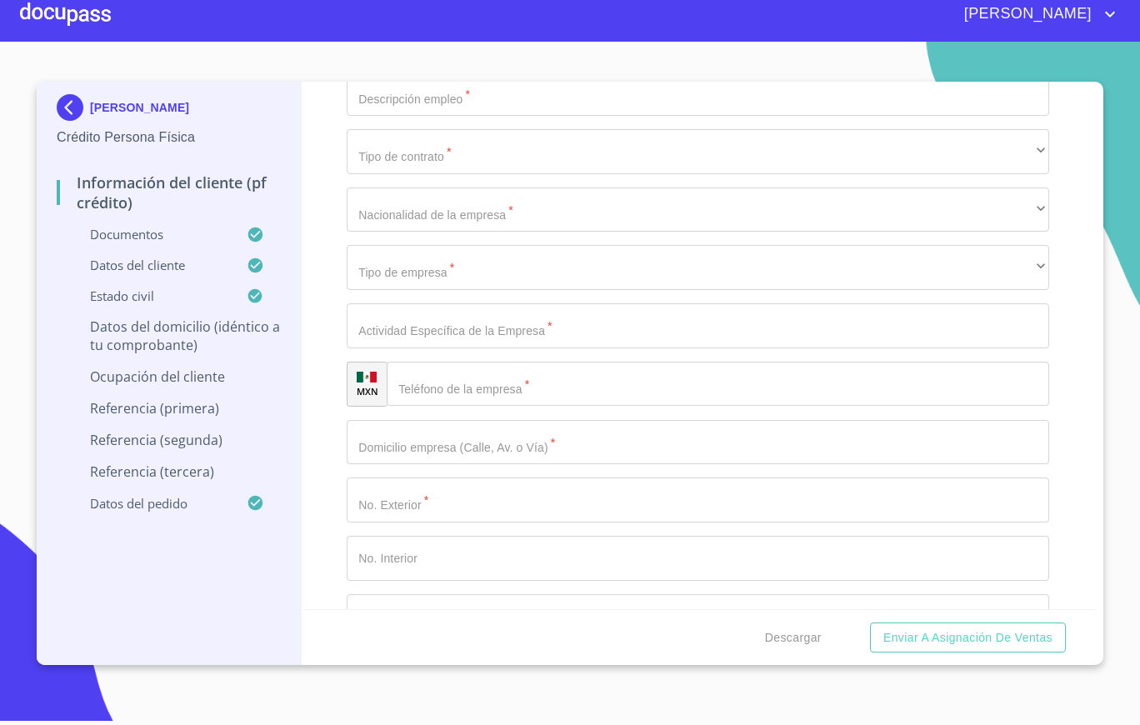
scroll to position [6586, 0]
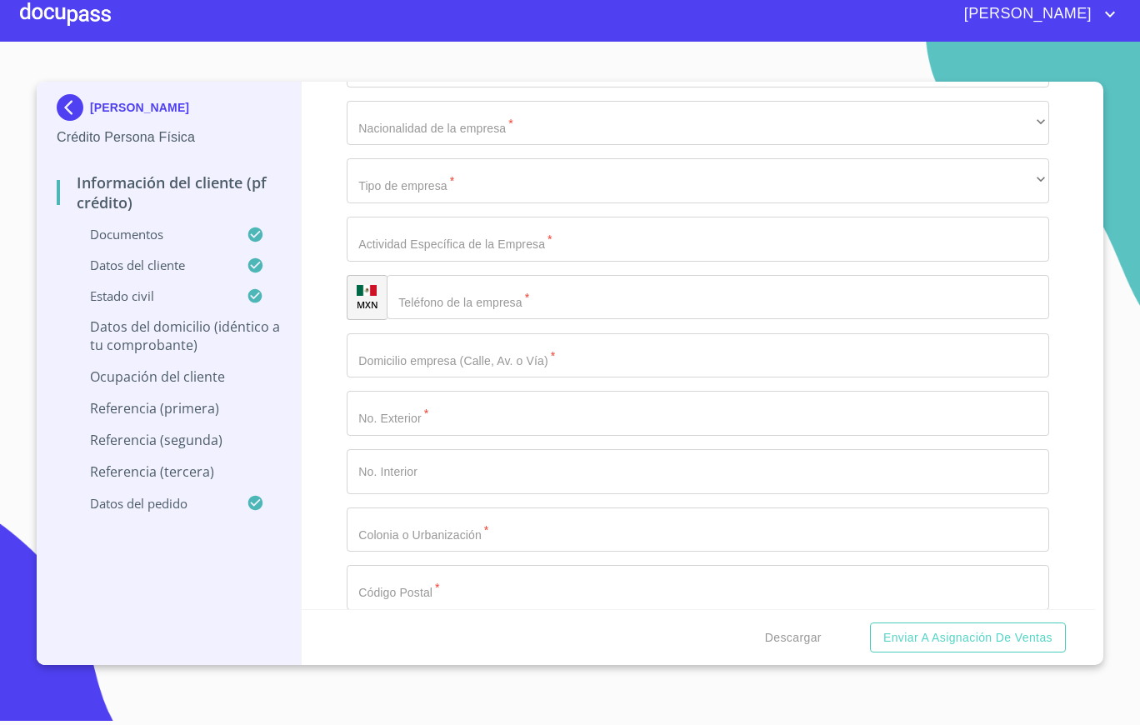
type input "$4,000,000"
type input "P"
type input "PAISAJES DEL TESORO"
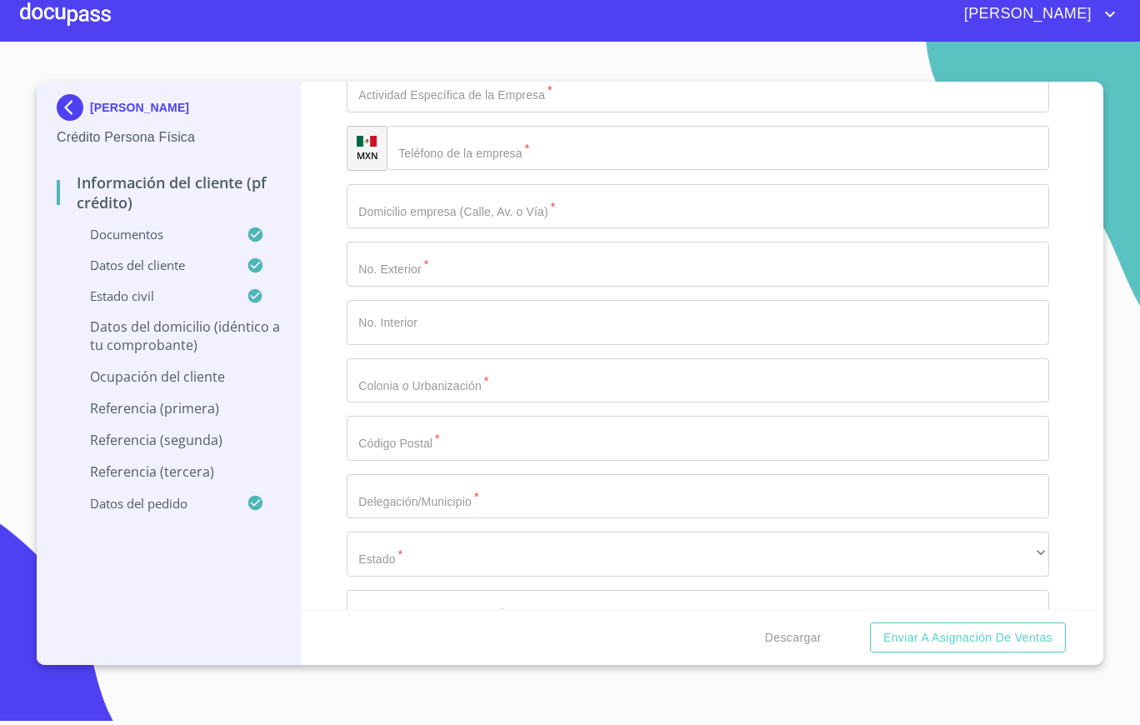
scroll to position [6742, 0]
type input "[GEOGRAPHIC_DATA]"
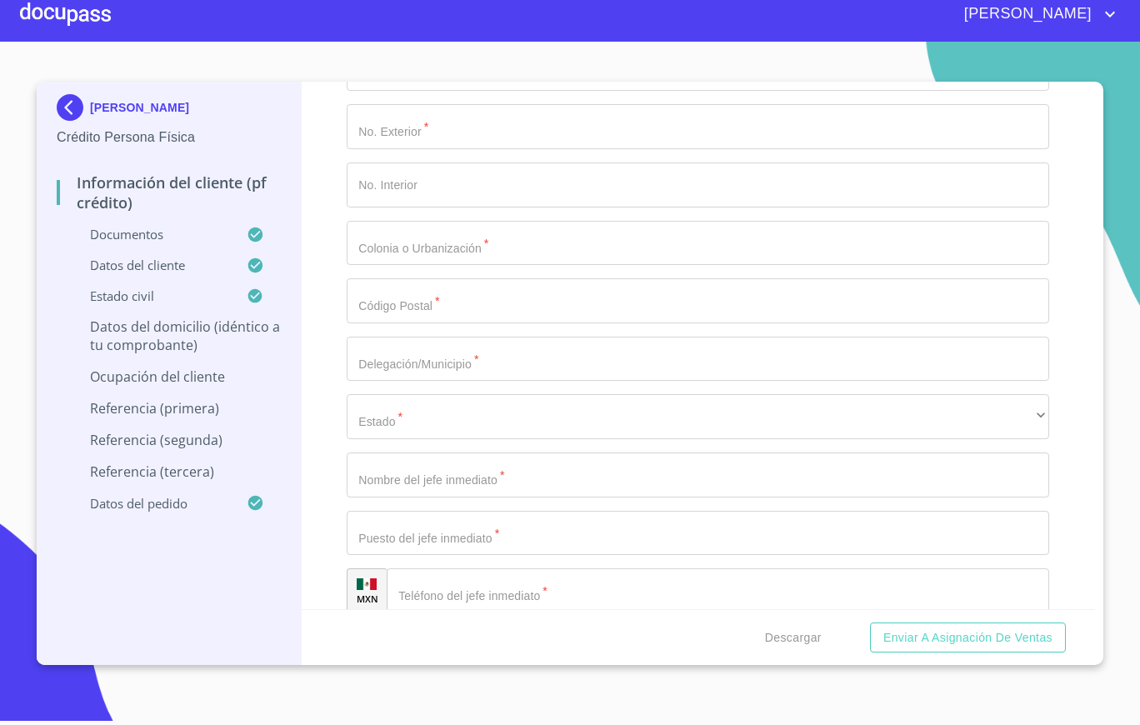
scroll to position [6877, 0]
type input "SAN [PERSON_NAME] TLAQUEPAQUE"
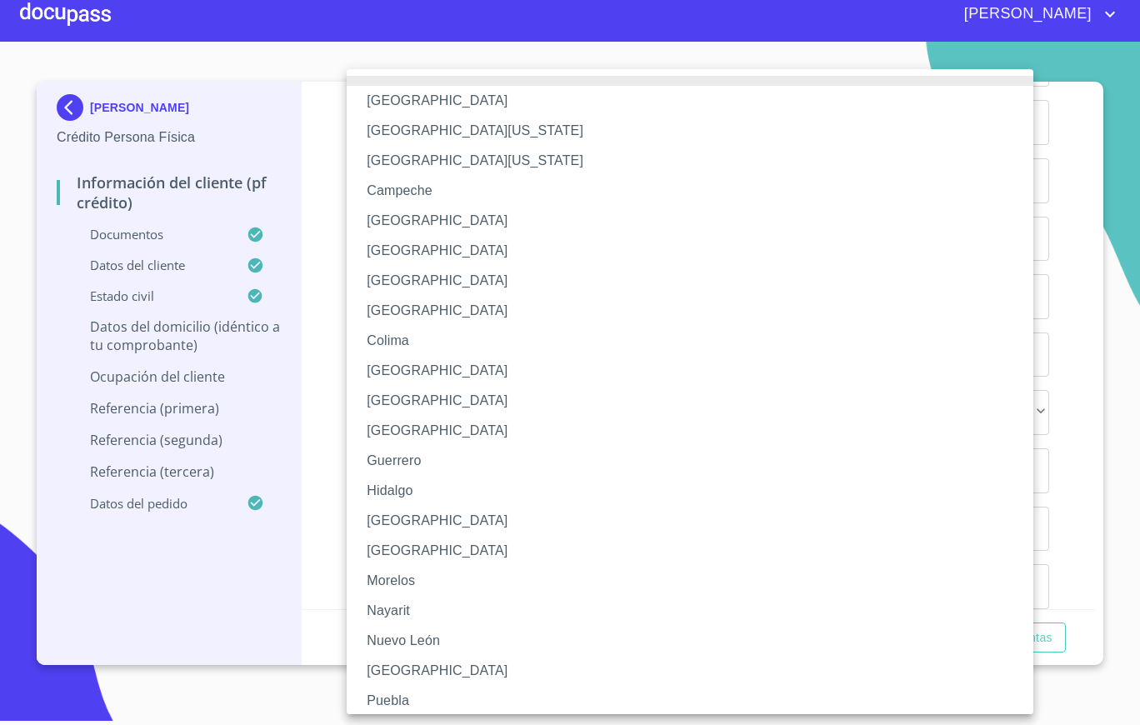
click at [410, 523] on li "[GEOGRAPHIC_DATA]" at bounding box center [698, 521] width 703 height 30
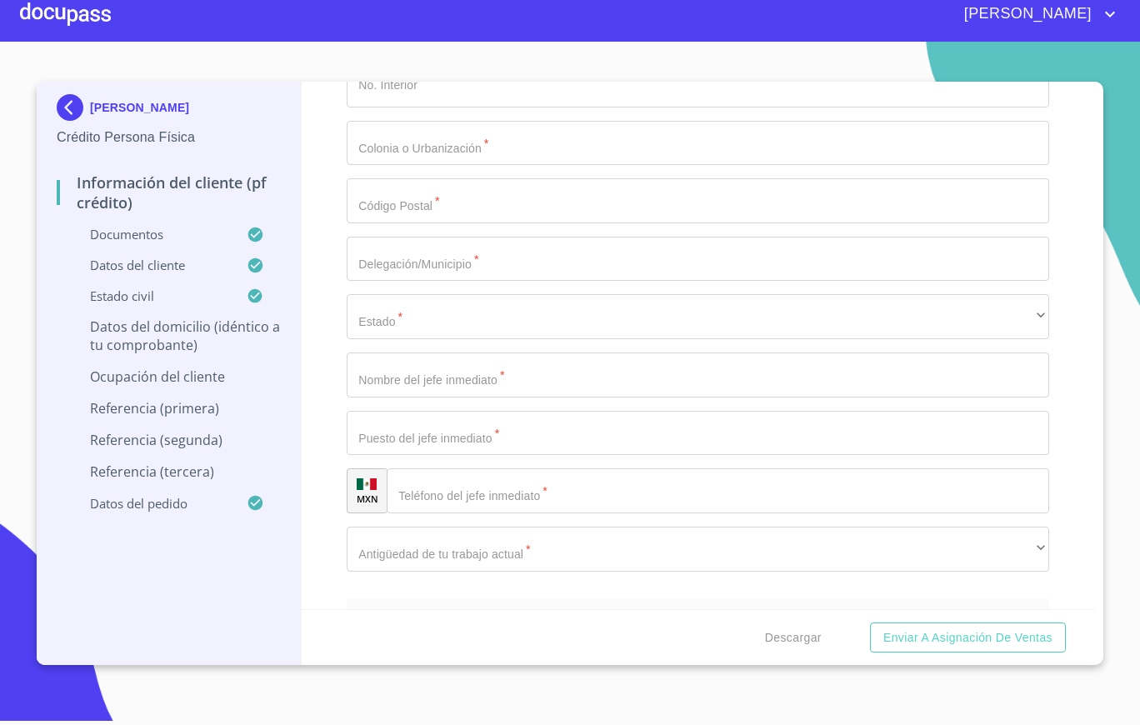
scroll to position [6973, 0]
type input "45608"
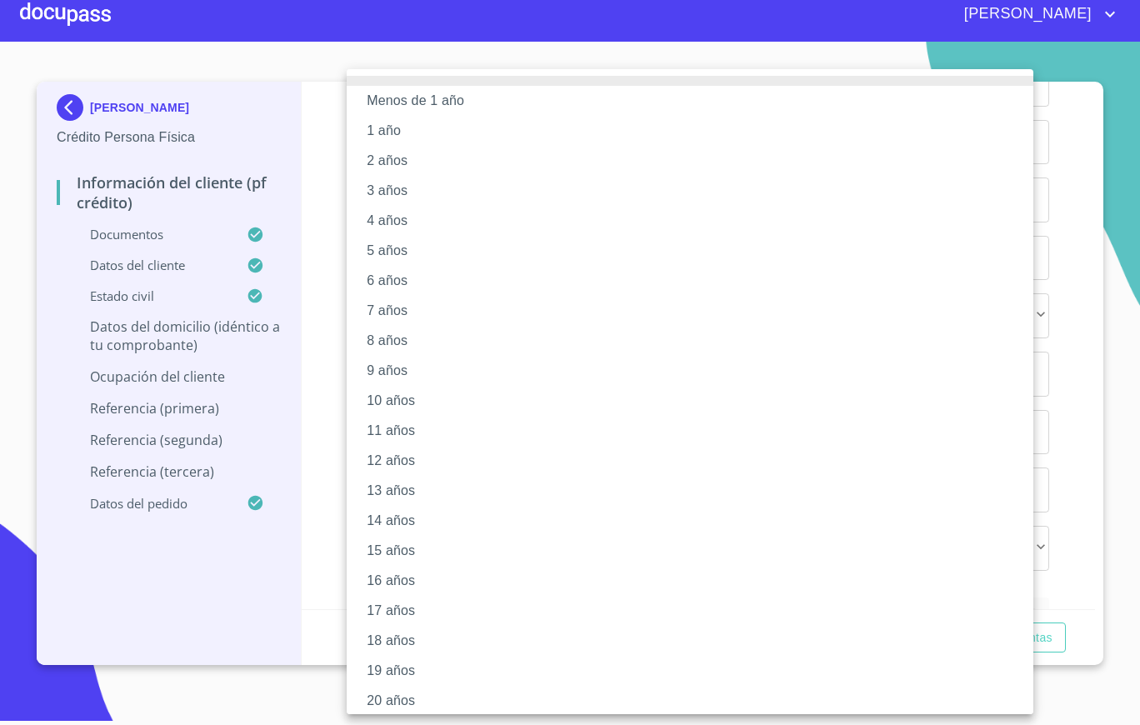
click at [420, 199] on li "3 años" at bounding box center [698, 191] width 703 height 30
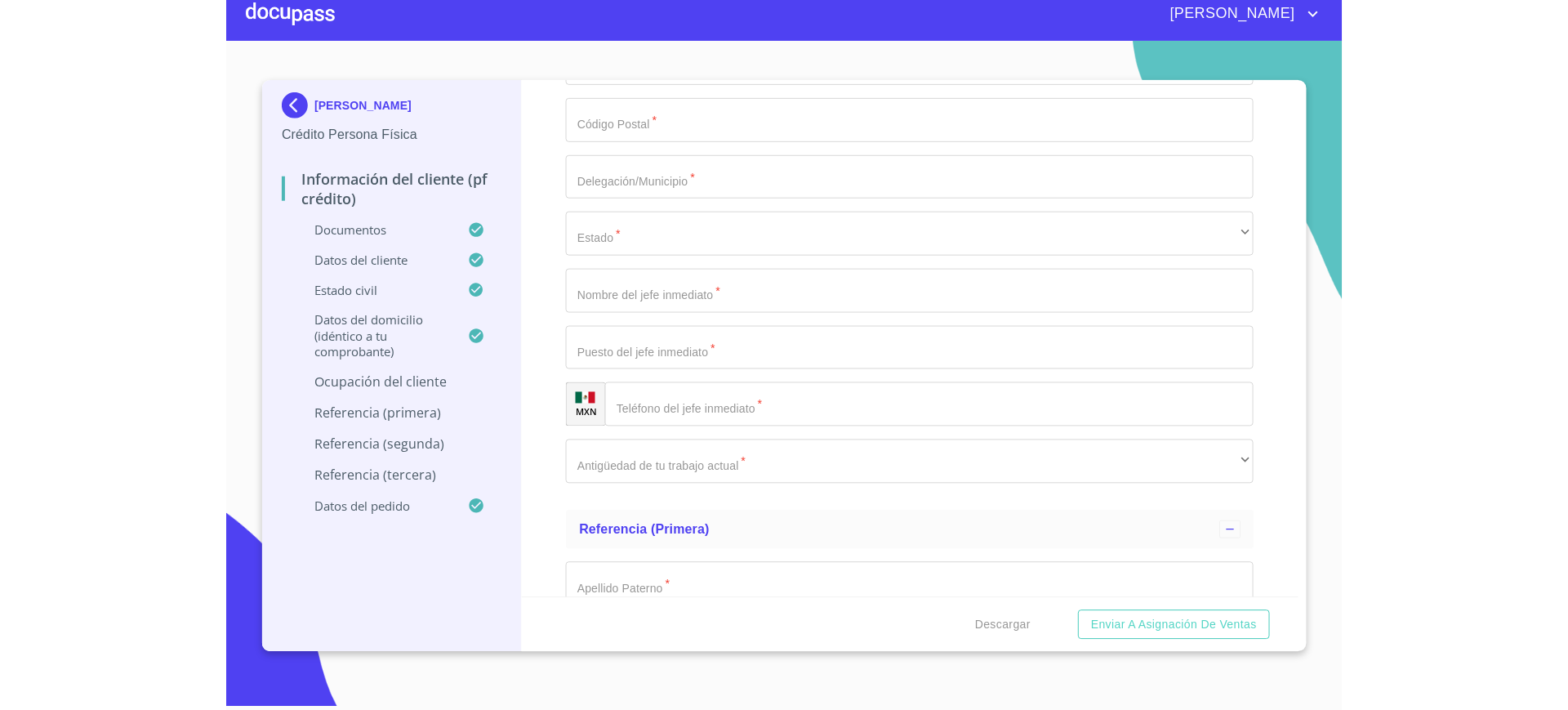
scroll to position [7030, 0]
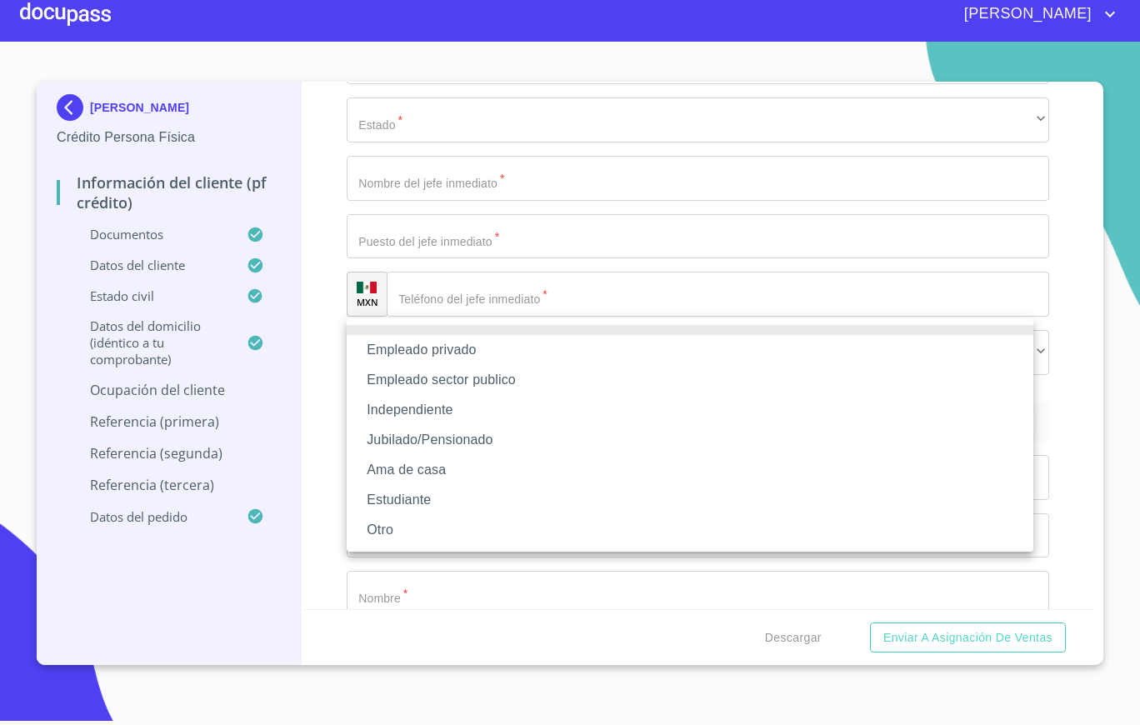
click at [419, 353] on li "Empleado privado" at bounding box center [690, 350] width 687 height 30
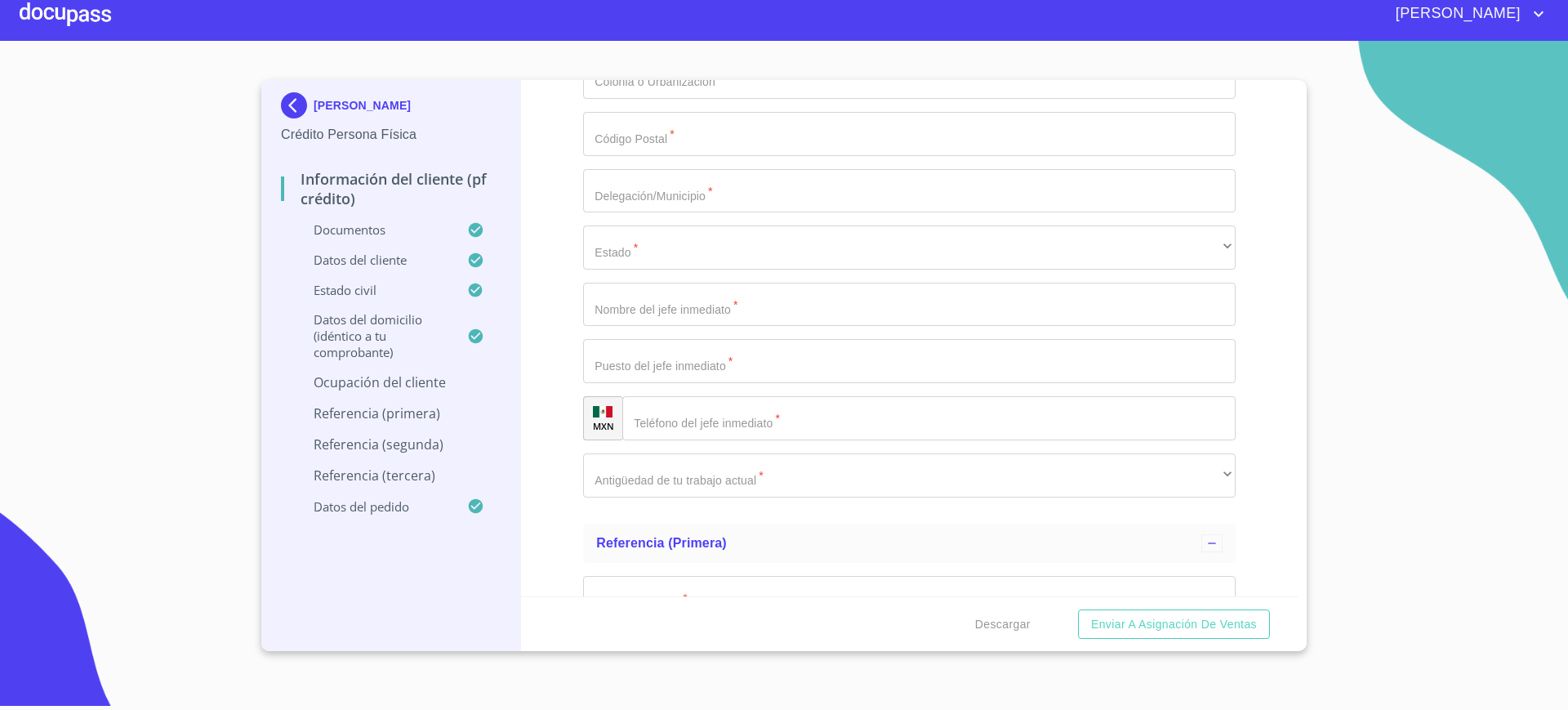
scroll to position [7230, 0]
paste input "UNIVAR SOLUTIONS MEXICO"
type input "UNIVAR SOLUTIONS MEXICO"
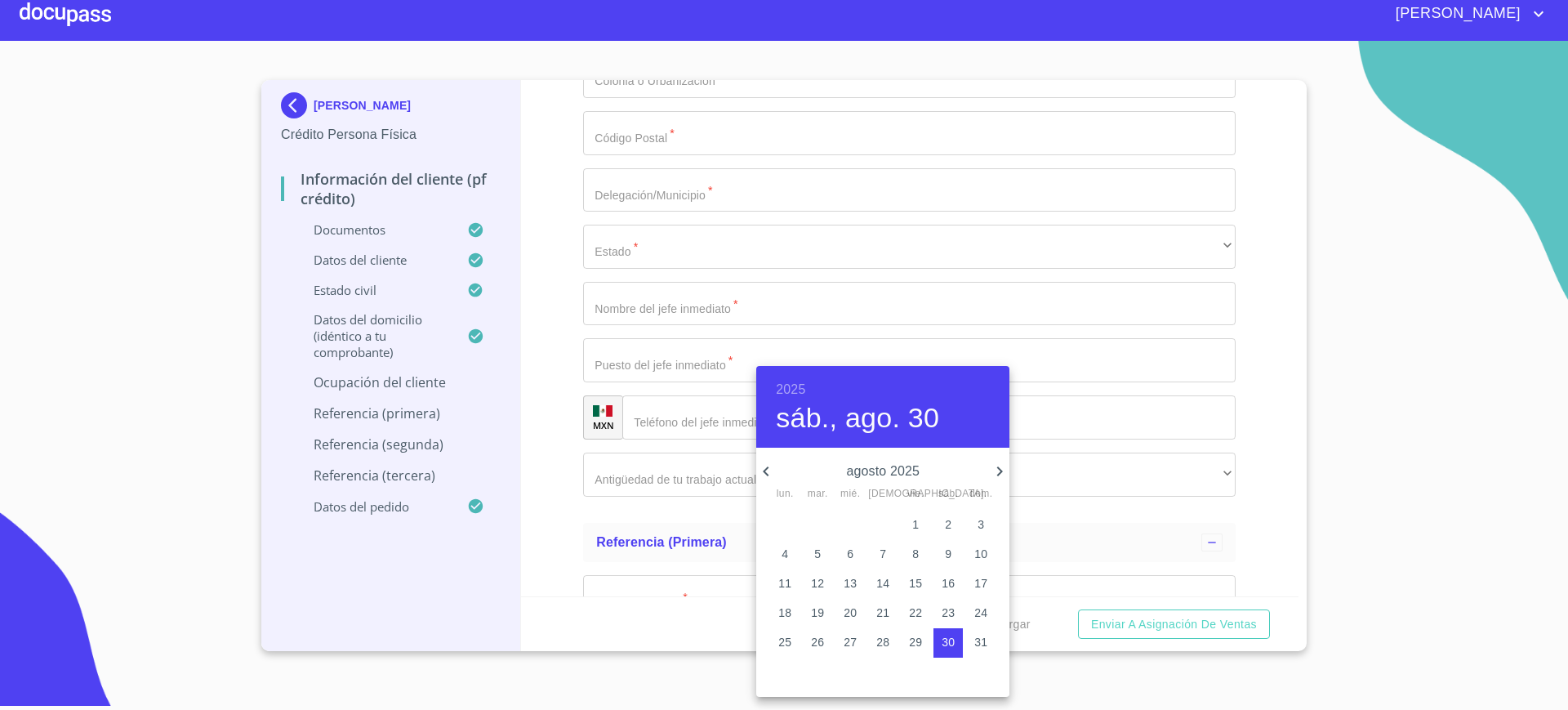
click at [798, 385] on h6 "2025" at bounding box center [791, 389] width 29 height 23
click at [874, 581] on div "2002" at bounding box center [883, 574] width 253 height 32
click at [994, 471] on icon "button" at bounding box center [1000, 472] width 20 height 20
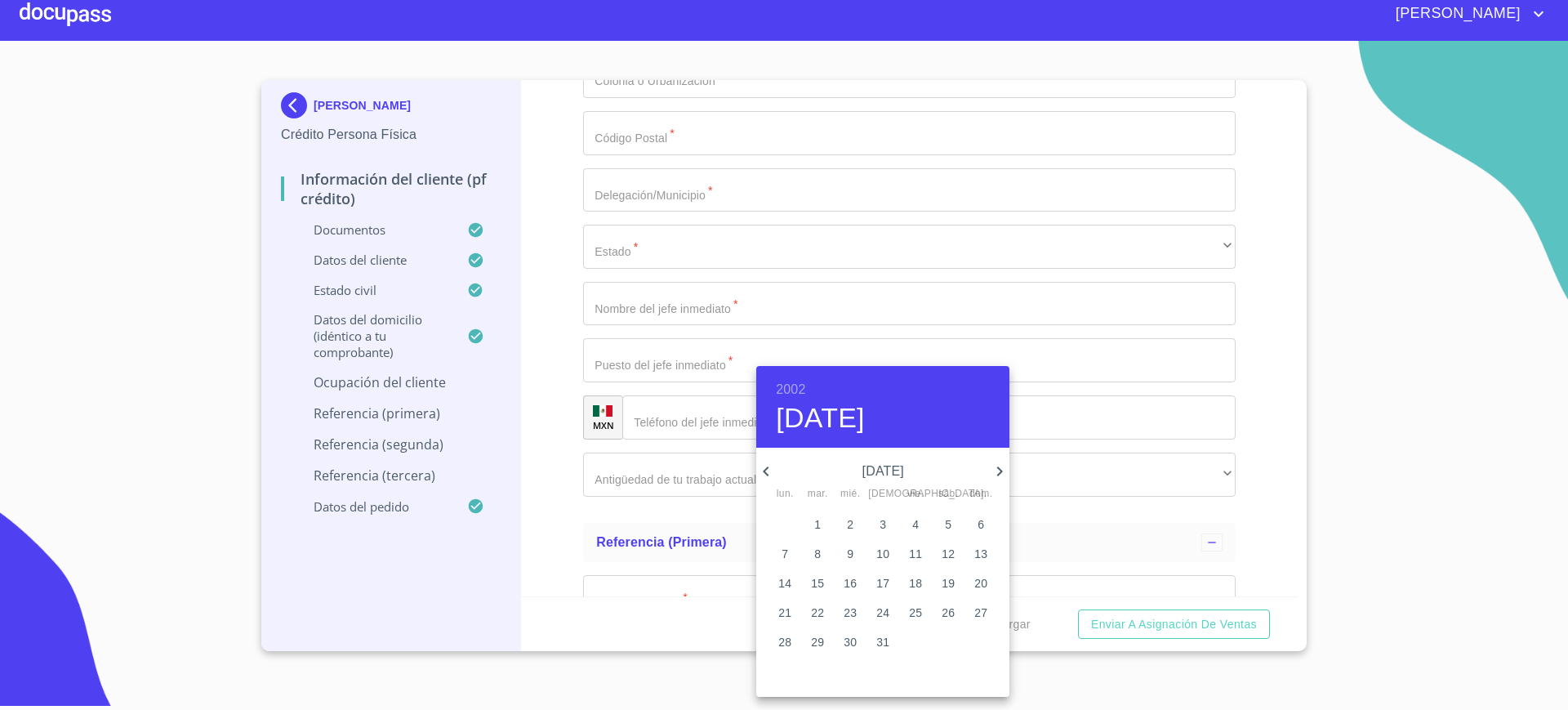
click at [774, 472] on icon "button" at bounding box center [766, 472] width 20 height 20
click at [881, 609] on p "19" at bounding box center [882, 613] width 13 height 17
type input "19 de sep. de 2002"
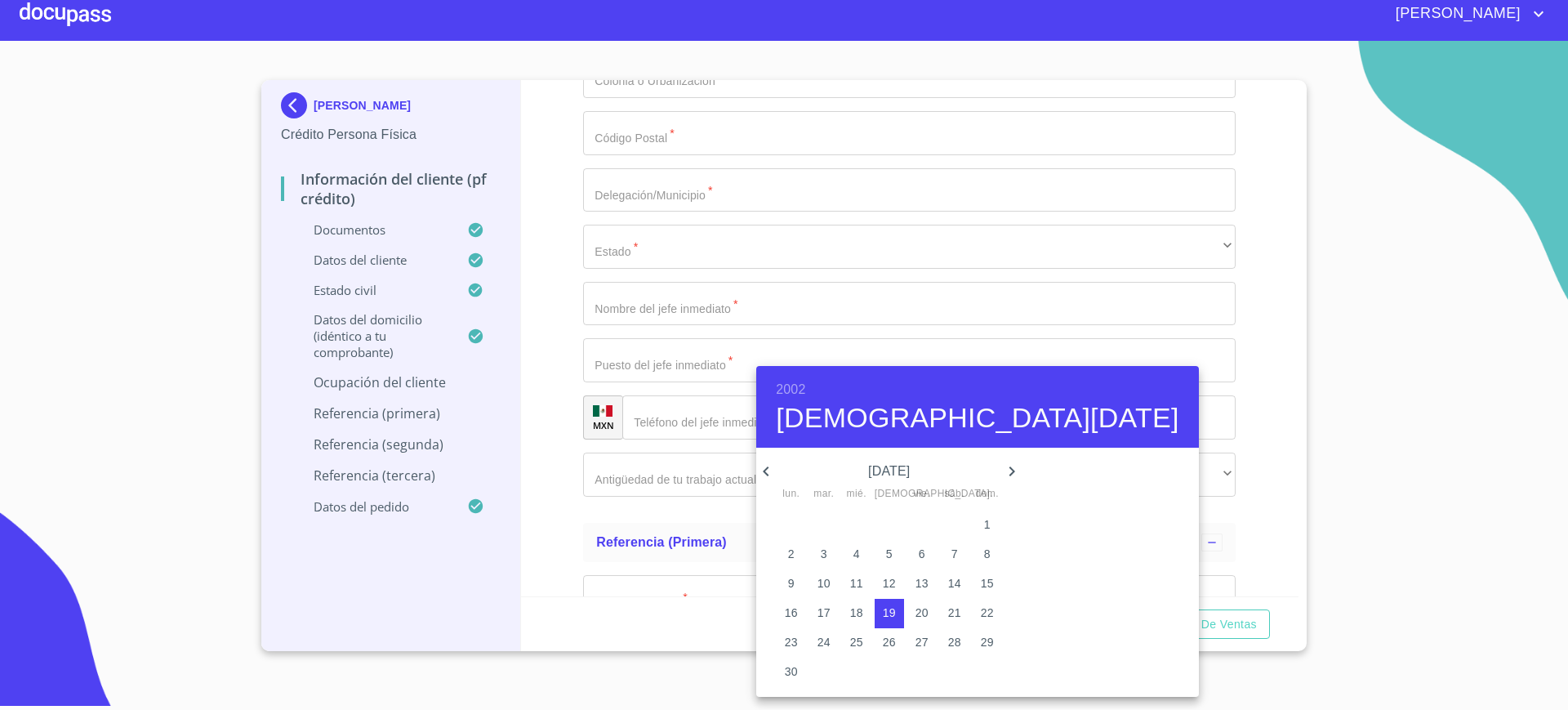
click at [705, 484] on div at bounding box center [784, 355] width 1568 height 710
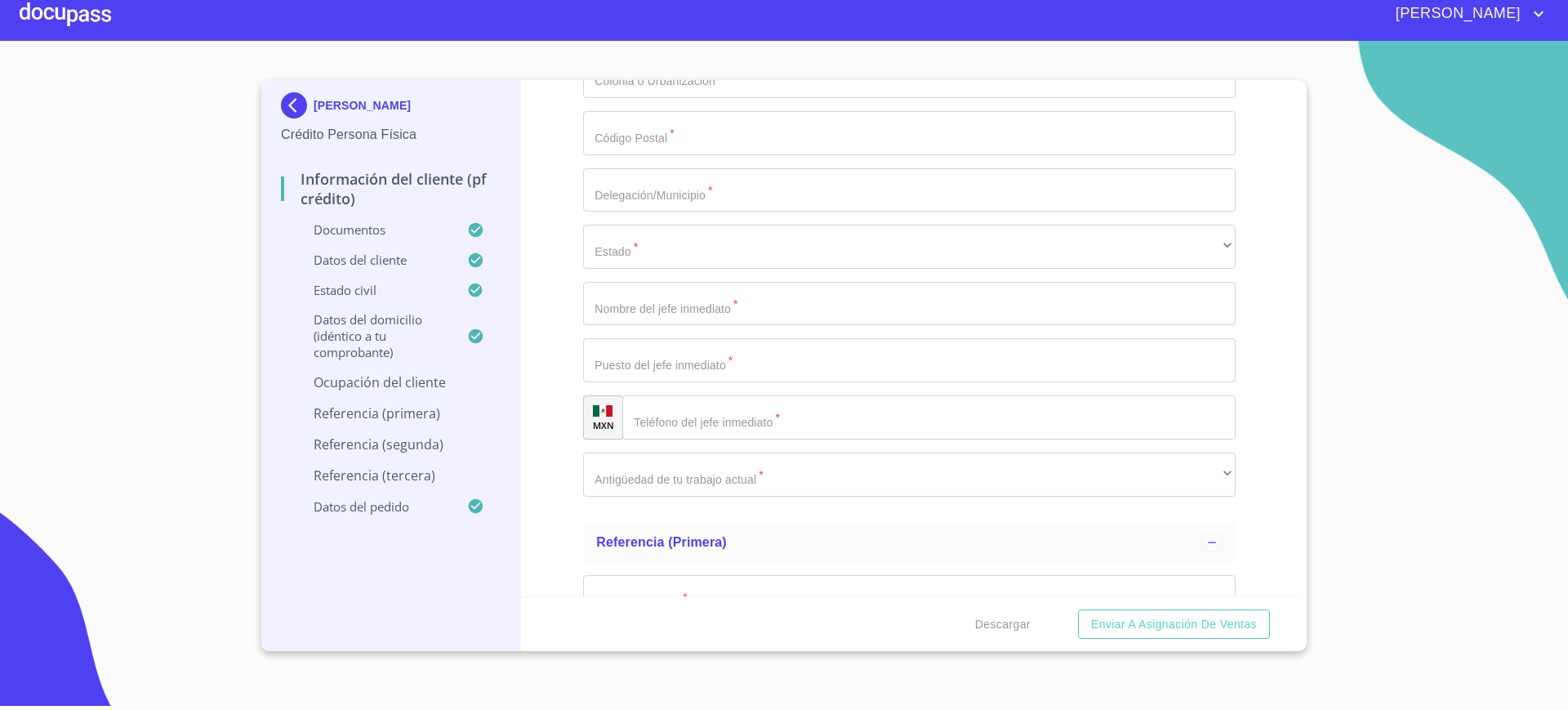
type input "k"
type input "K"
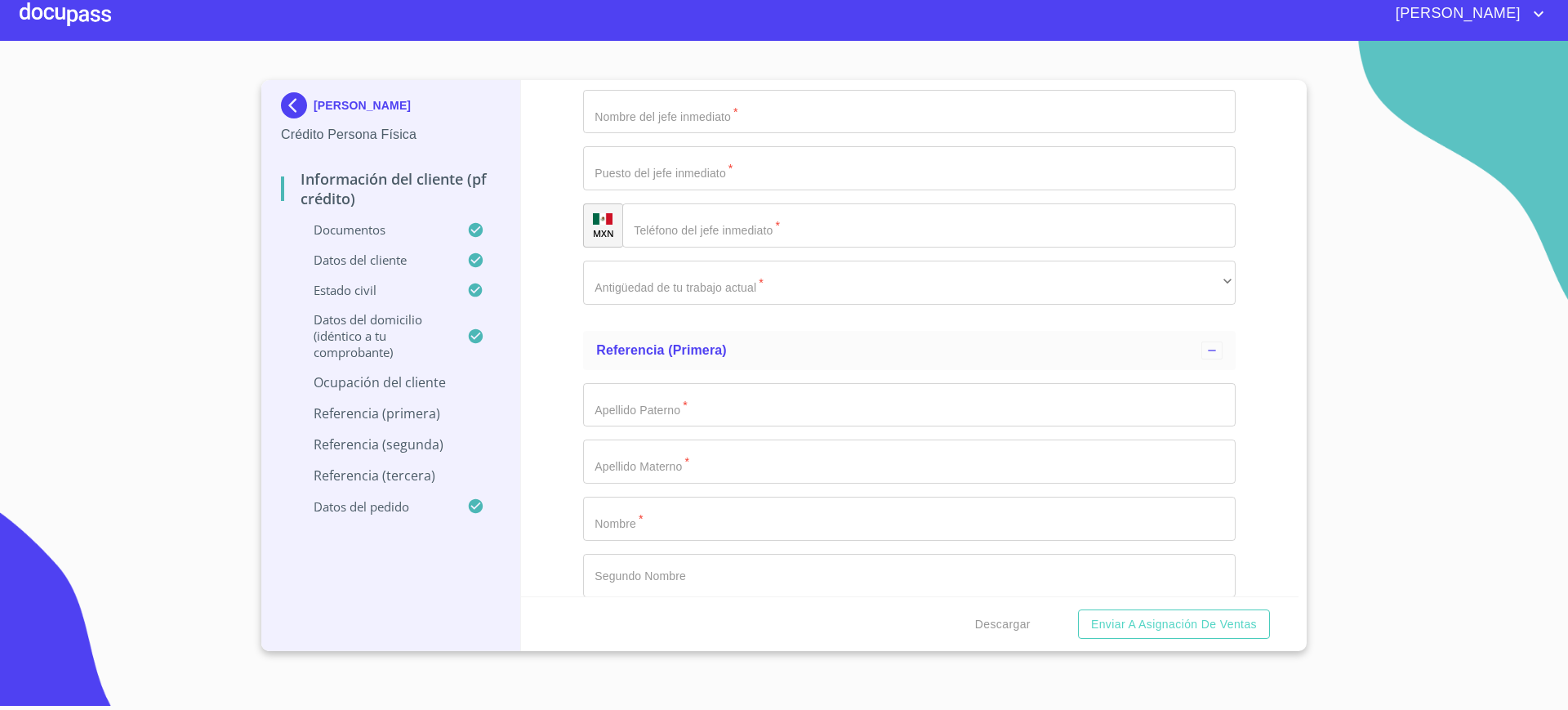
scroll to position [7423, 0]
type input "GERENTE DE DIVISION VENTAS"
click at [691, 364] on li "Fijo" at bounding box center [902, 371] width 637 height 29
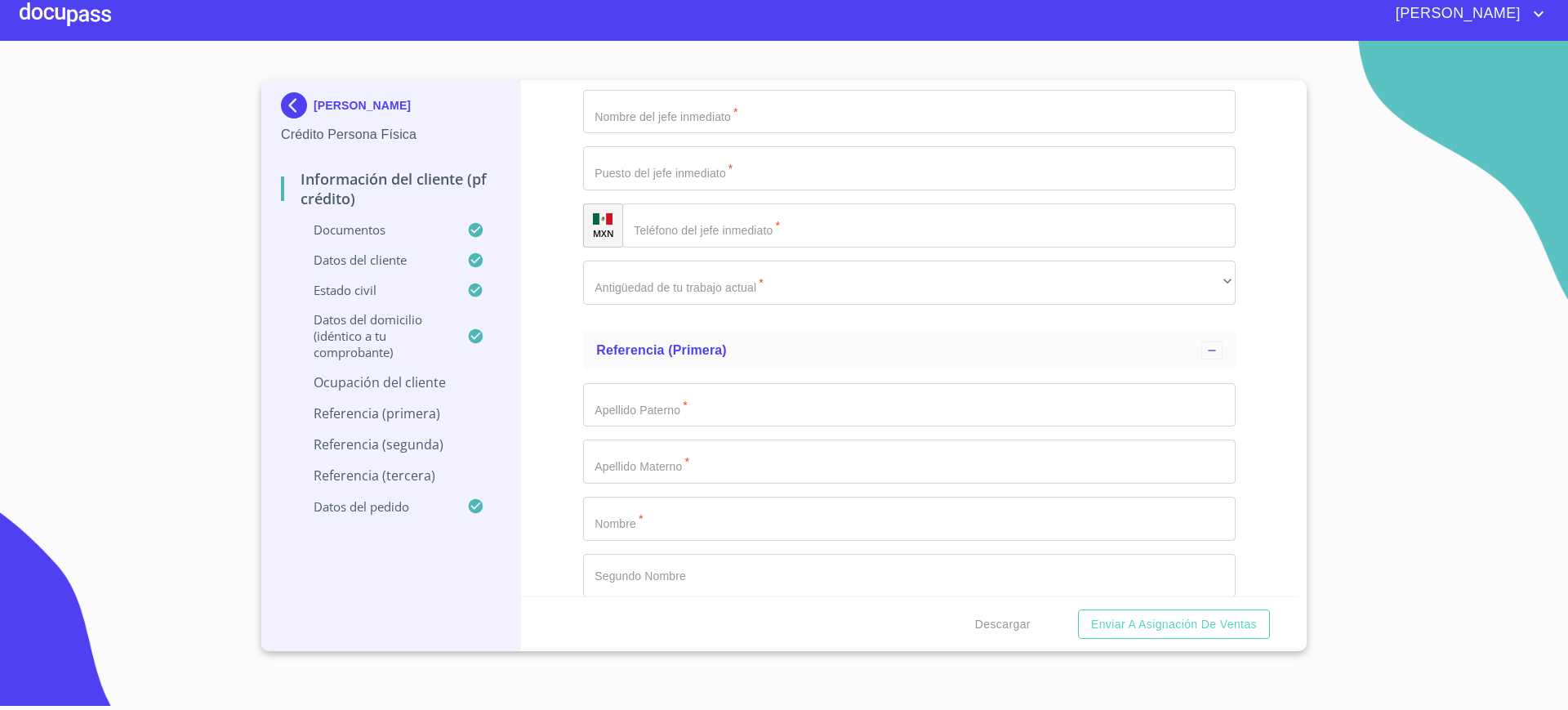
type input "82000"
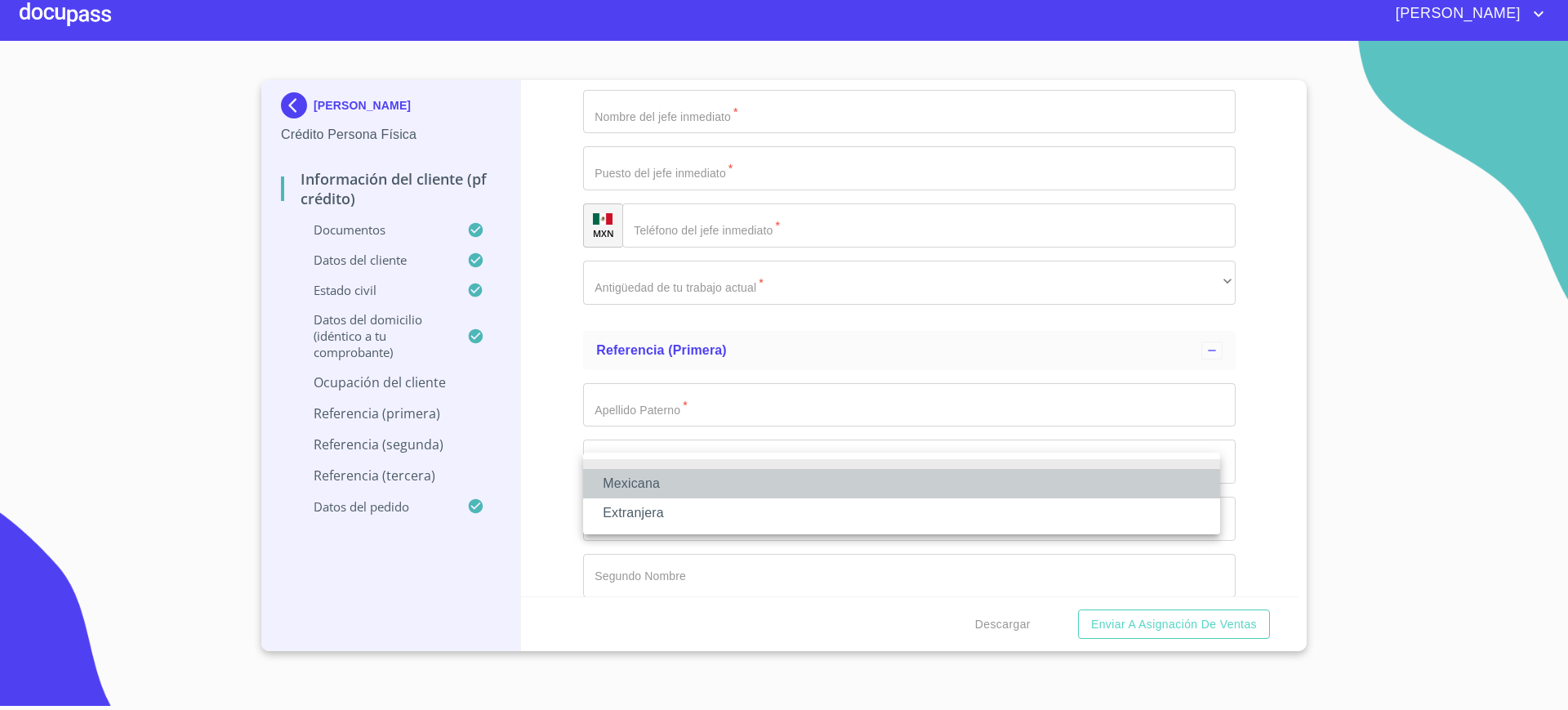
click at [719, 488] on li "Mexicana" at bounding box center [902, 483] width 637 height 29
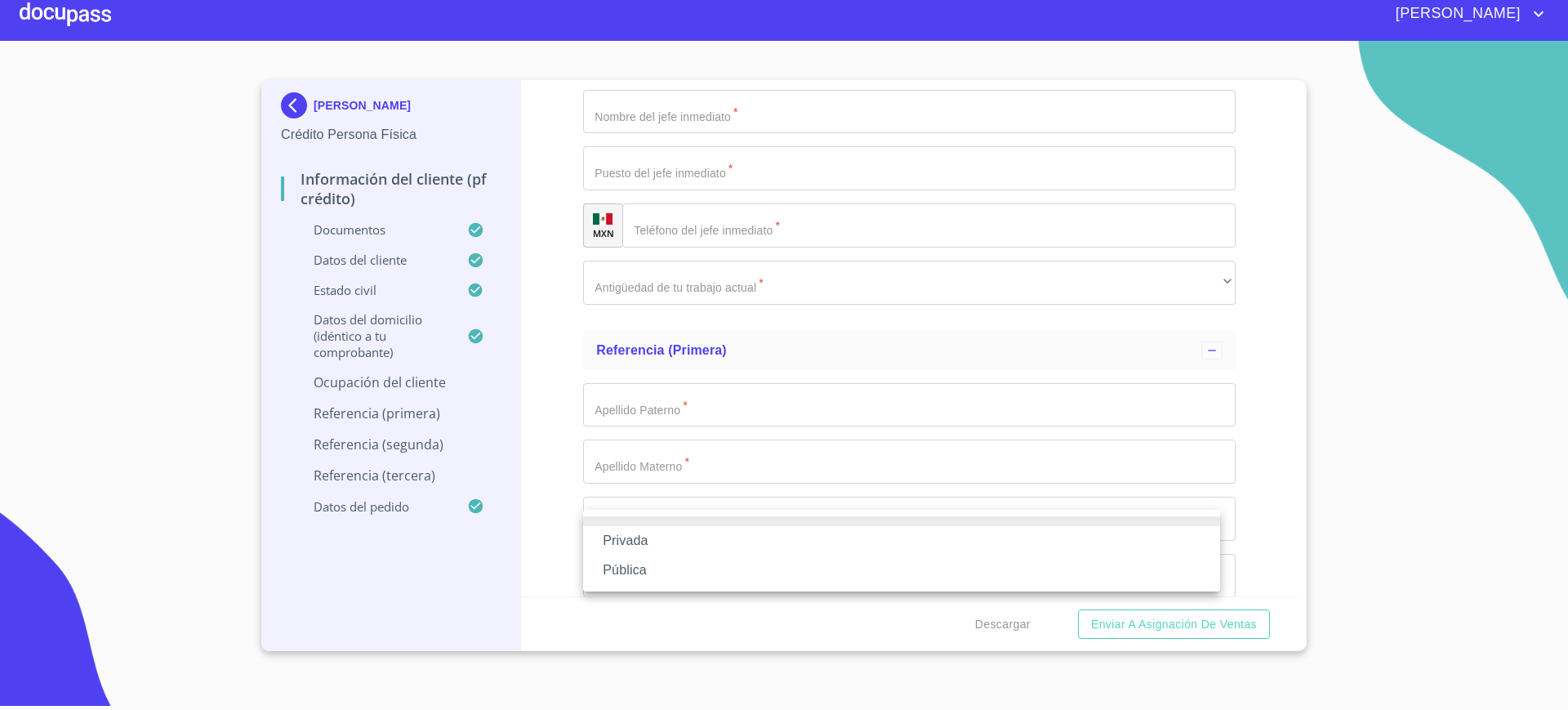
click at [717, 534] on li "Privada" at bounding box center [902, 541] width 637 height 29
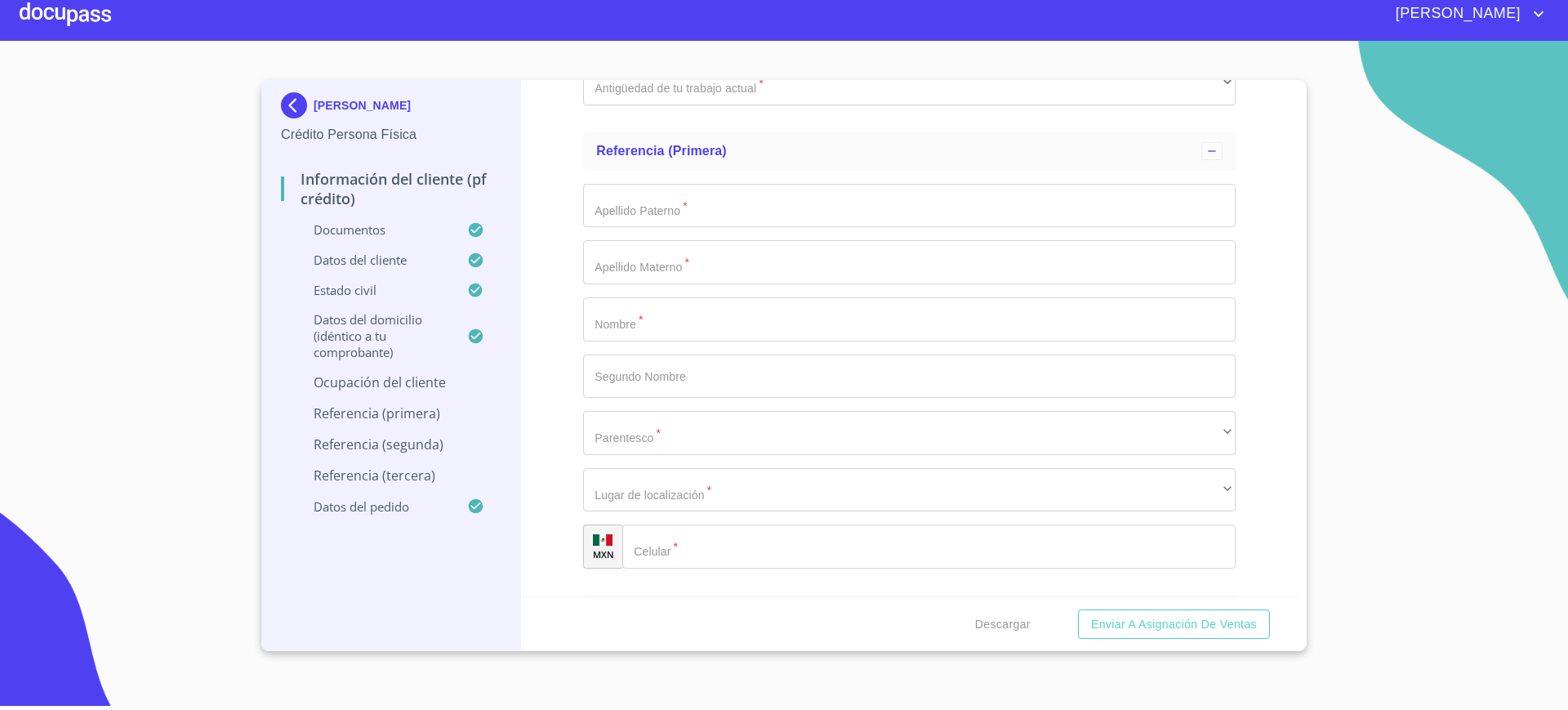
scroll to position [7672, 0]
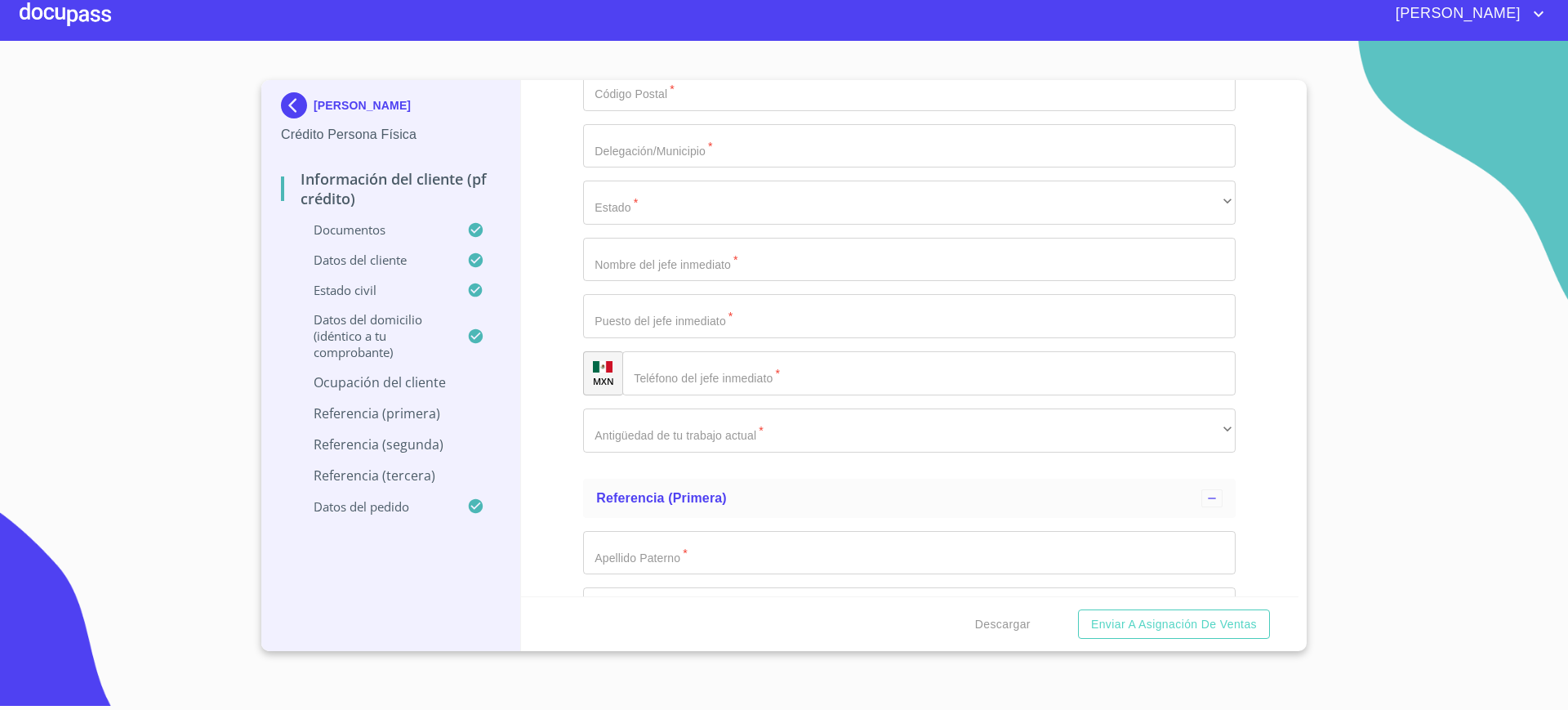
scroll to position [7277, 0]
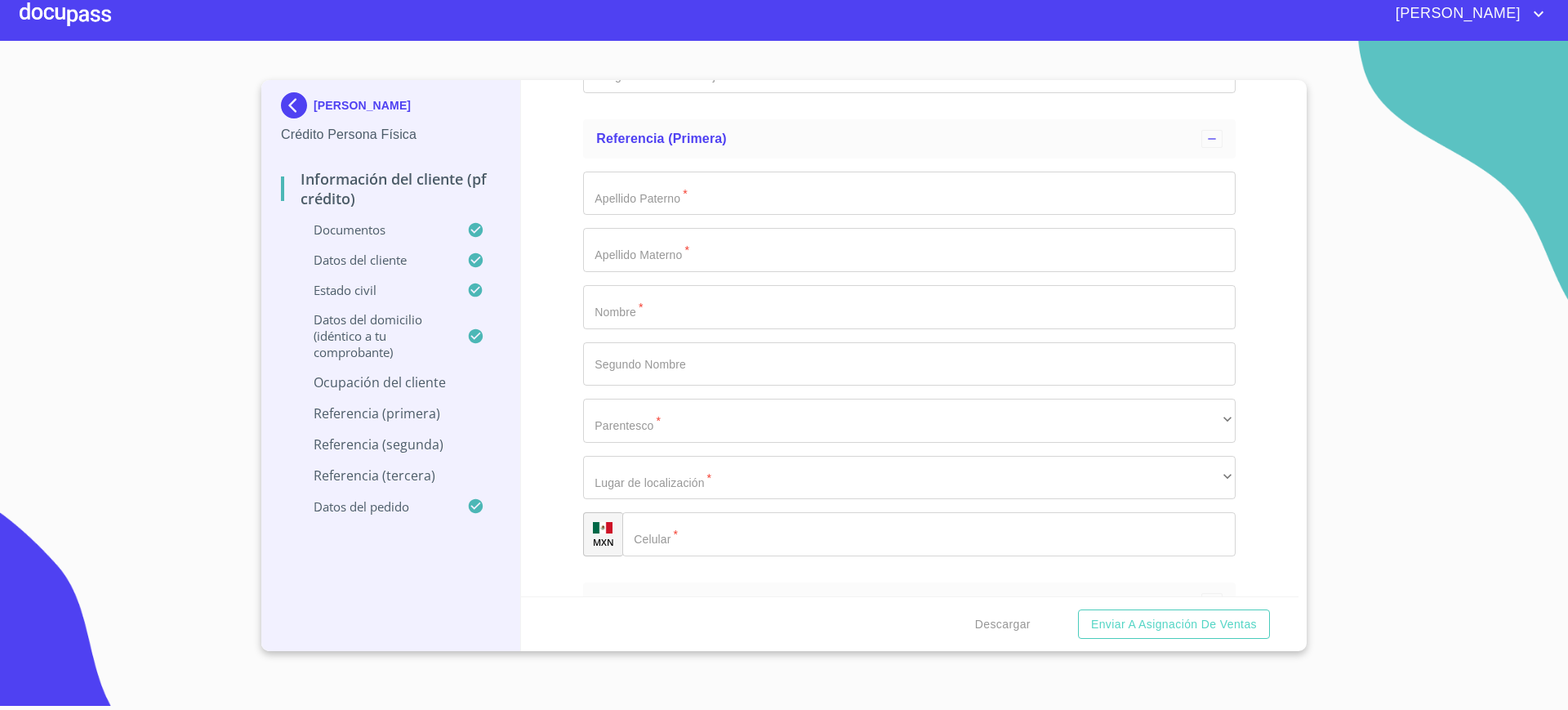
scroll to position [7636, 0]
type input "DISTRIBUIDOR DE PRODUCTOS QUIMICOS"
type input "(55)11070170"
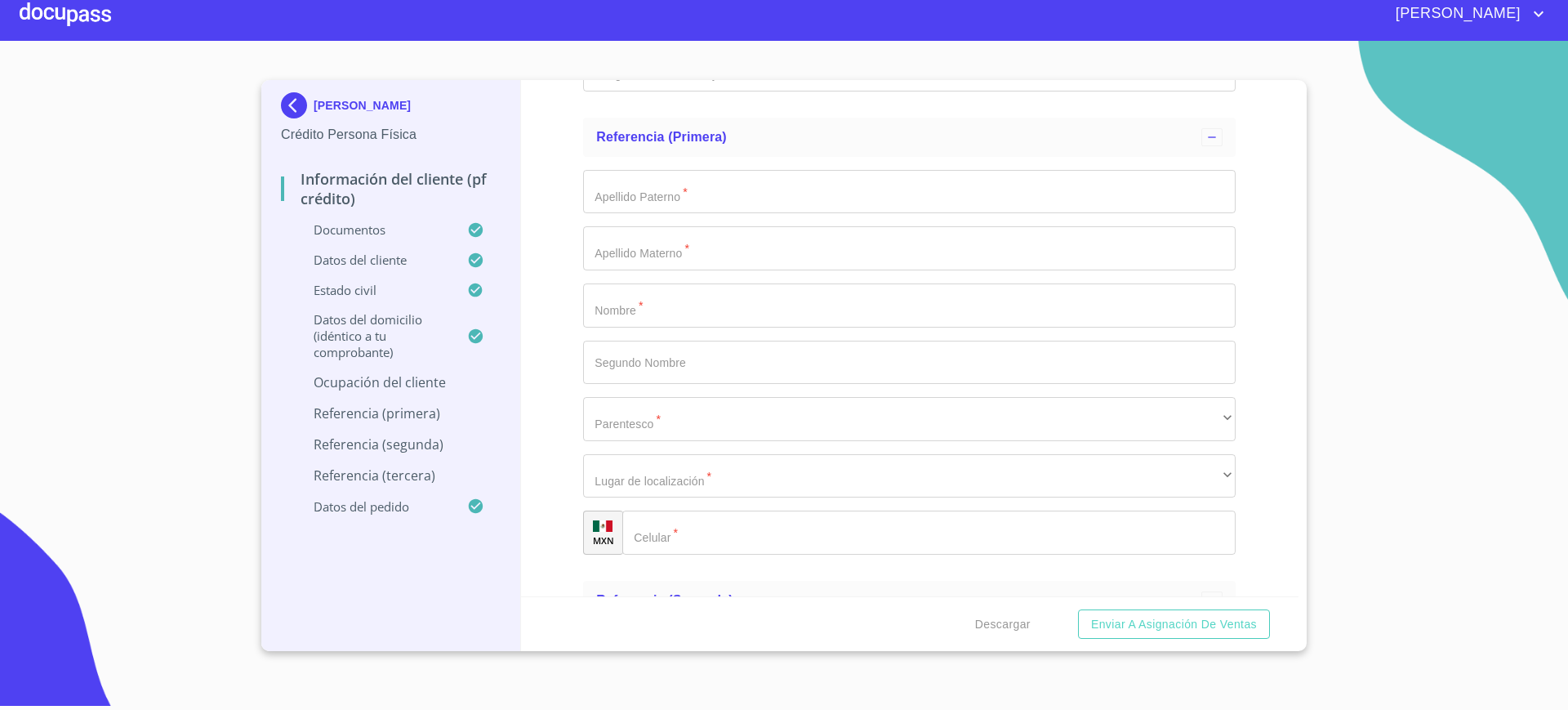
type input "C. B"
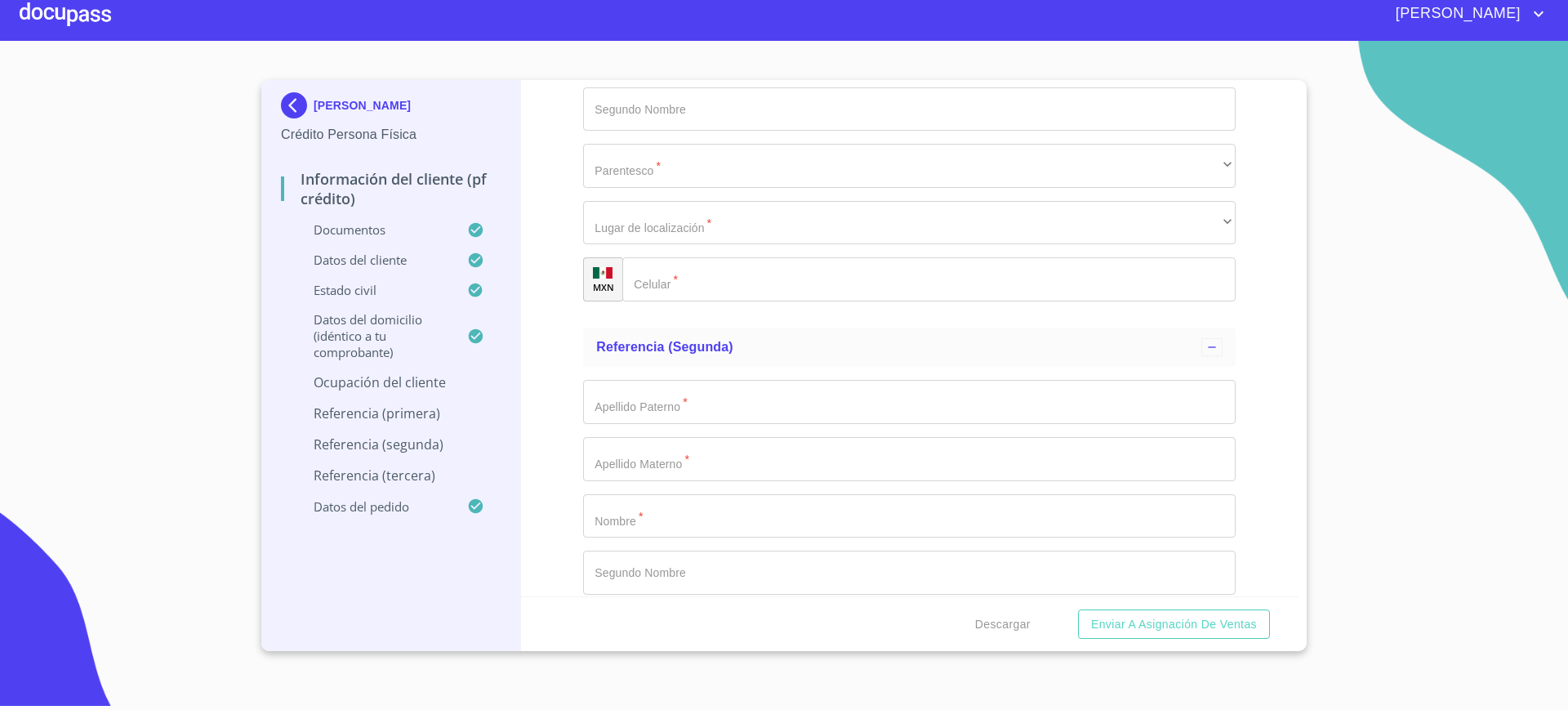
type input "194"
type input "SAN JOSE DEL CASTILLO"
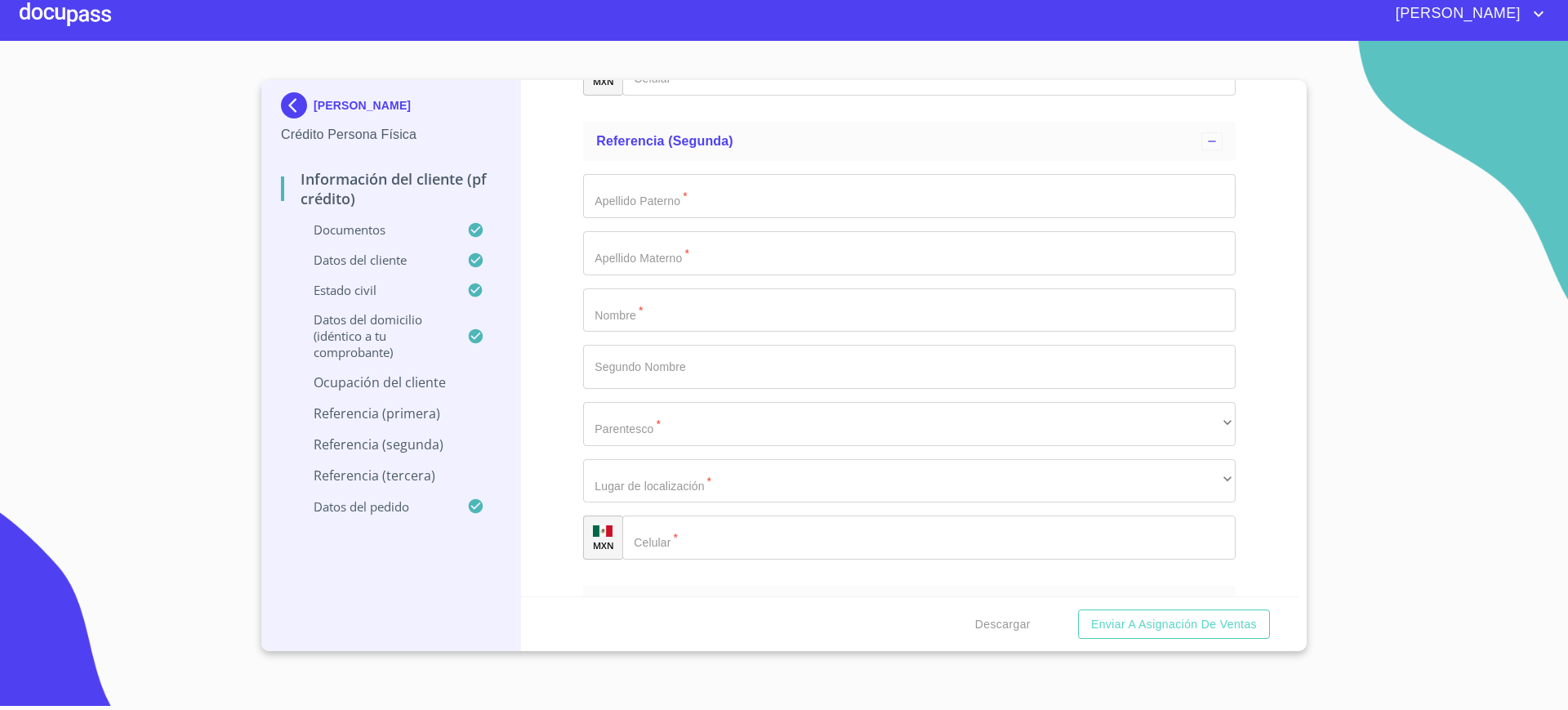
scroll to position [8096, 0]
type input "45680"
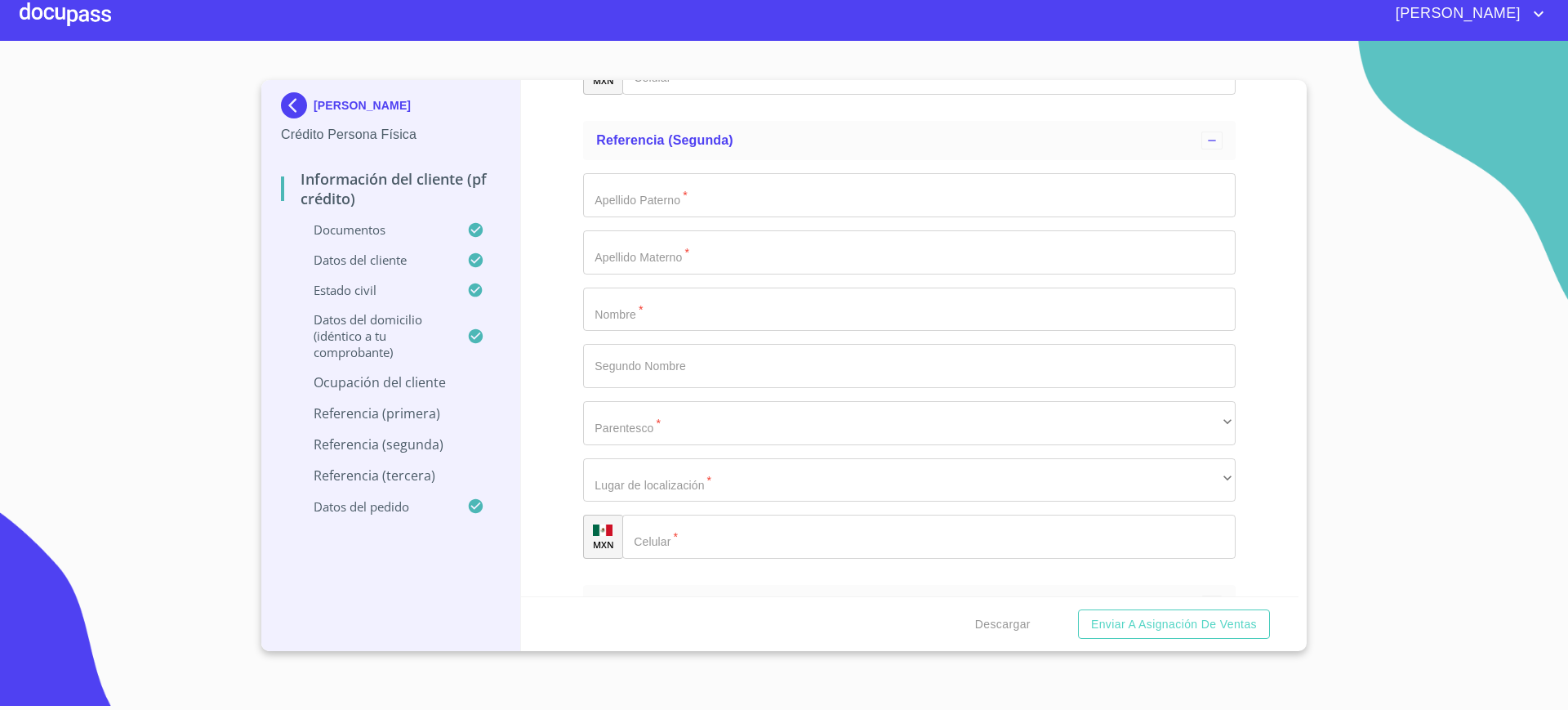
type input "EL SALTO"
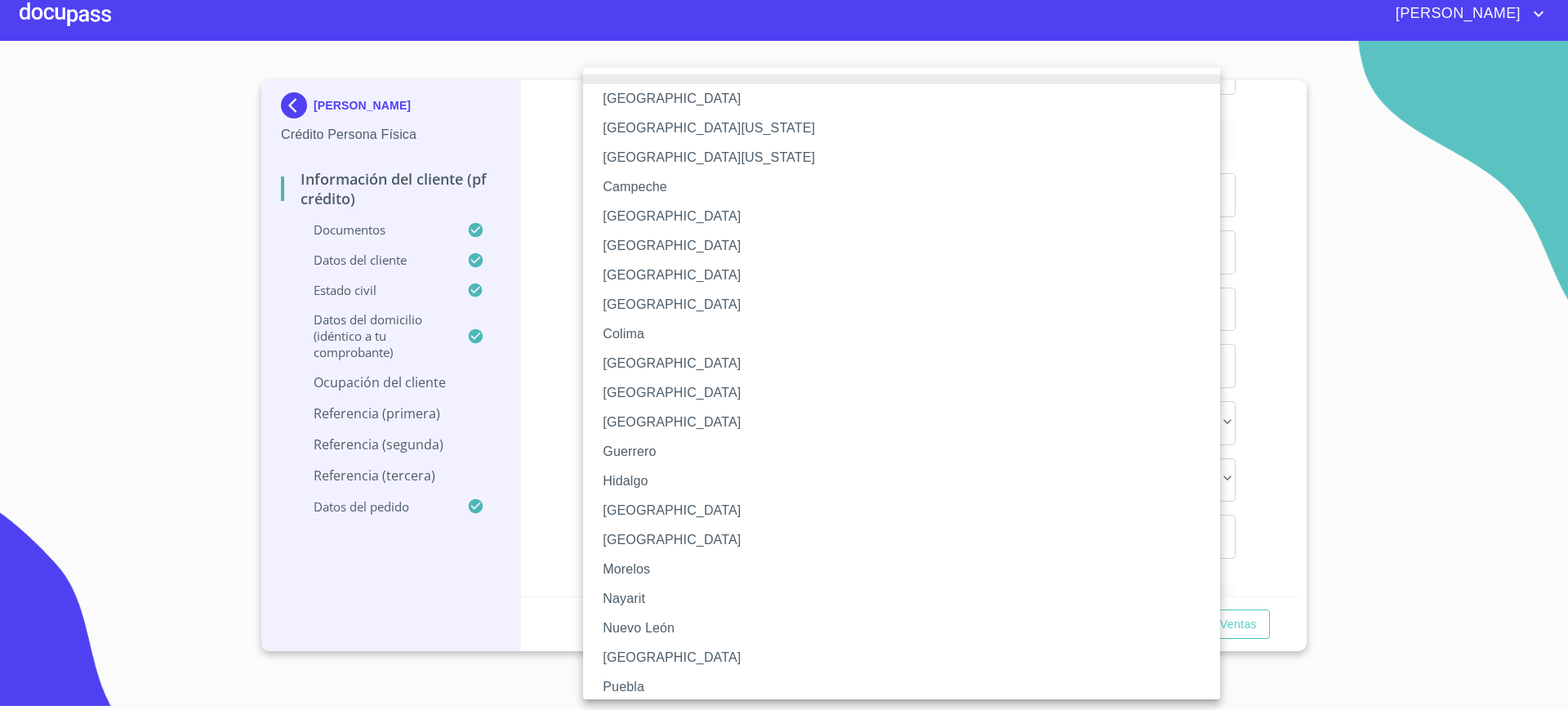
click at [690, 503] on li "[GEOGRAPHIC_DATA]" at bounding box center [909, 511] width 653 height 29
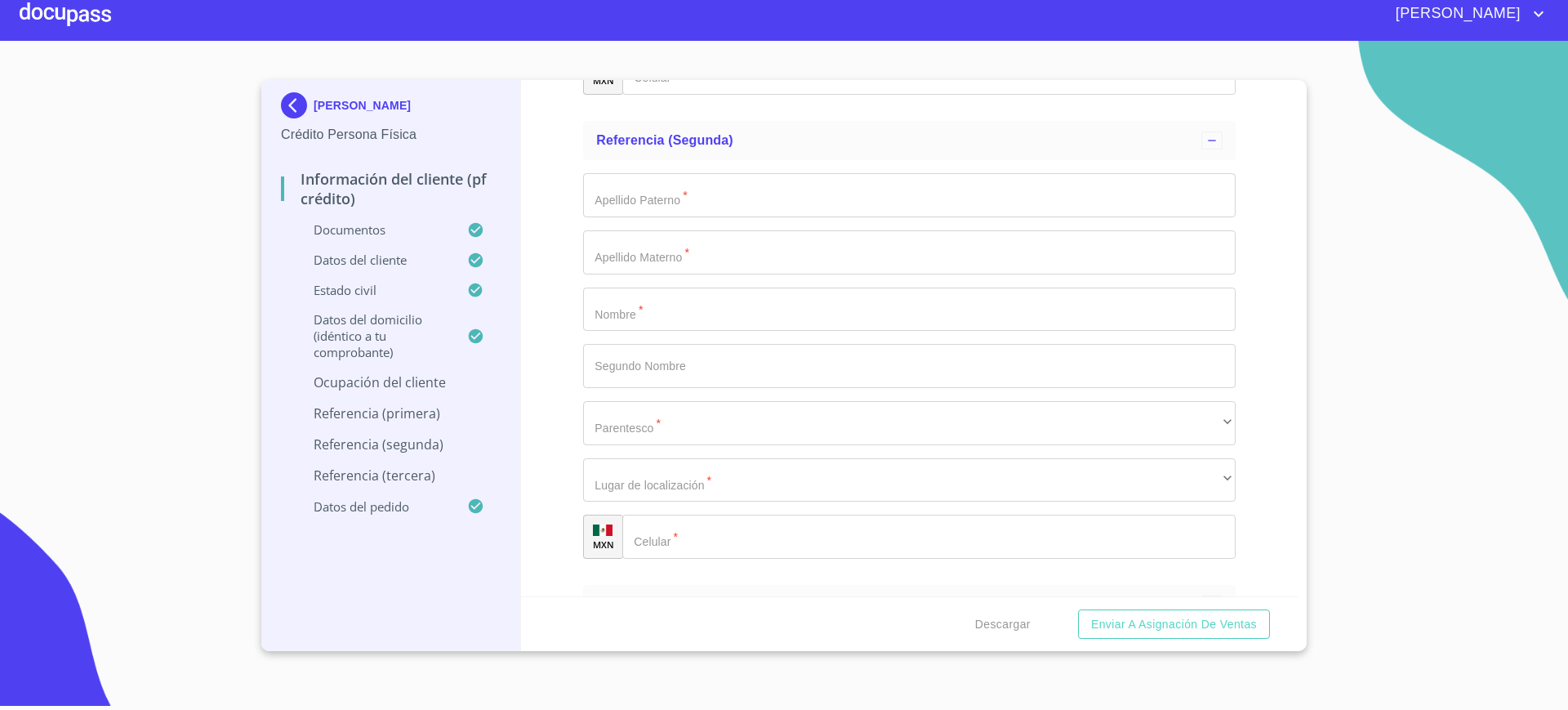
type input "OLIVER PEREZ"
type input "GERENTE COMERCIAL"
type input "(55)11070170"
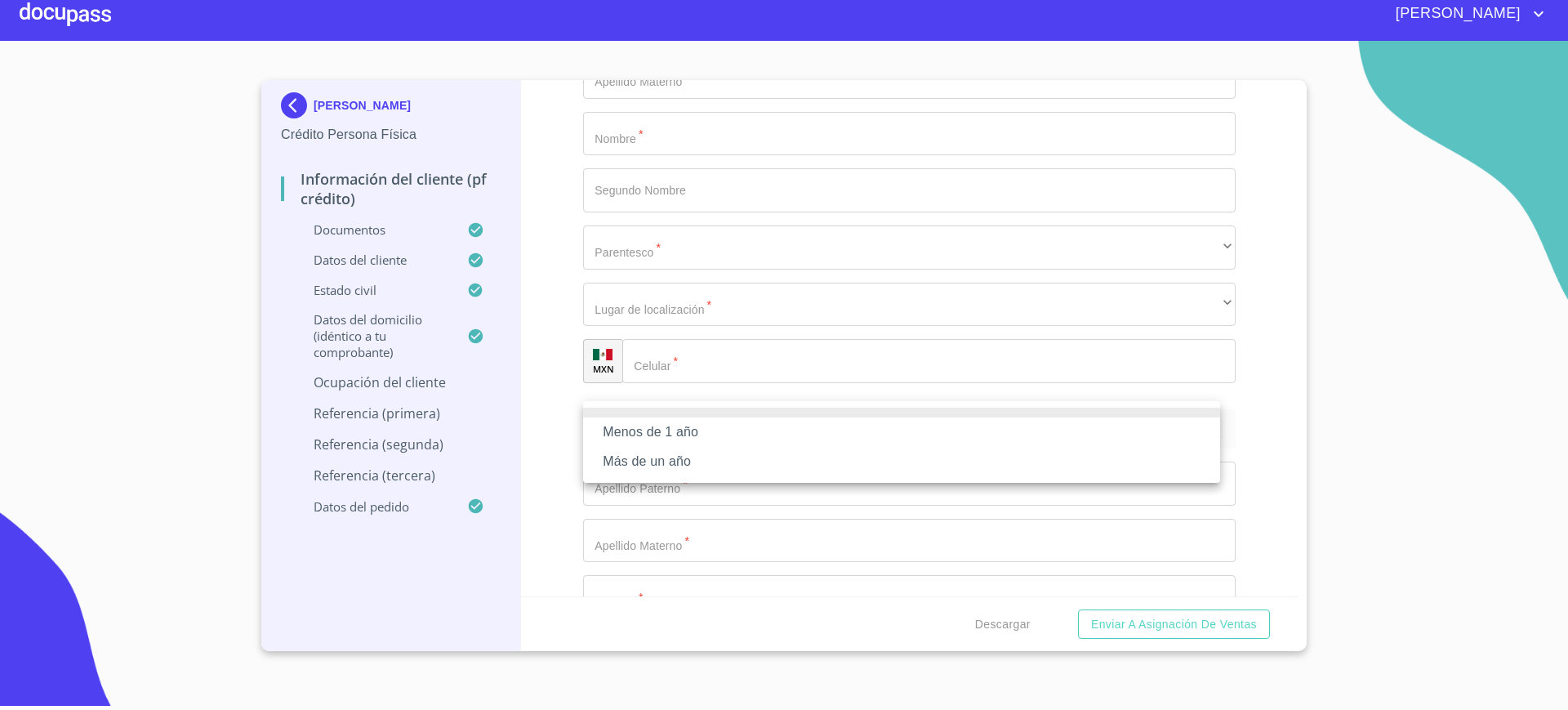
click at [738, 459] on li "Más de un año" at bounding box center [902, 462] width 637 height 29
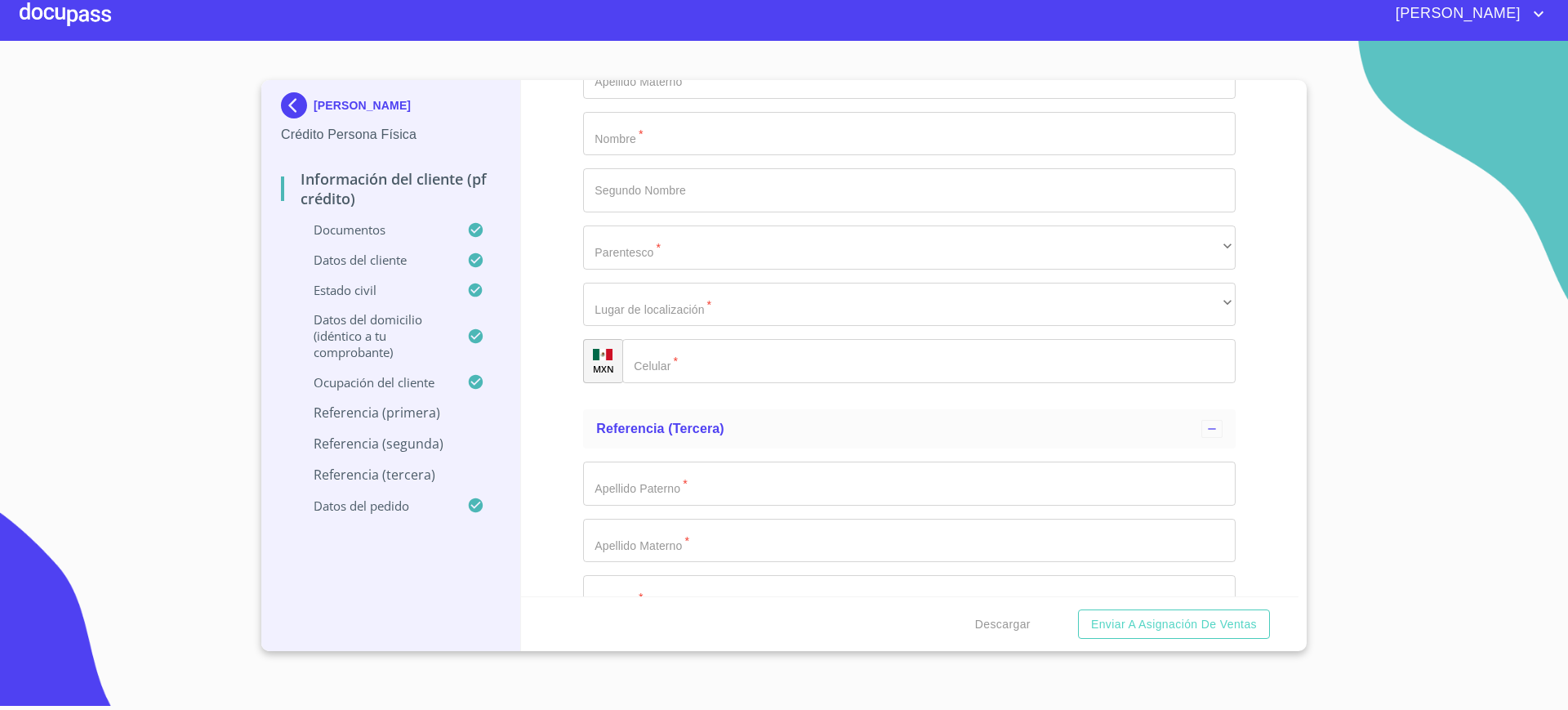
scroll to position [8445, 0]
type input "H"
type input "[PERSON_NAME]"
type input "DIOSDADO"
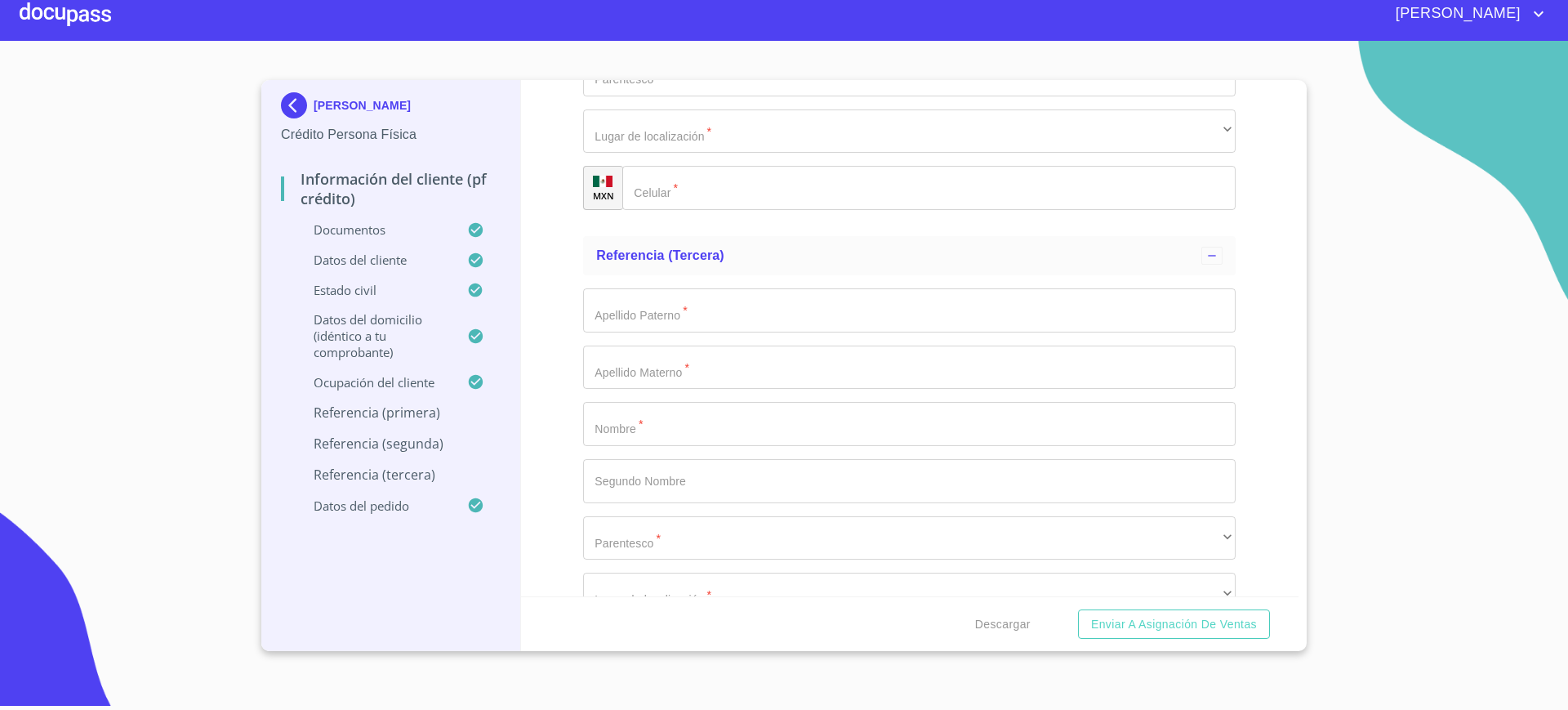
type input "JUAN"
type input "E"
type input "L"
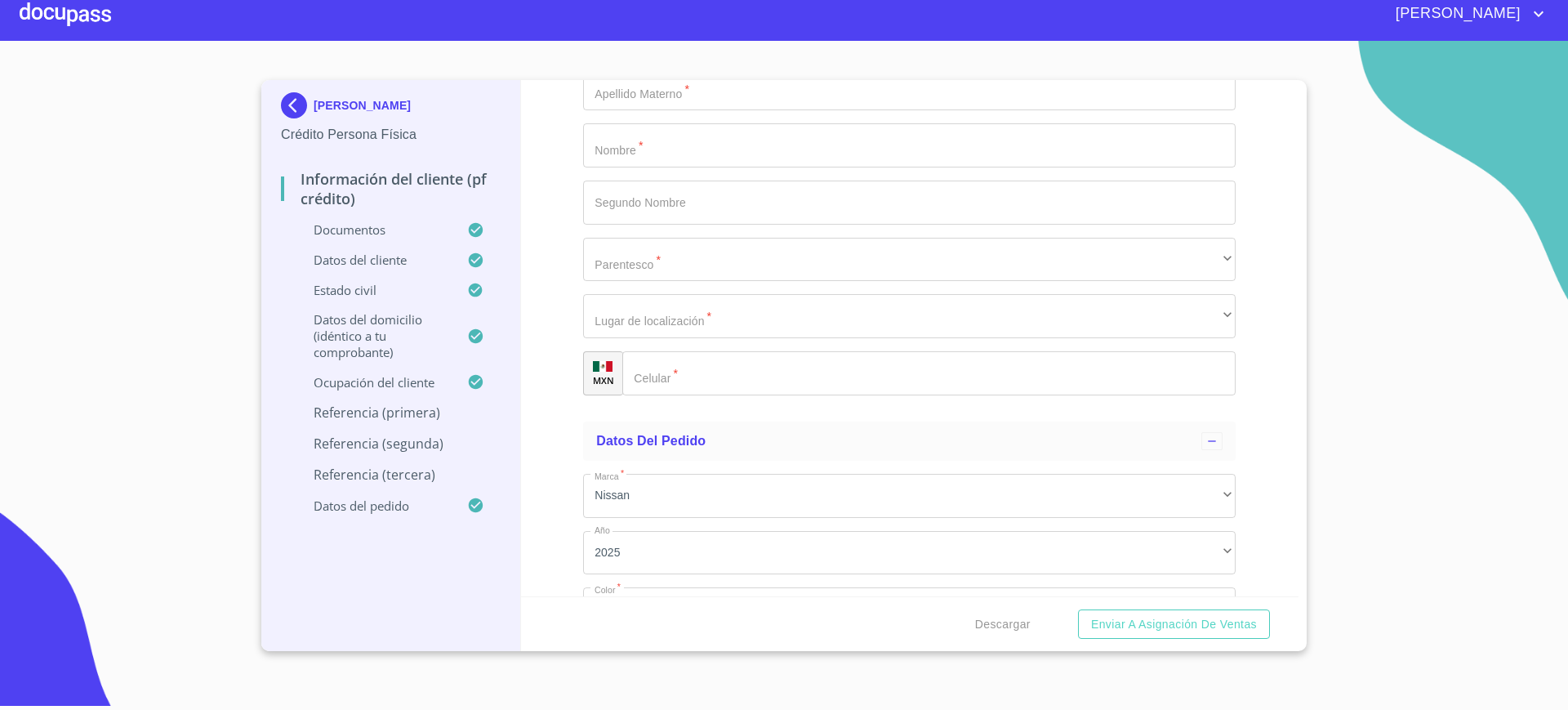
drag, startPoint x: 658, startPoint y: 226, endPoint x: 660, endPoint y: 218, distance: 8.2
type input "JUANA"
type input "ELENA"
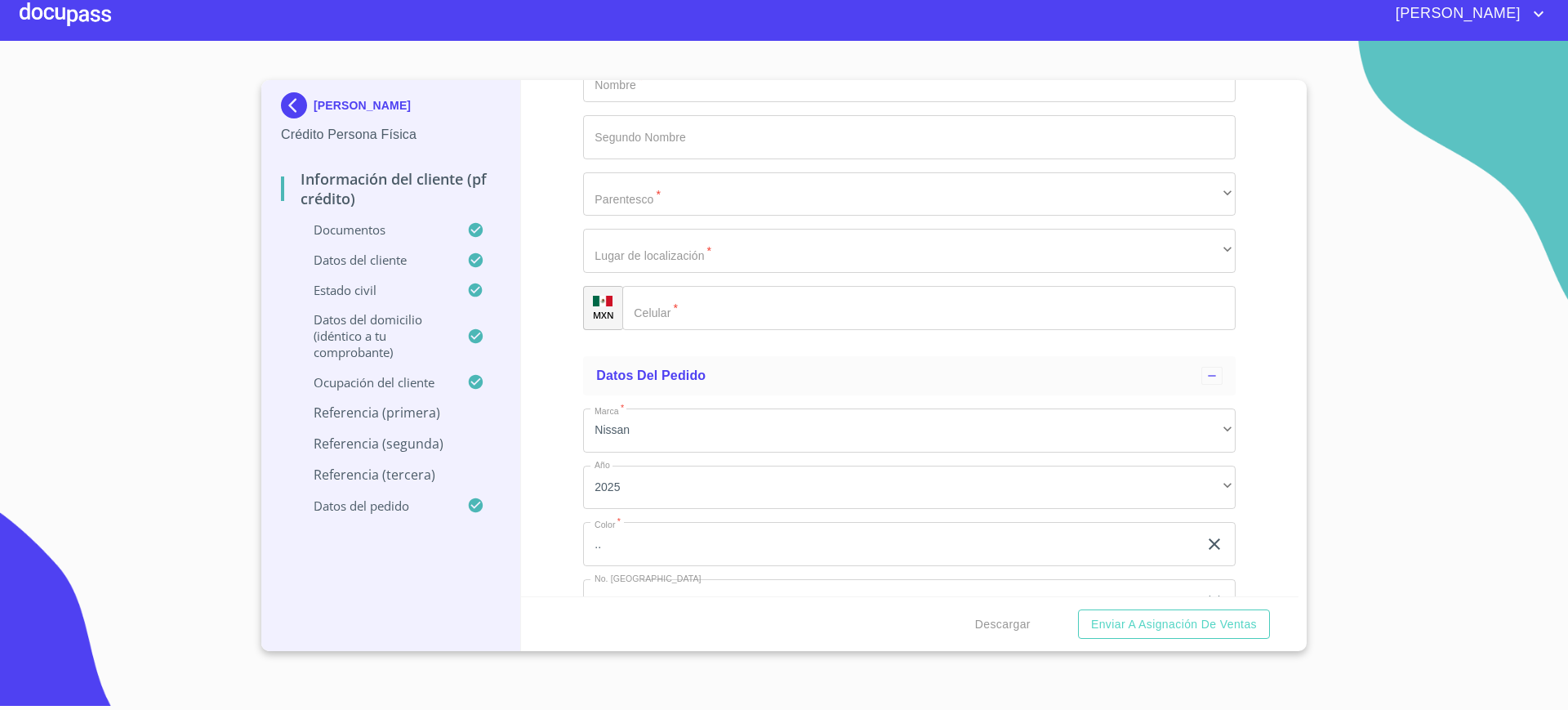
scroll to position [8794, 0]
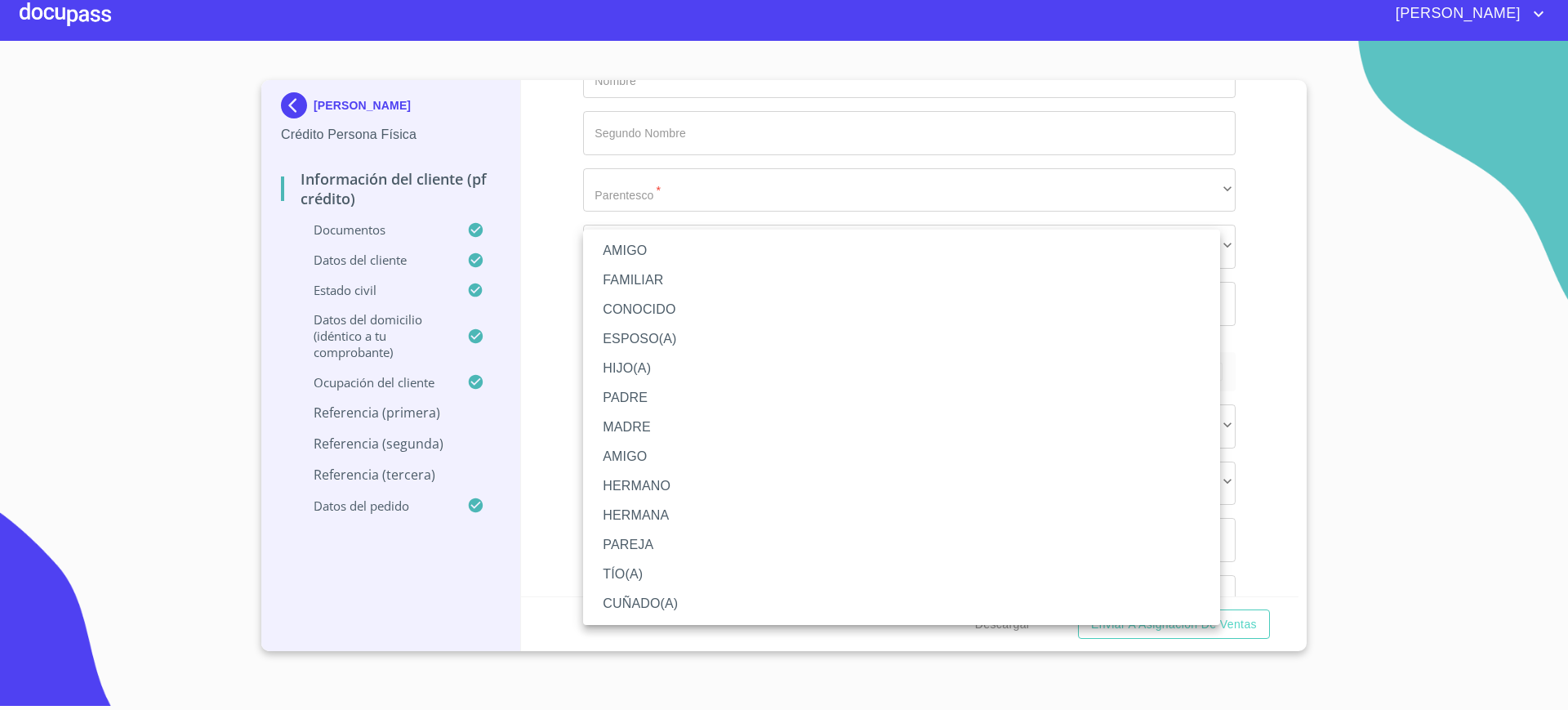
click at [663, 504] on li "HERMANA" at bounding box center [902, 516] width 637 height 29
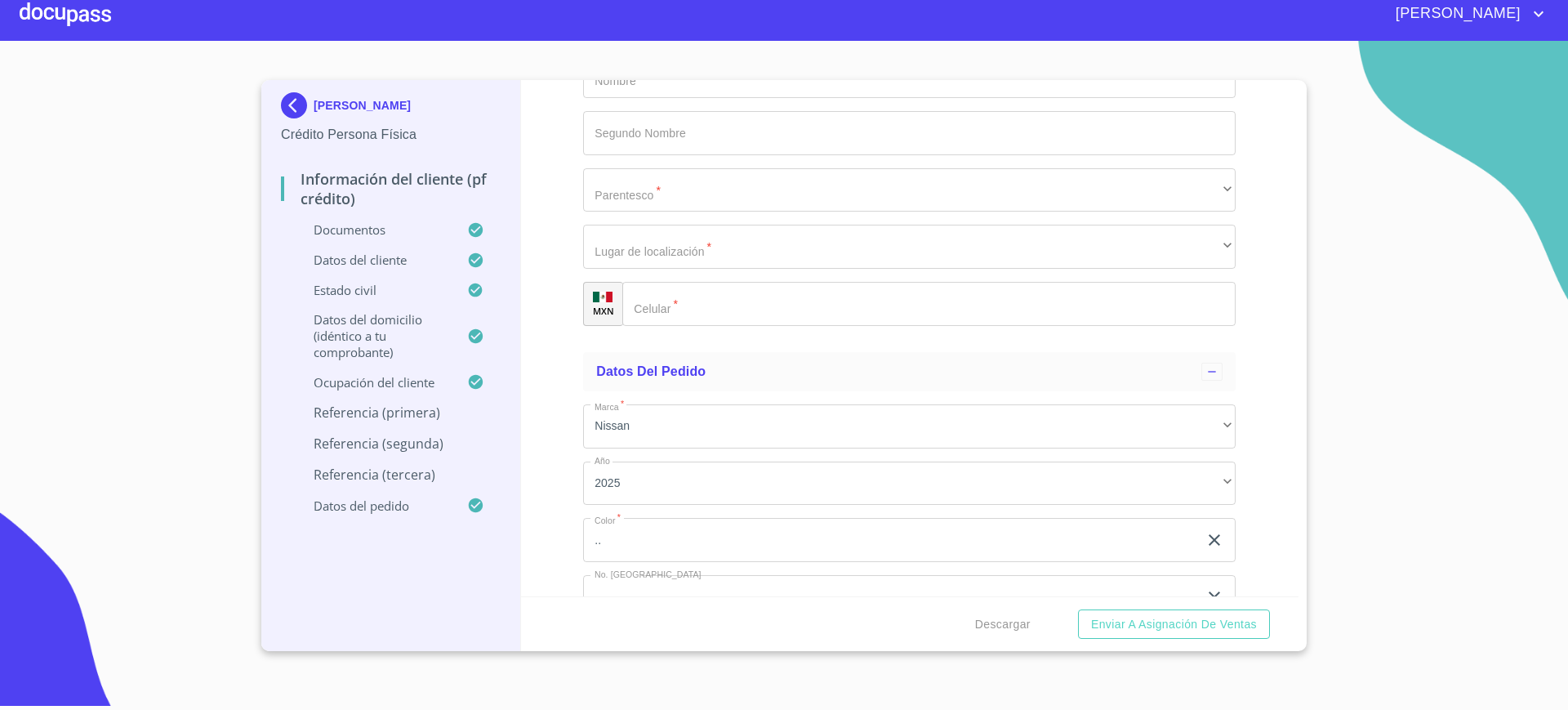
click at [709, 313] on li "Domicilio" at bounding box center [902, 318] width 637 height 29
type input "3"
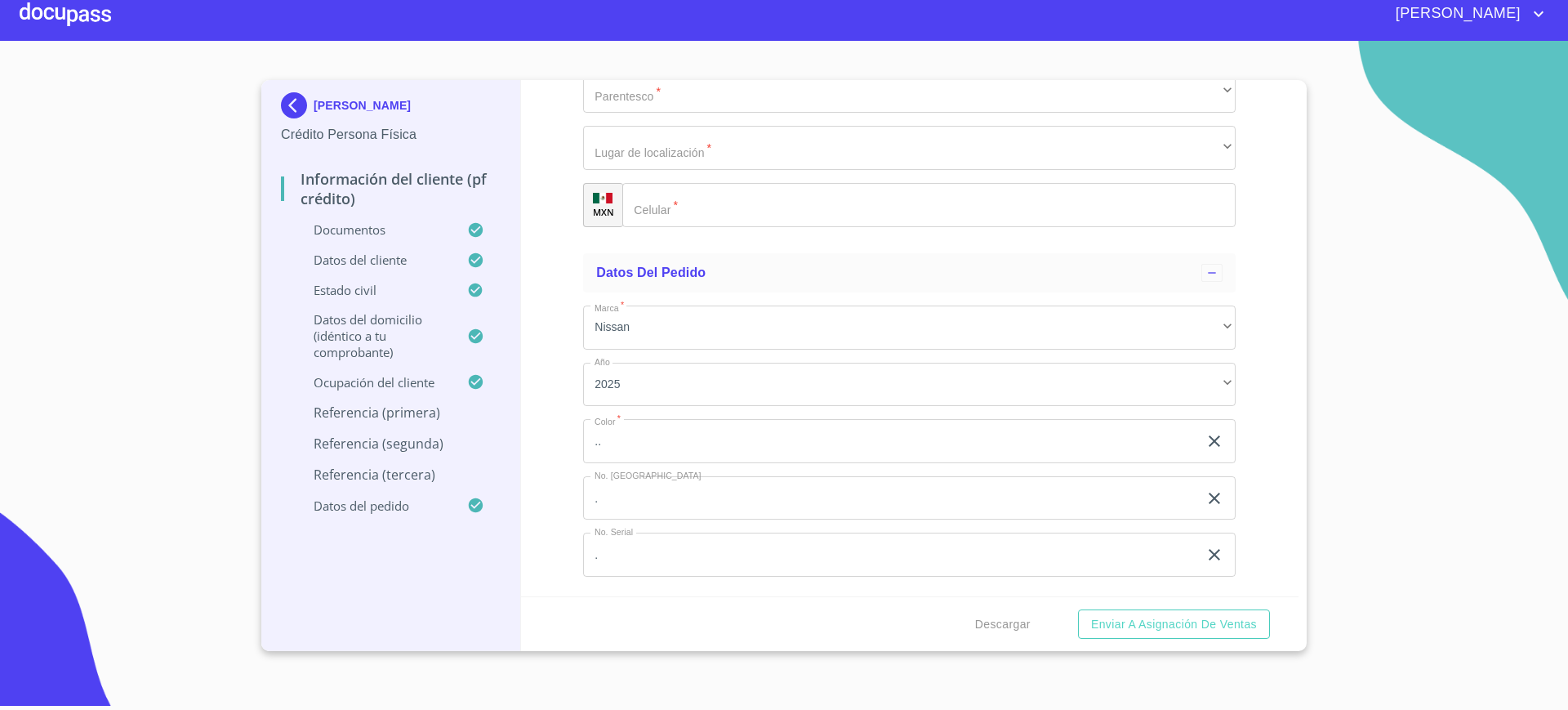
type input "(72)21732235"
type input "JHONSON"
type input "."
type input "ANGEL"
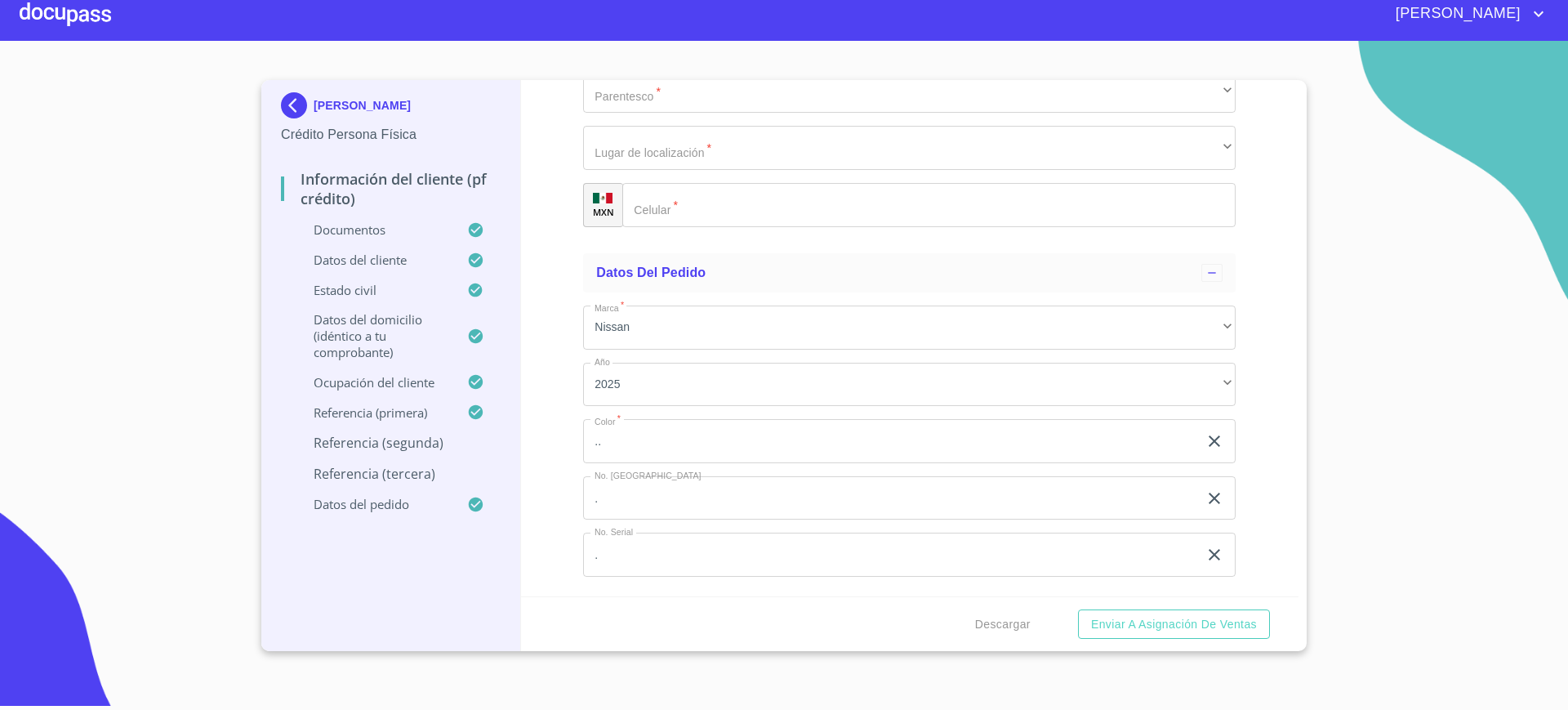
scroll to position [9224, 0]
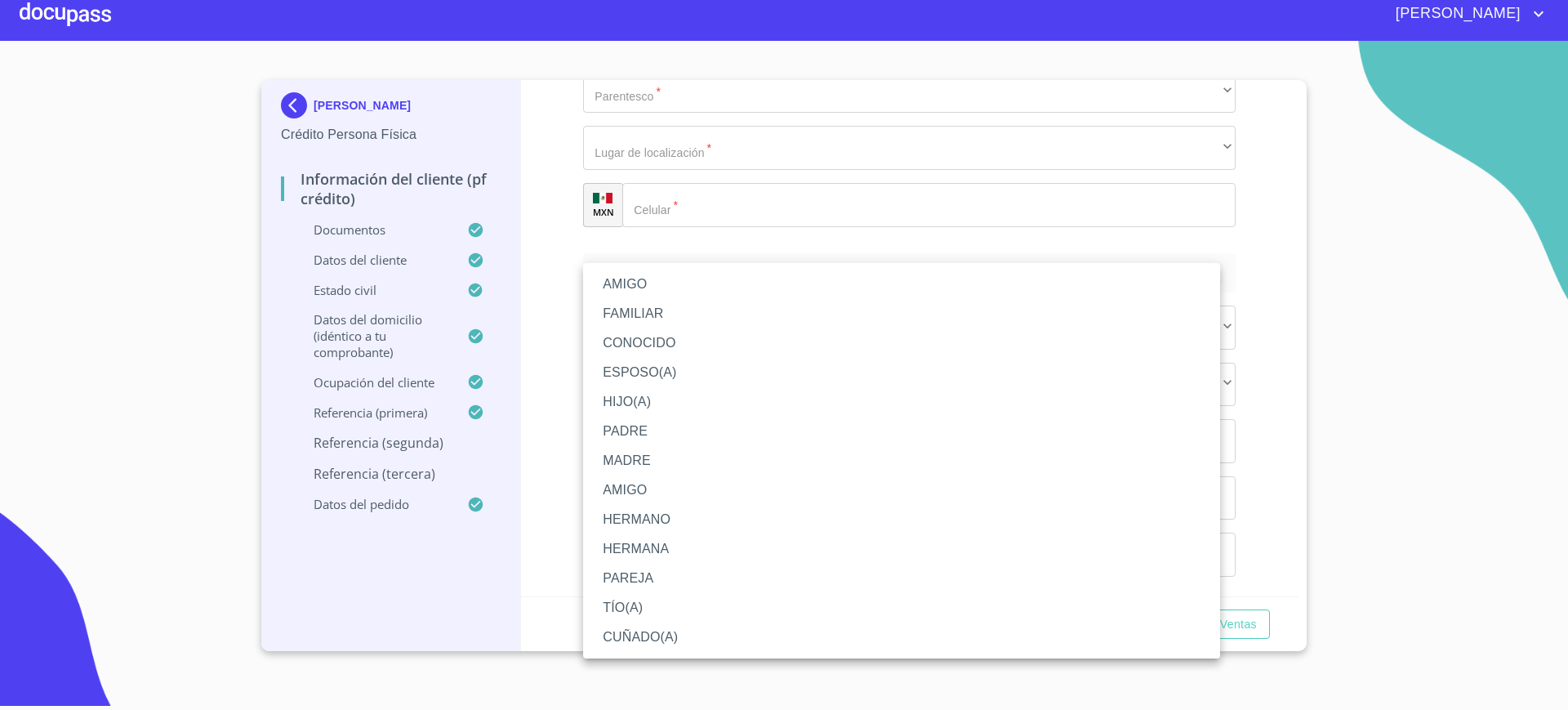
click at [688, 299] on li "FAMILIAR" at bounding box center [902, 314] width 637 height 29
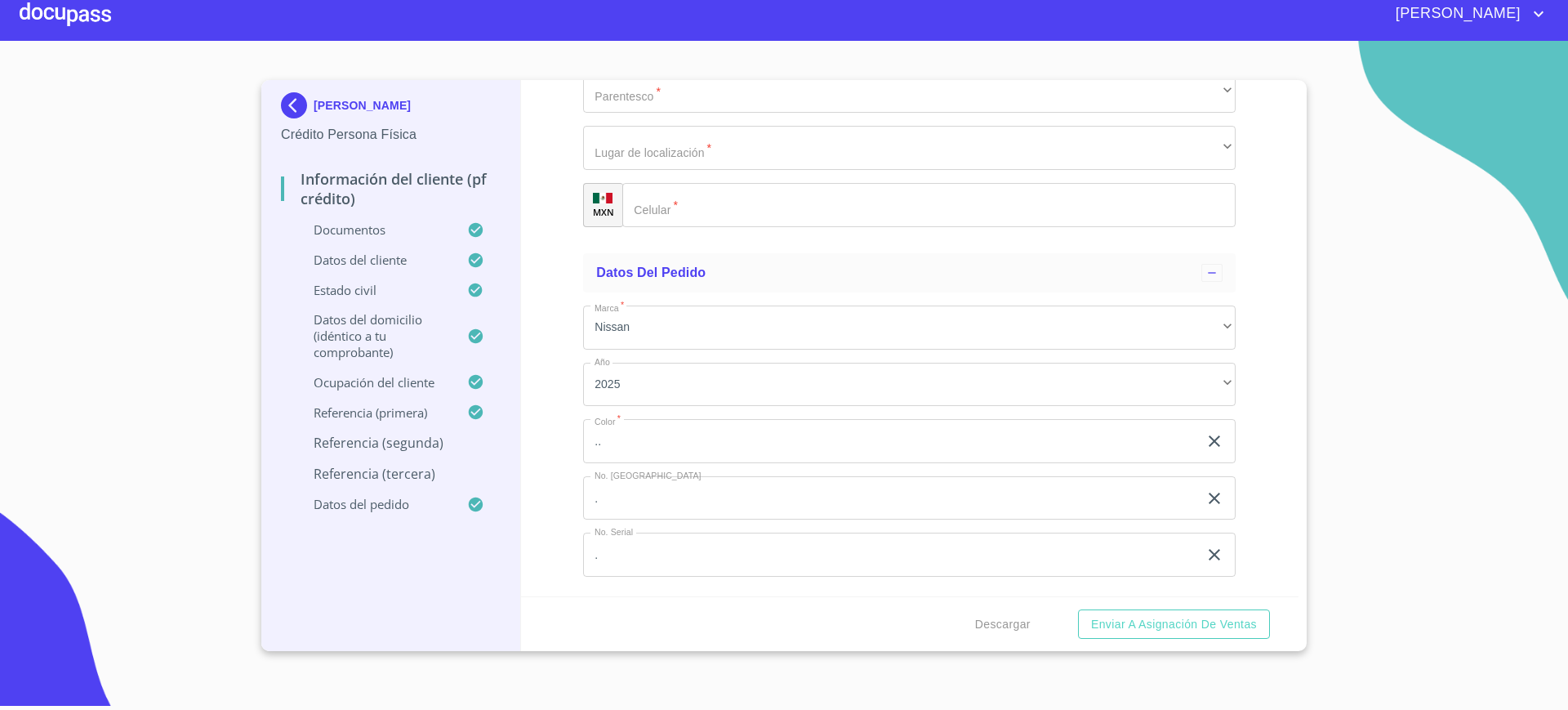
click at [670, 336] on li "Domicilio" at bounding box center [902, 351] width 637 height 29
type input "(33)171659"
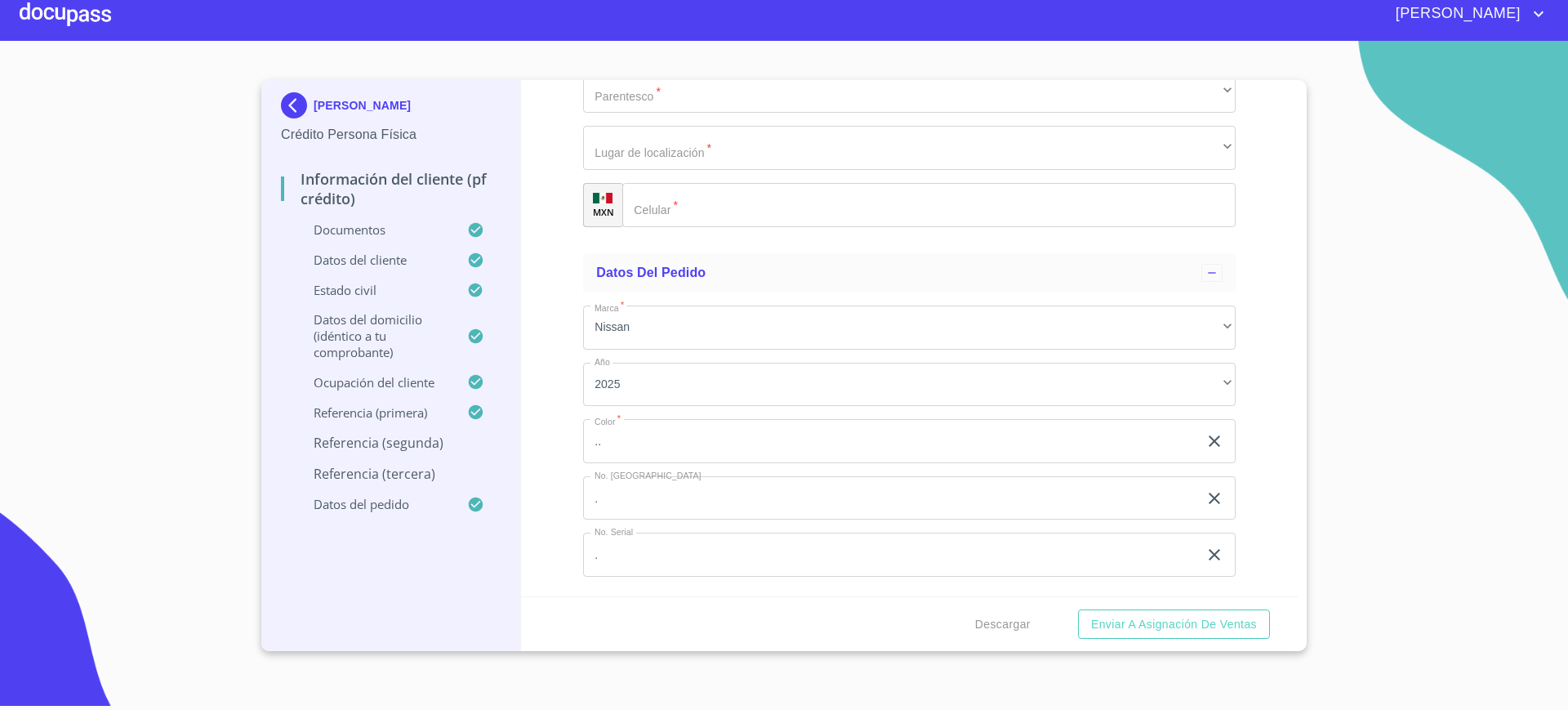
type input "(33)33171659"
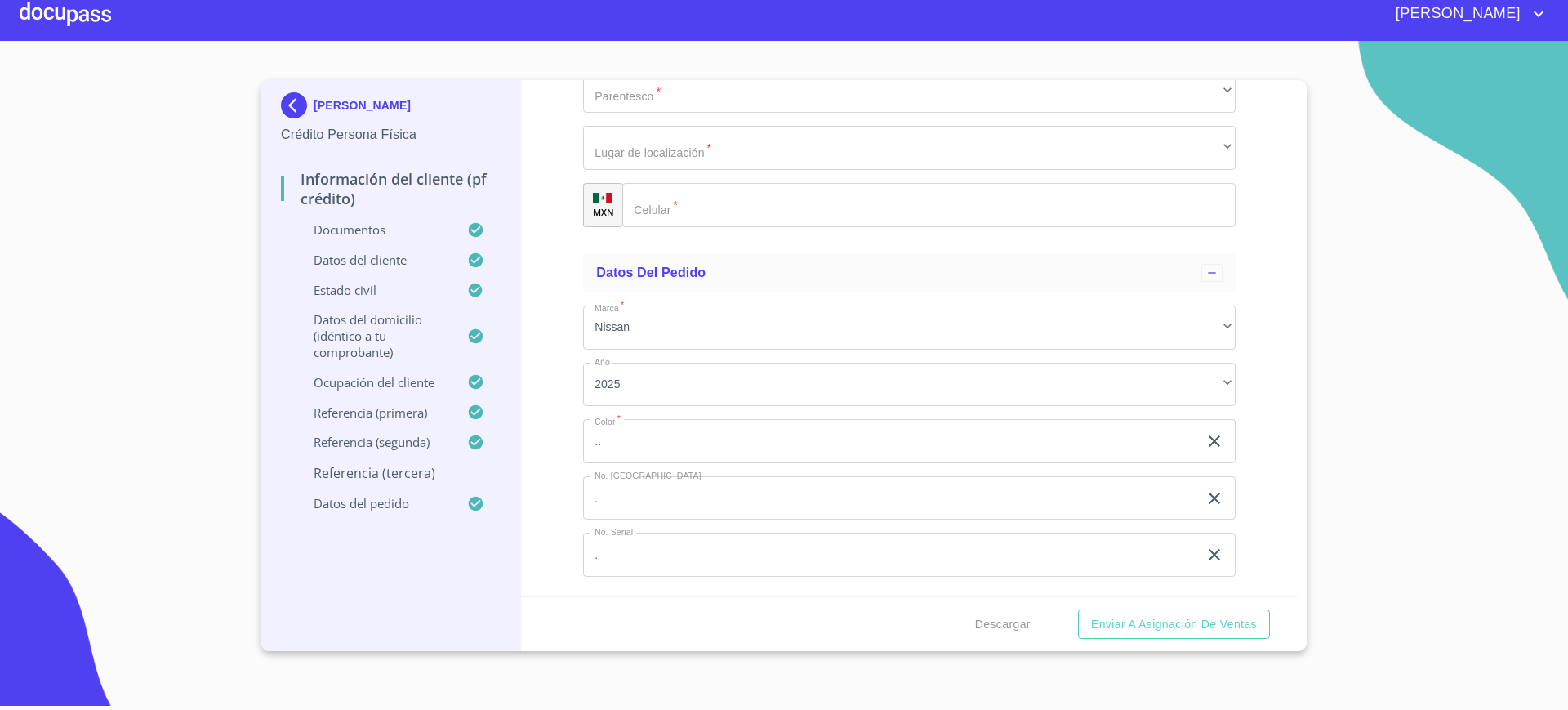
type input "[PERSON_NAME]"
type input "."
type input "DANIEL"
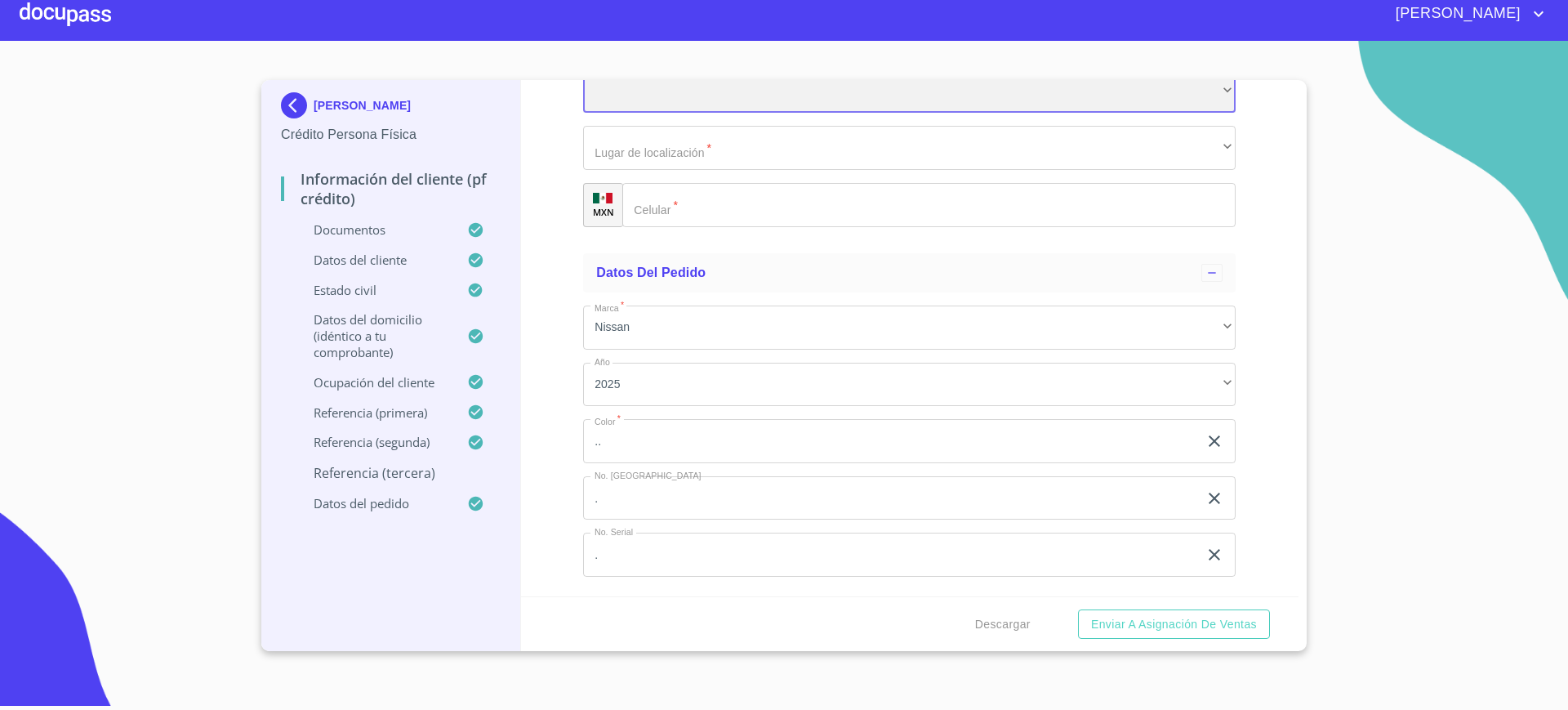
scroll to position [9616, 0]
click at [651, 114] on div "​" at bounding box center [909, 91] width 653 height 44
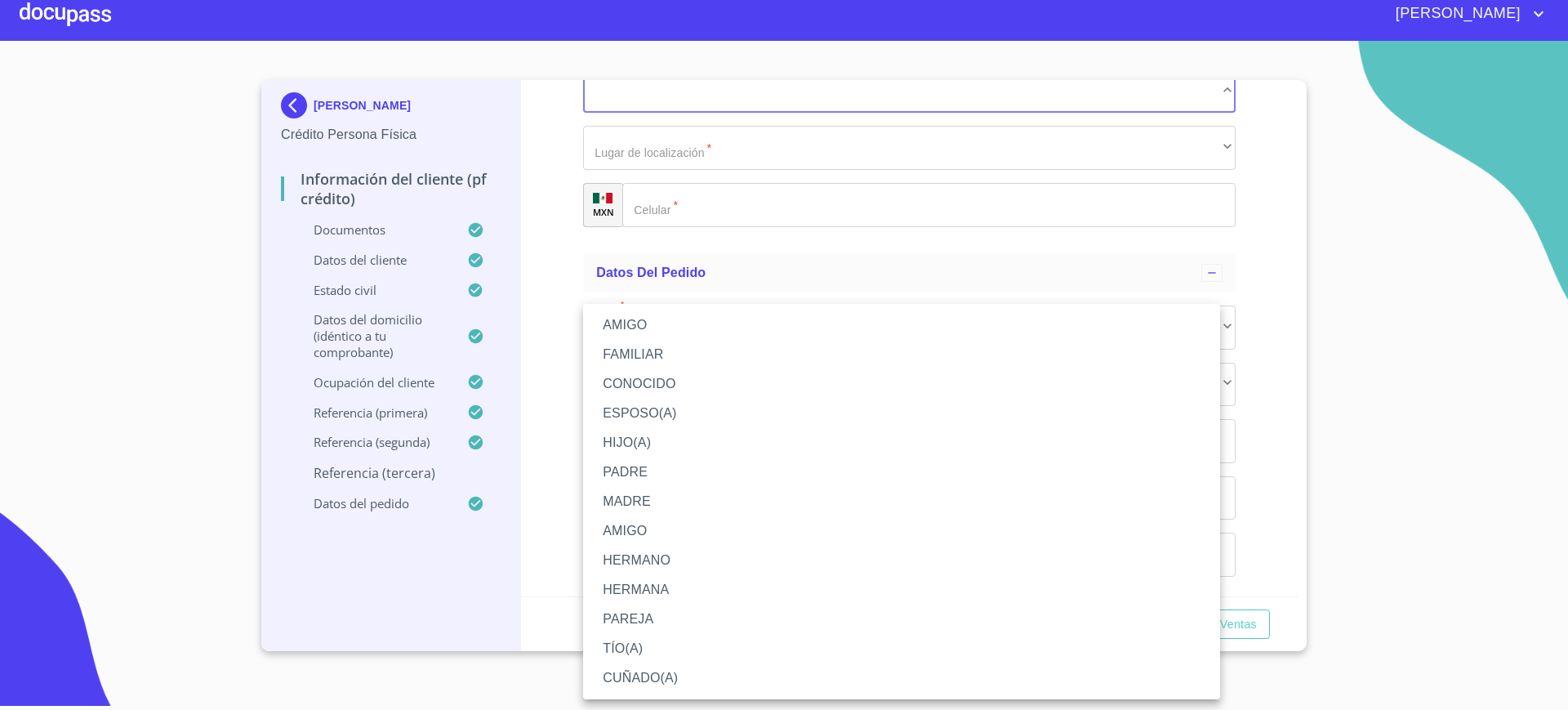
click at [662, 312] on li "AMIGO" at bounding box center [902, 326] width 637 height 29
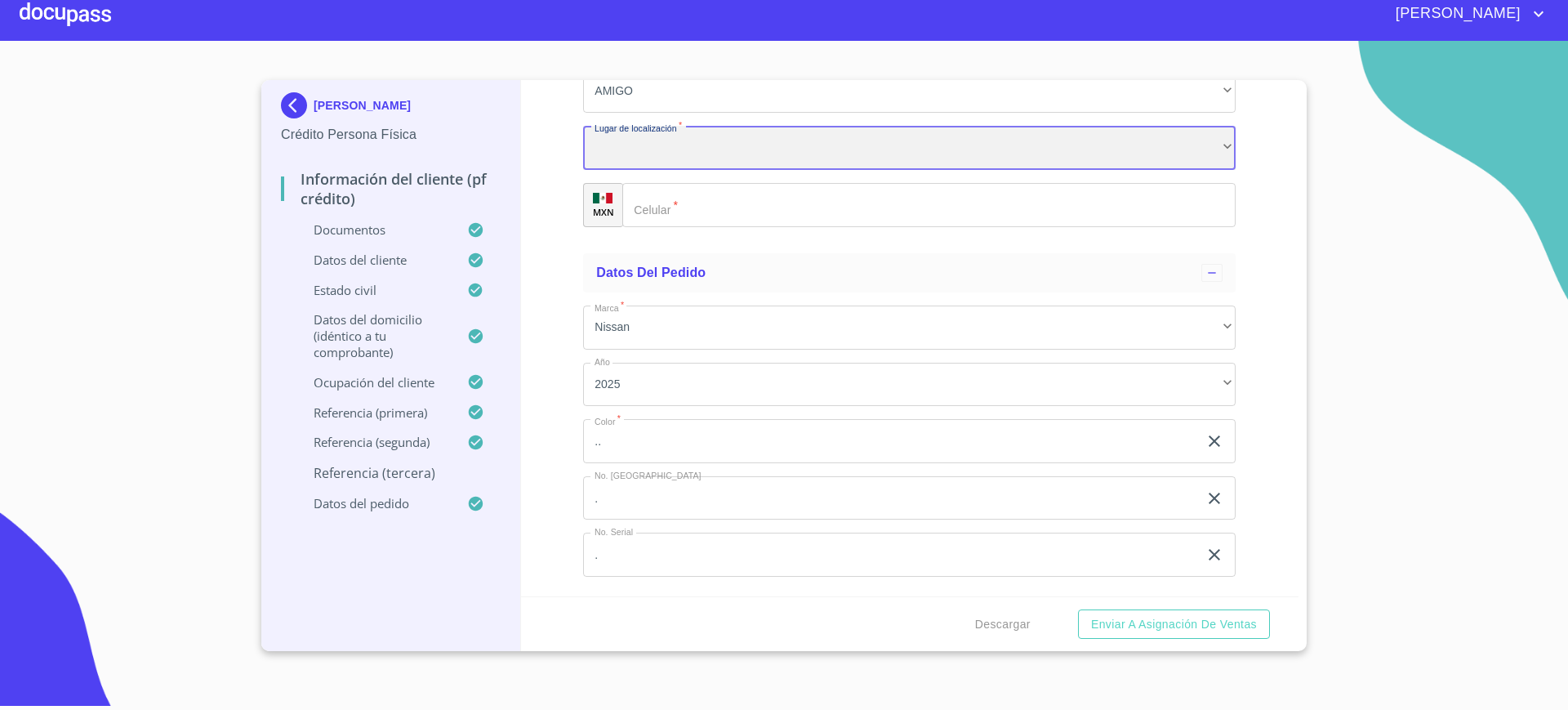
click at [664, 170] on div "​" at bounding box center [909, 147] width 653 height 44
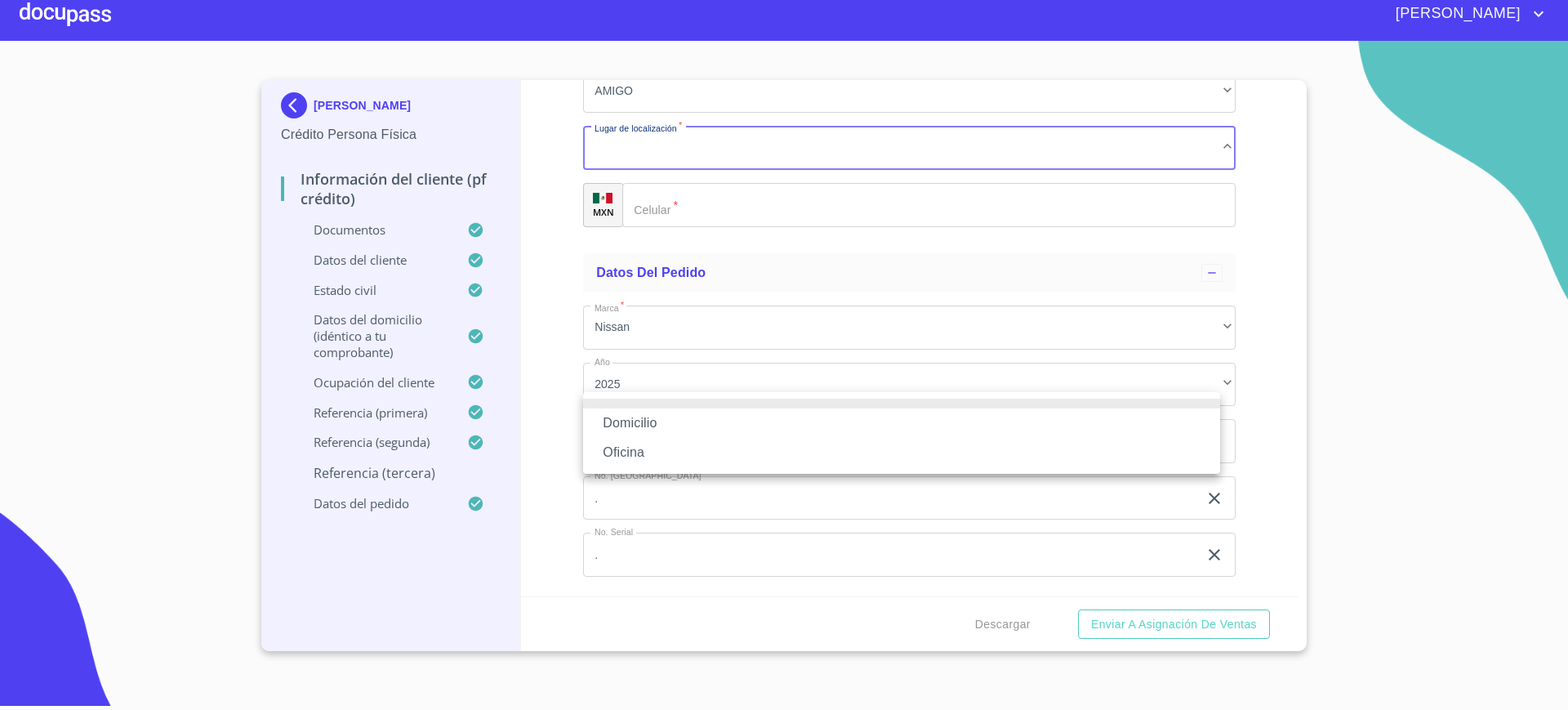
click at [664, 429] on li "Domicilio" at bounding box center [902, 424] width 637 height 29
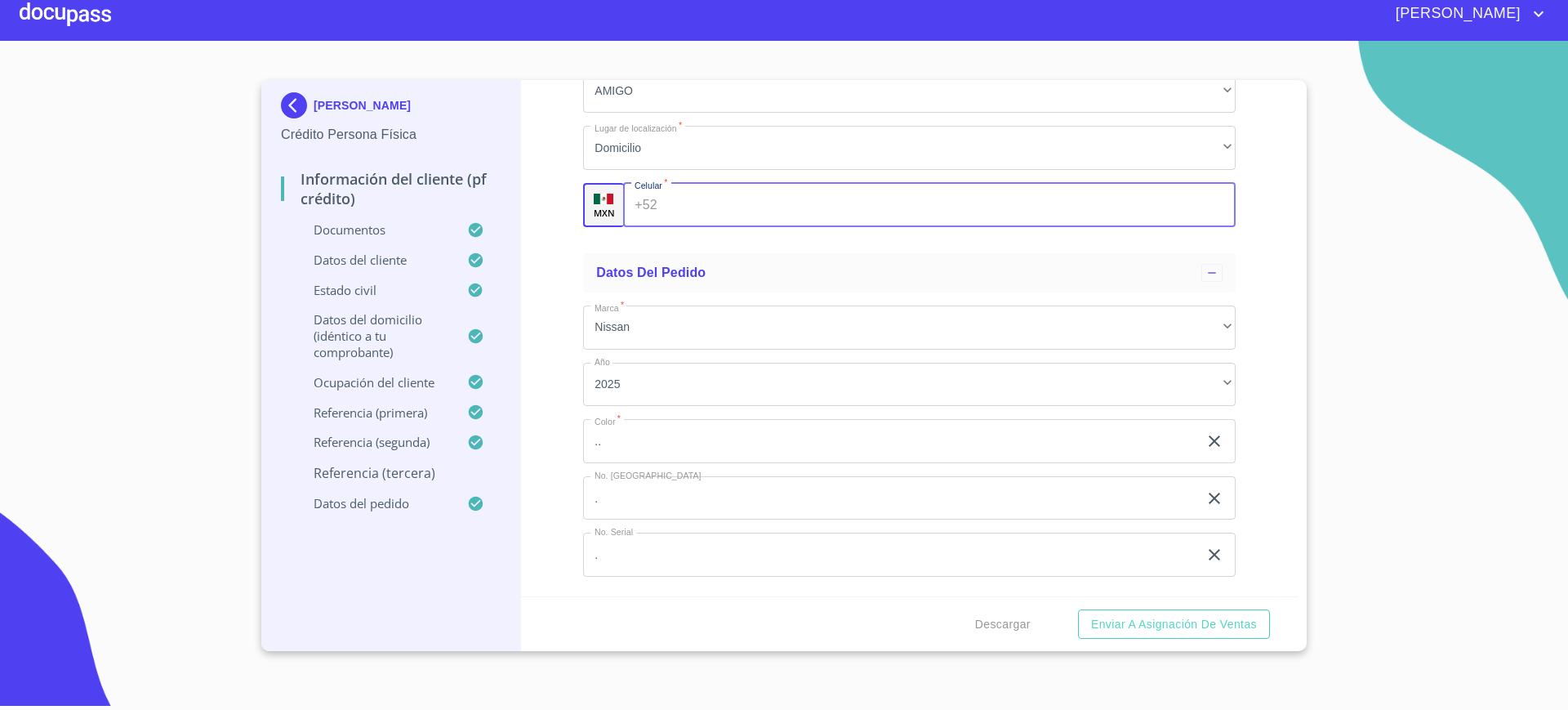
click at [684, 228] on input "Documento de identificación.   *" at bounding box center [950, 205] width 571 height 44
type input "(72)27467868"
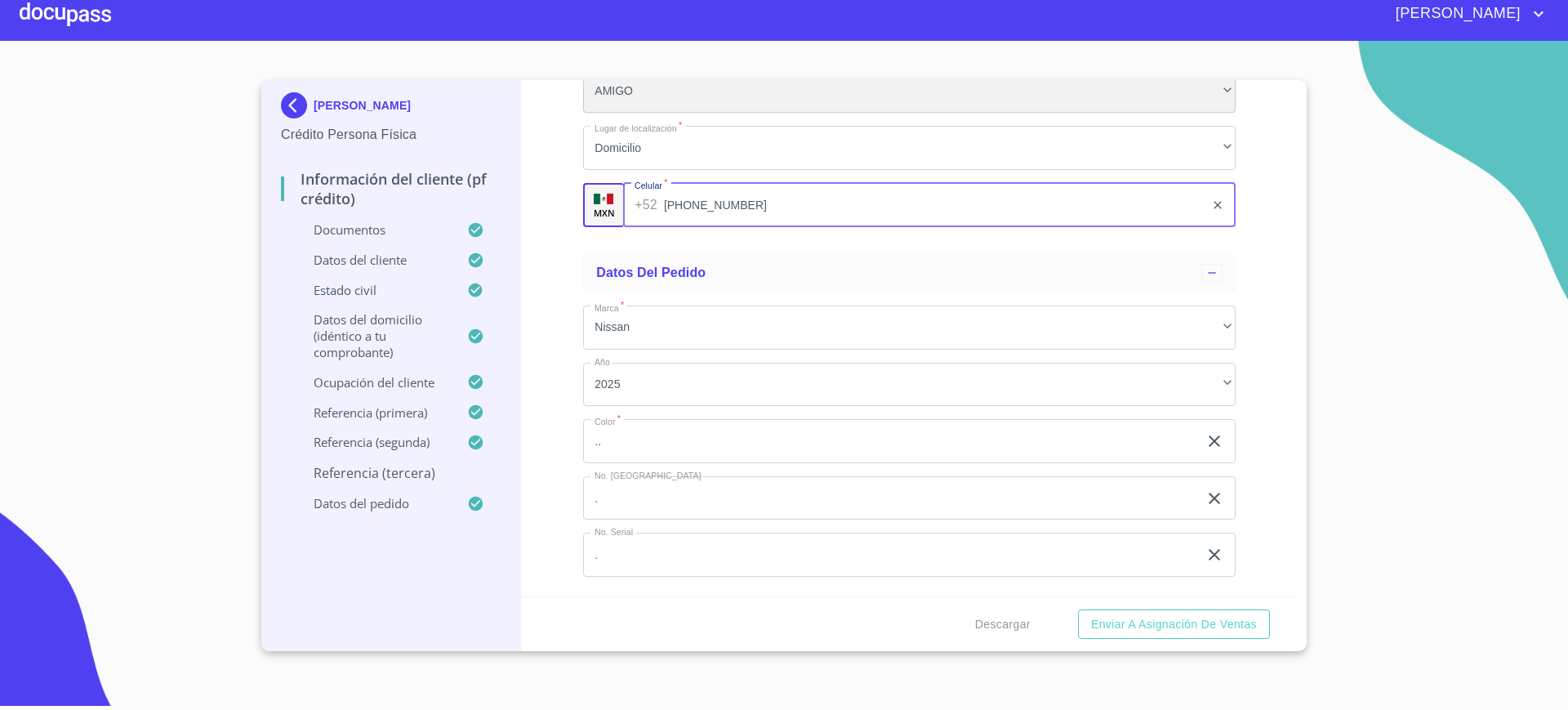
click at [634, 114] on div "AMIGO" at bounding box center [909, 91] width 653 height 44
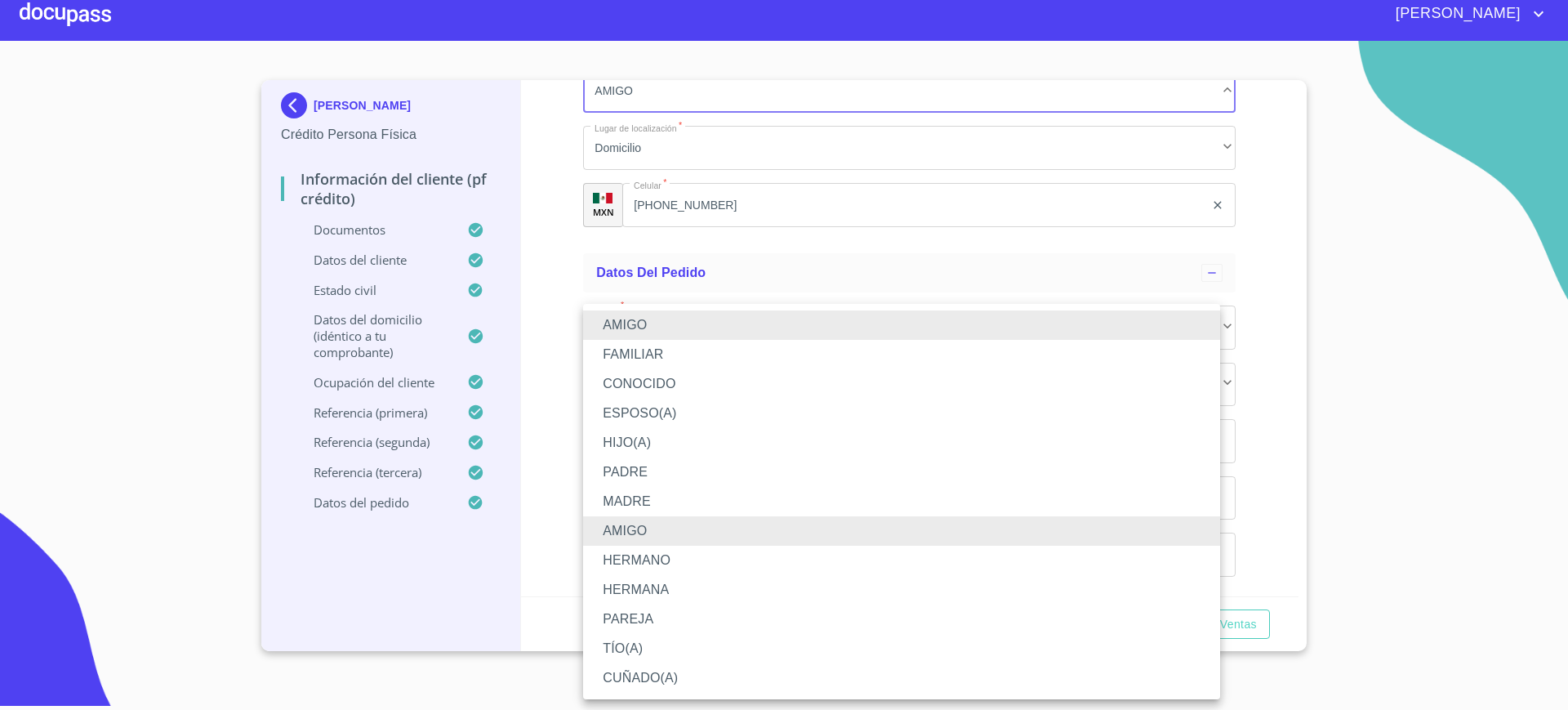
click at [679, 361] on li "FAMILIAR" at bounding box center [902, 355] width 637 height 29
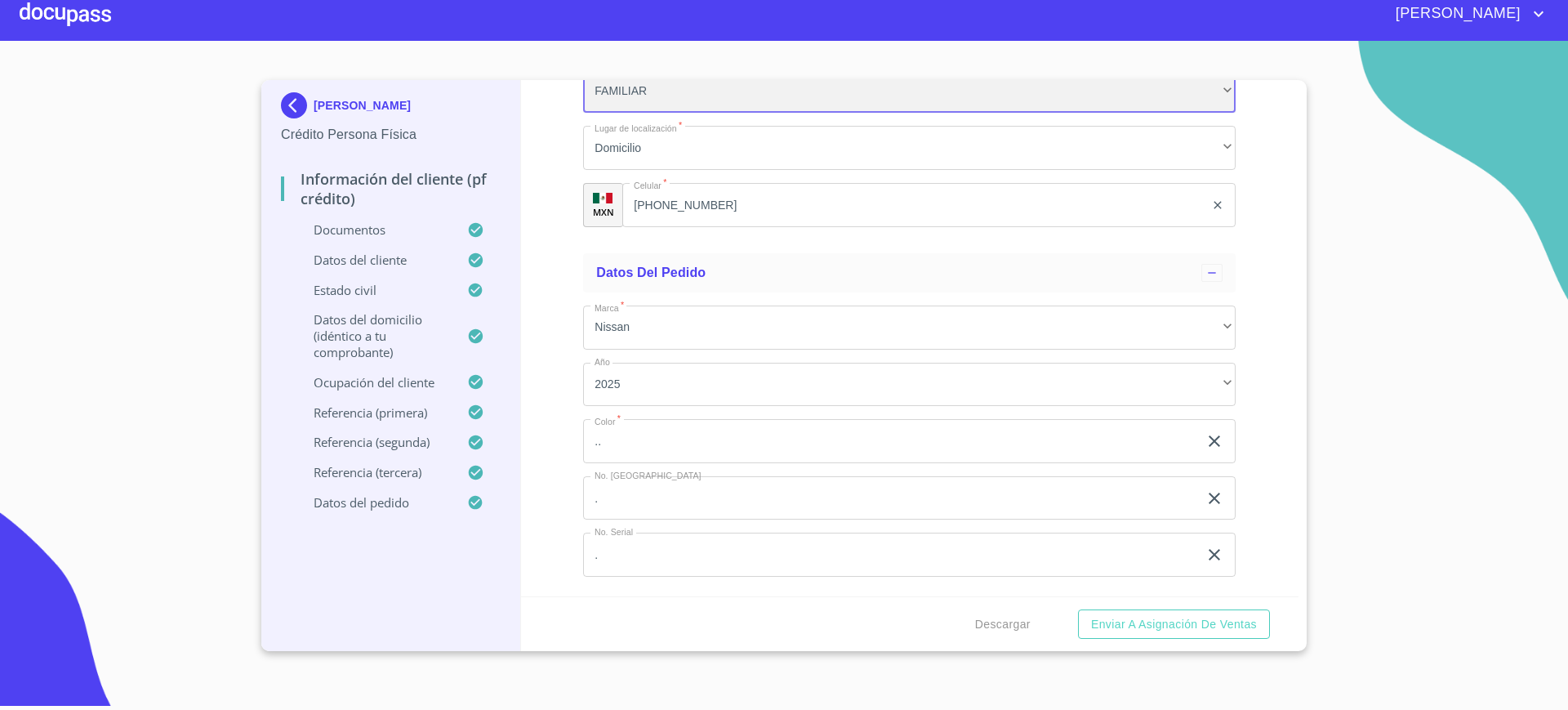
scroll to position [9880, 0]
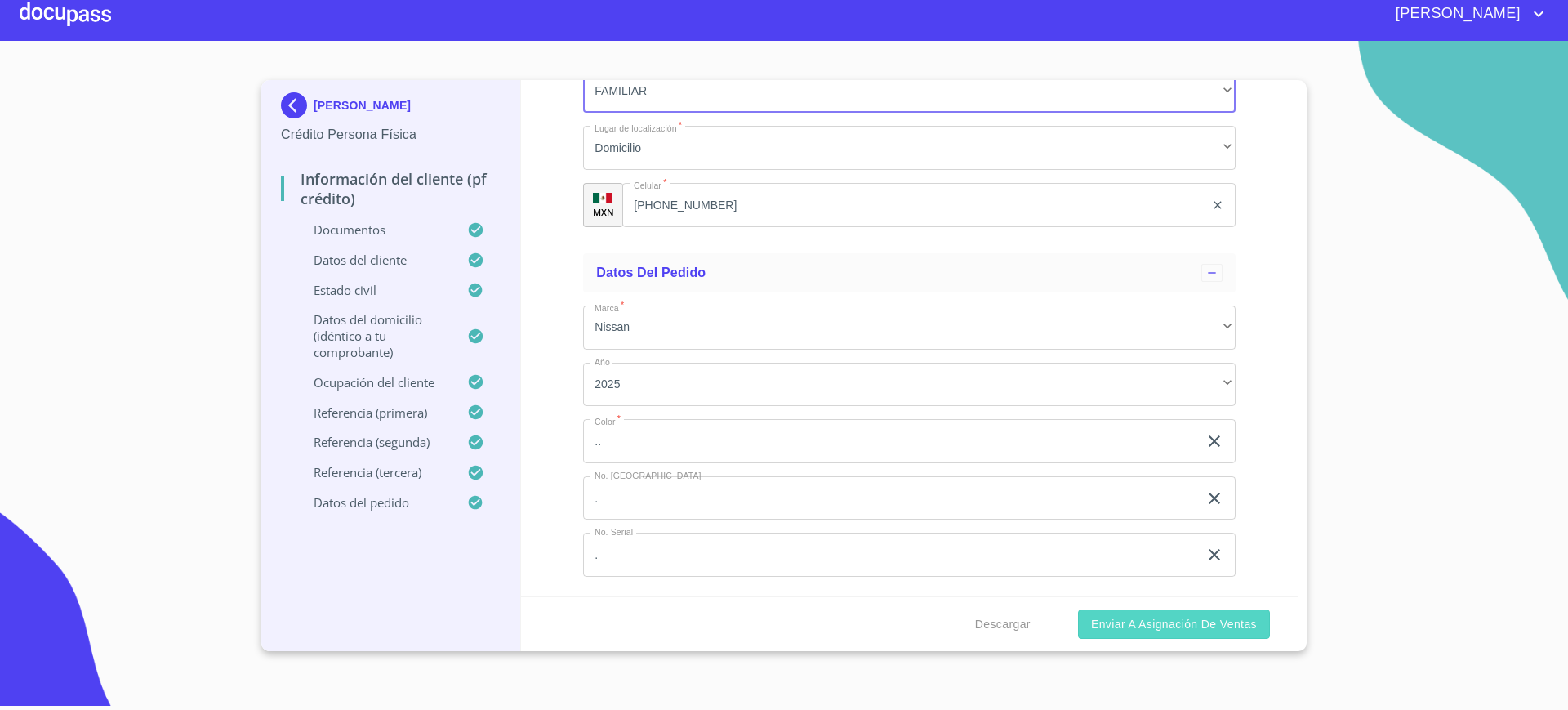
click at [1116, 618] on span "Enviar a Asignación de Ventas" at bounding box center [1174, 625] width 166 height 21
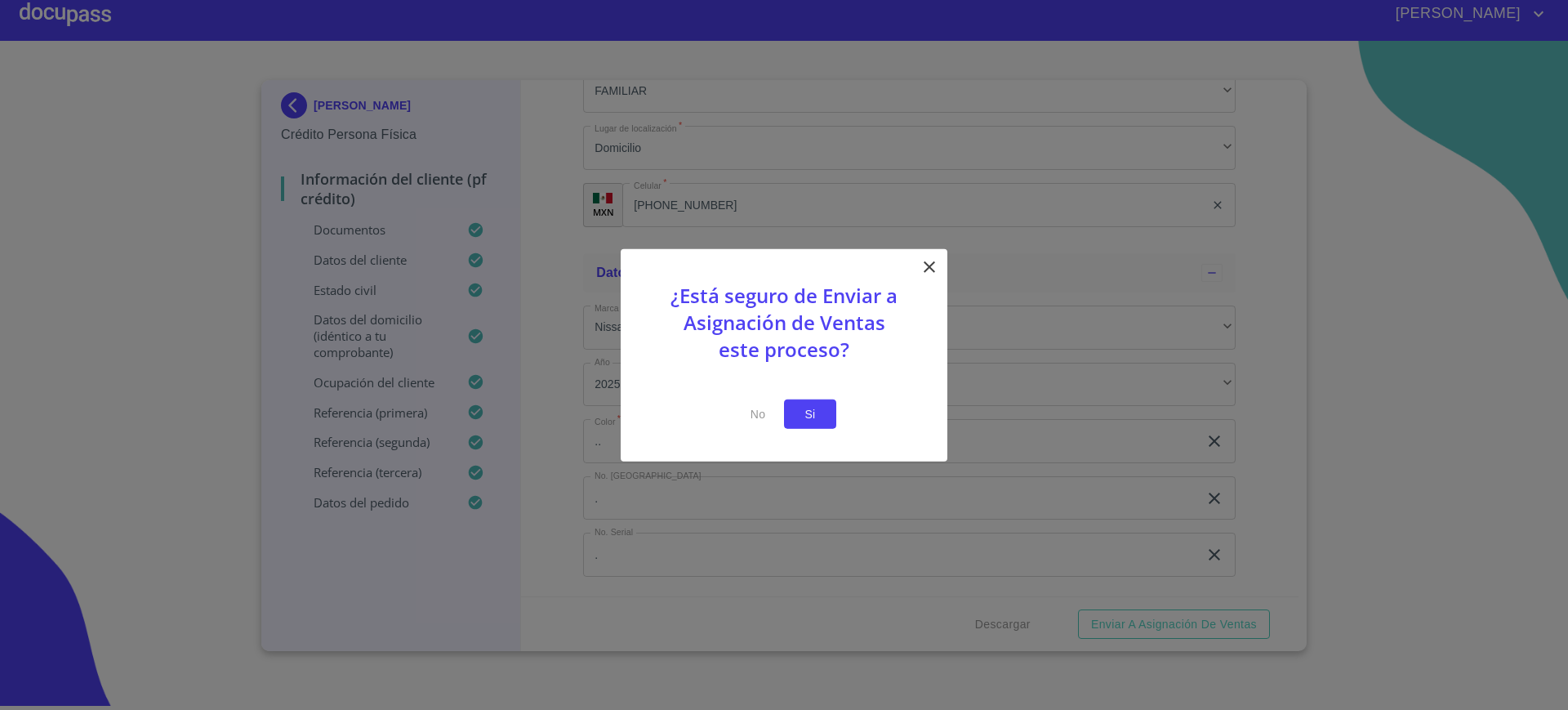
click at [813, 412] on span "Si" at bounding box center [810, 414] width 26 height 21
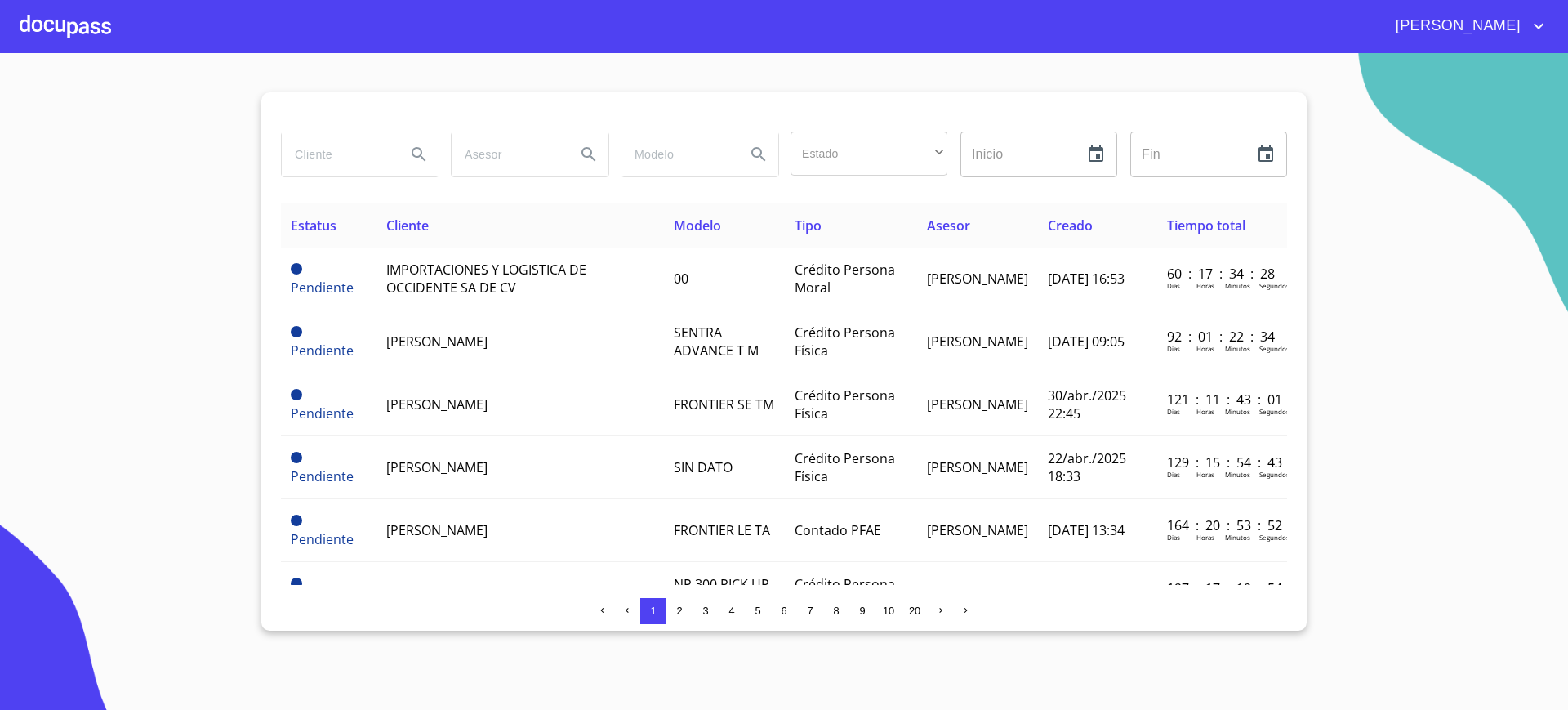
click at [76, 23] on div at bounding box center [65, 25] width 91 height 52
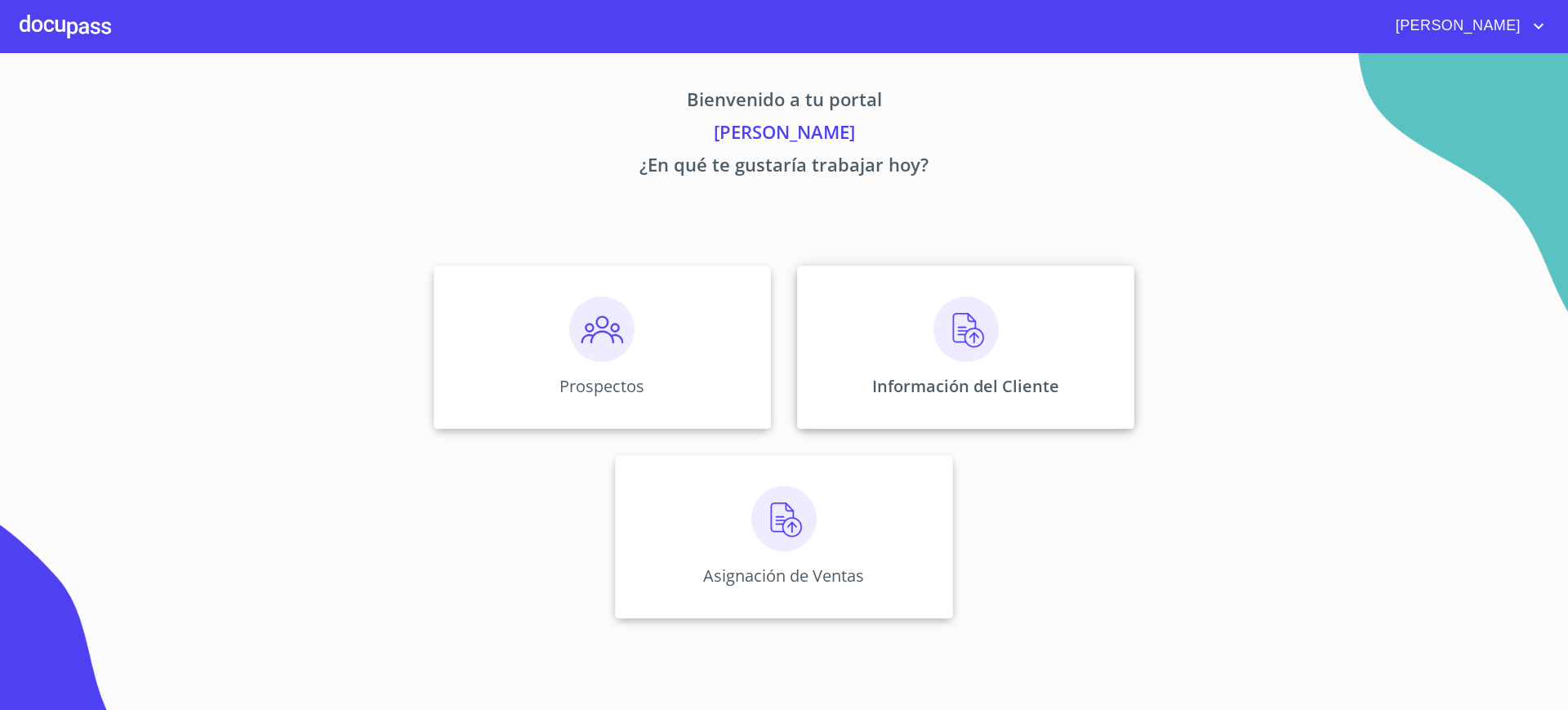
click at [901, 317] on div "Información del Cliente" at bounding box center [966, 347] width 337 height 164
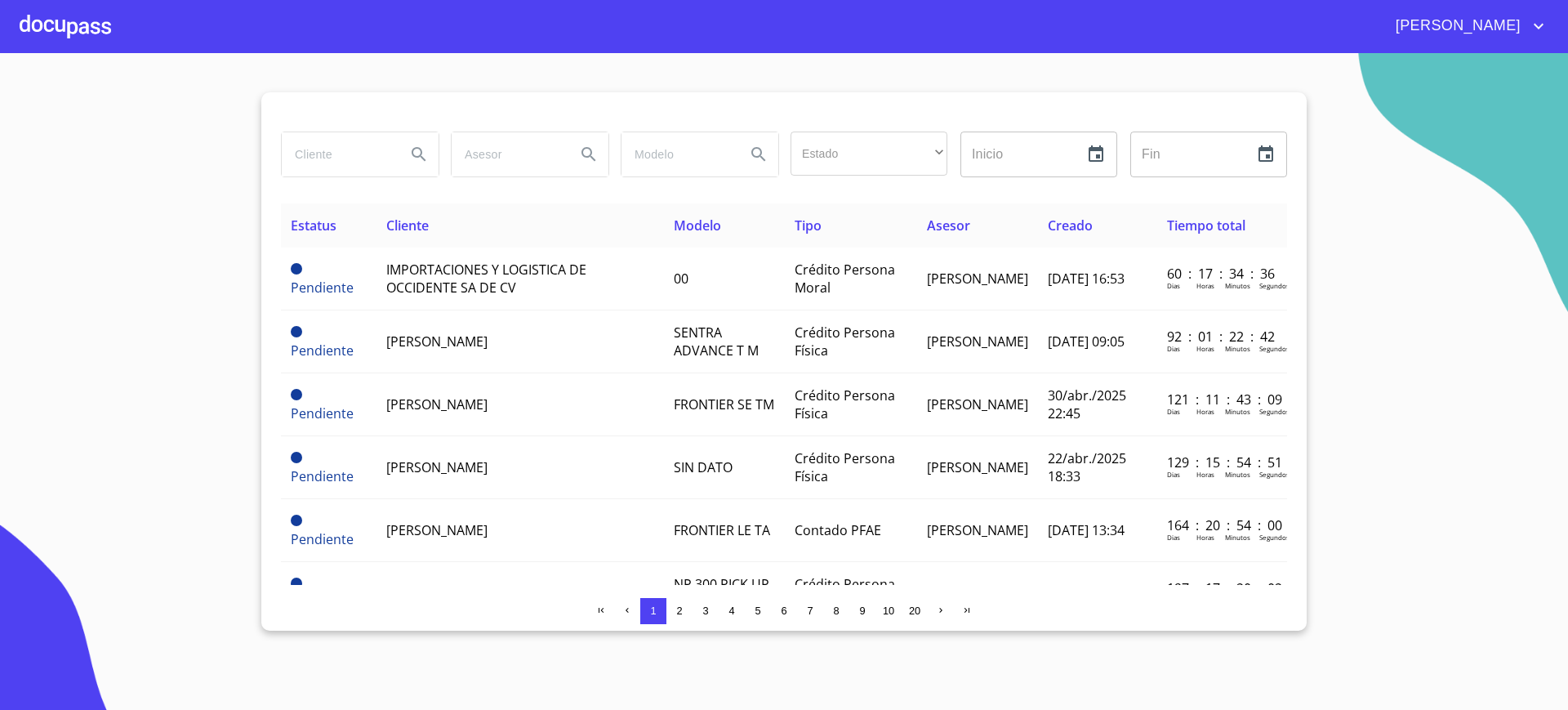
click at [309, 145] on input "search" at bounding box center [337, 154] width 111 height 44
type input "GUSTAVO CESAR"
